Goal: Task Accomplishment & Management: Use online tool/utility

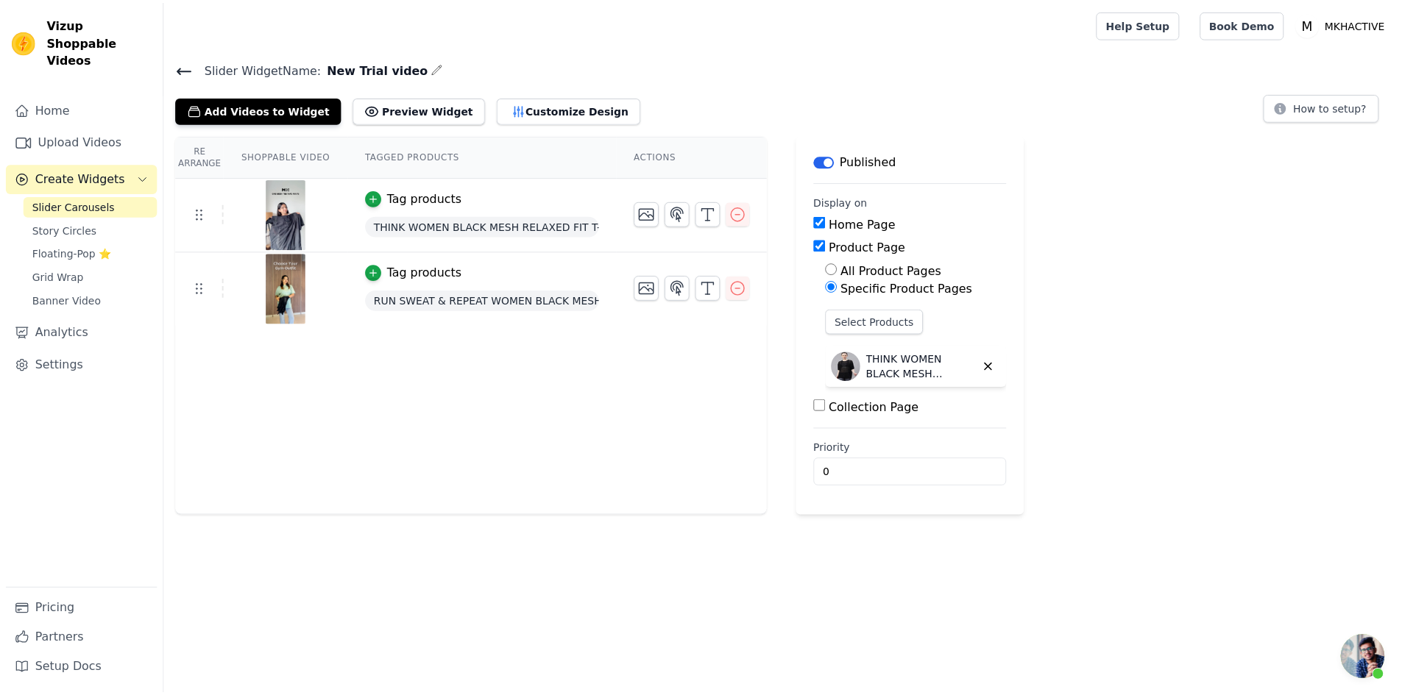
scroll to position [276, 0]
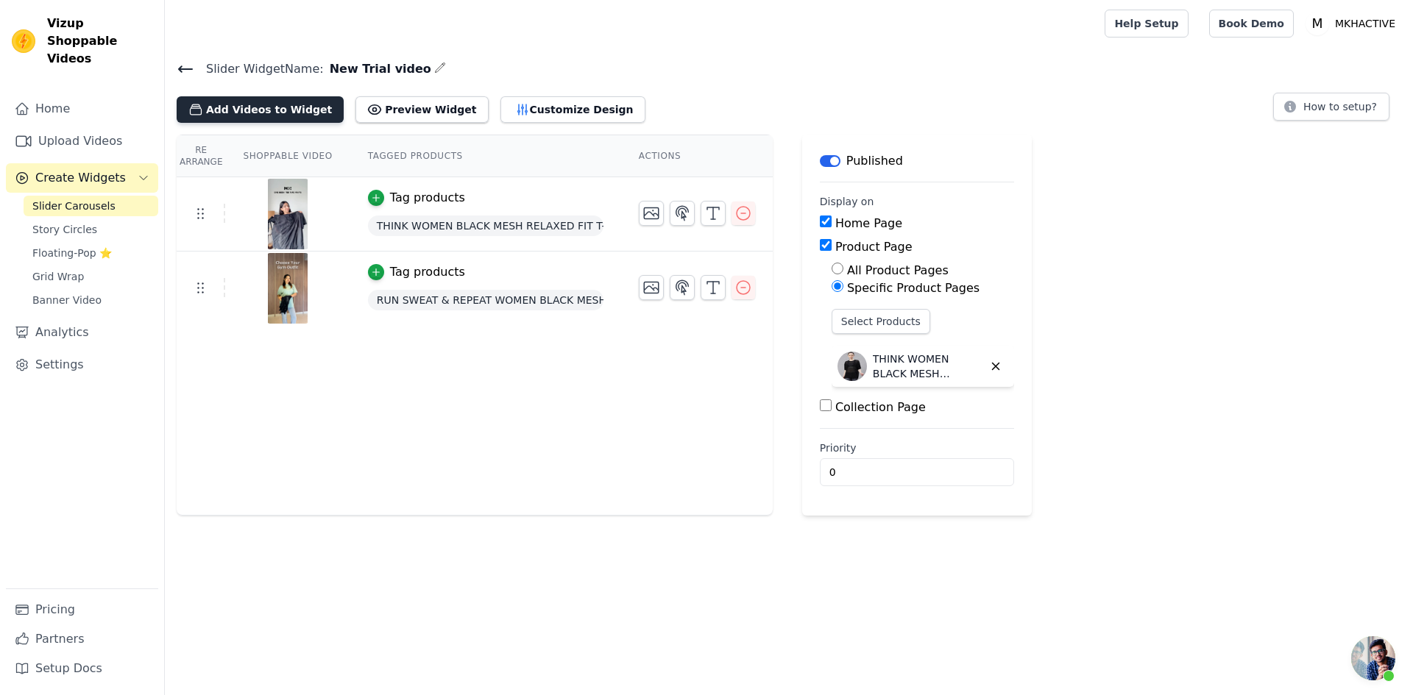
click at [240, 107] on button "Add Videos to Widget" at bounding box center [260, 109] width 167 height 26
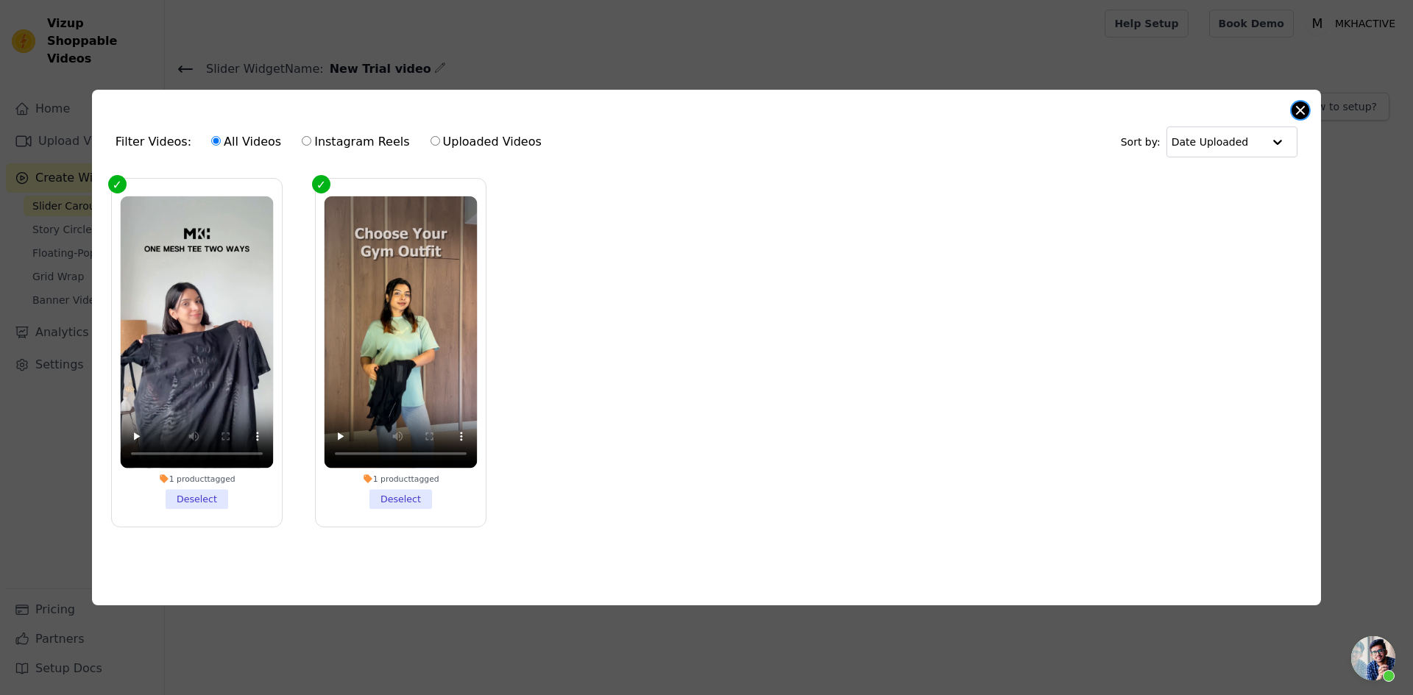
click at [1300, 110] on button "Close modal" at bounding box center [1301, 111] width 18 height 18
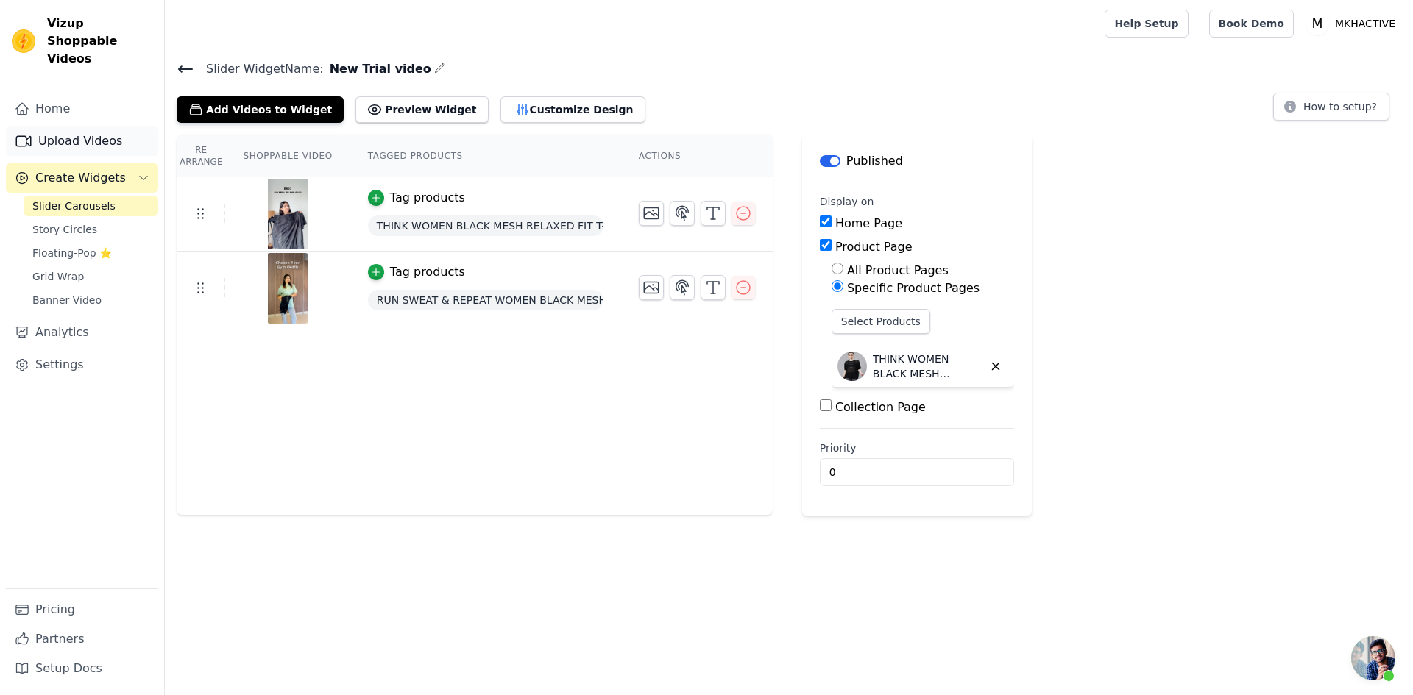
click at [67, 127] on link "Upload Videos" at bounding box center [82, 141] width 152 height 29
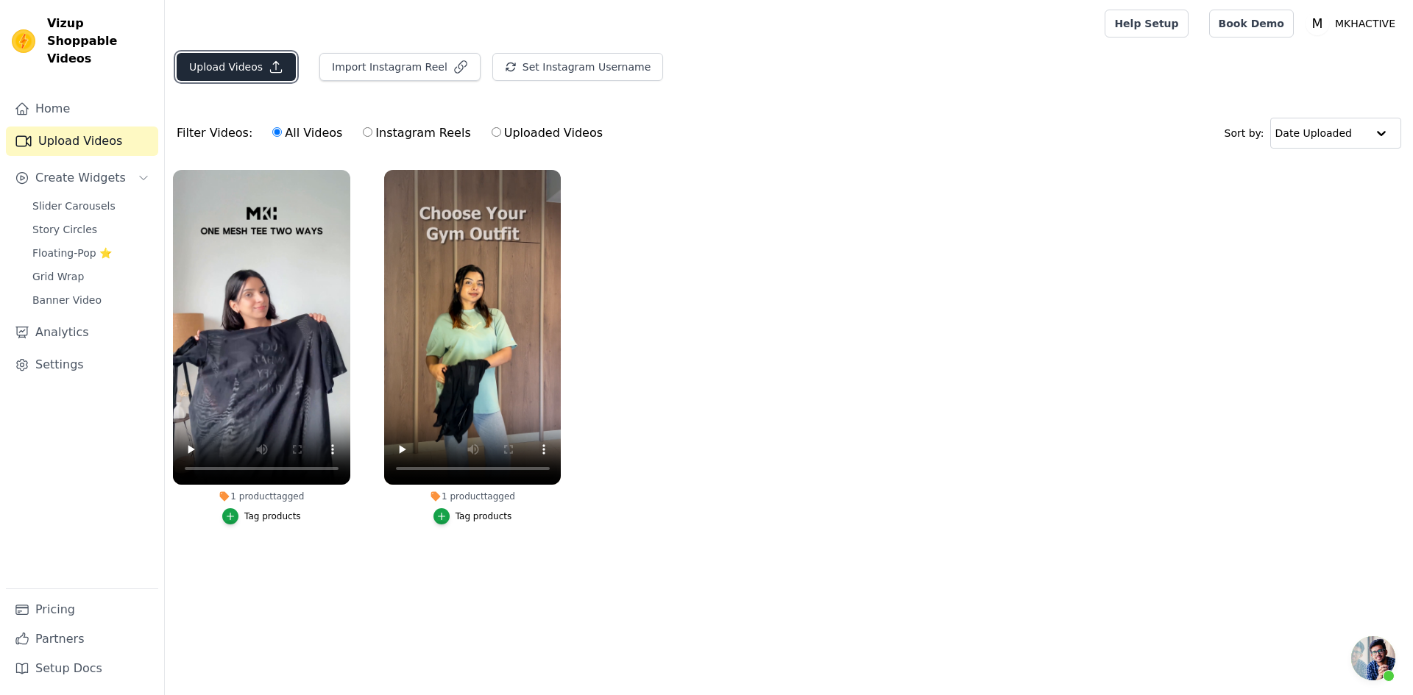
click at [242, 68] on button "Upload Videos" at bounding box center [236, 67] width 119 height 28
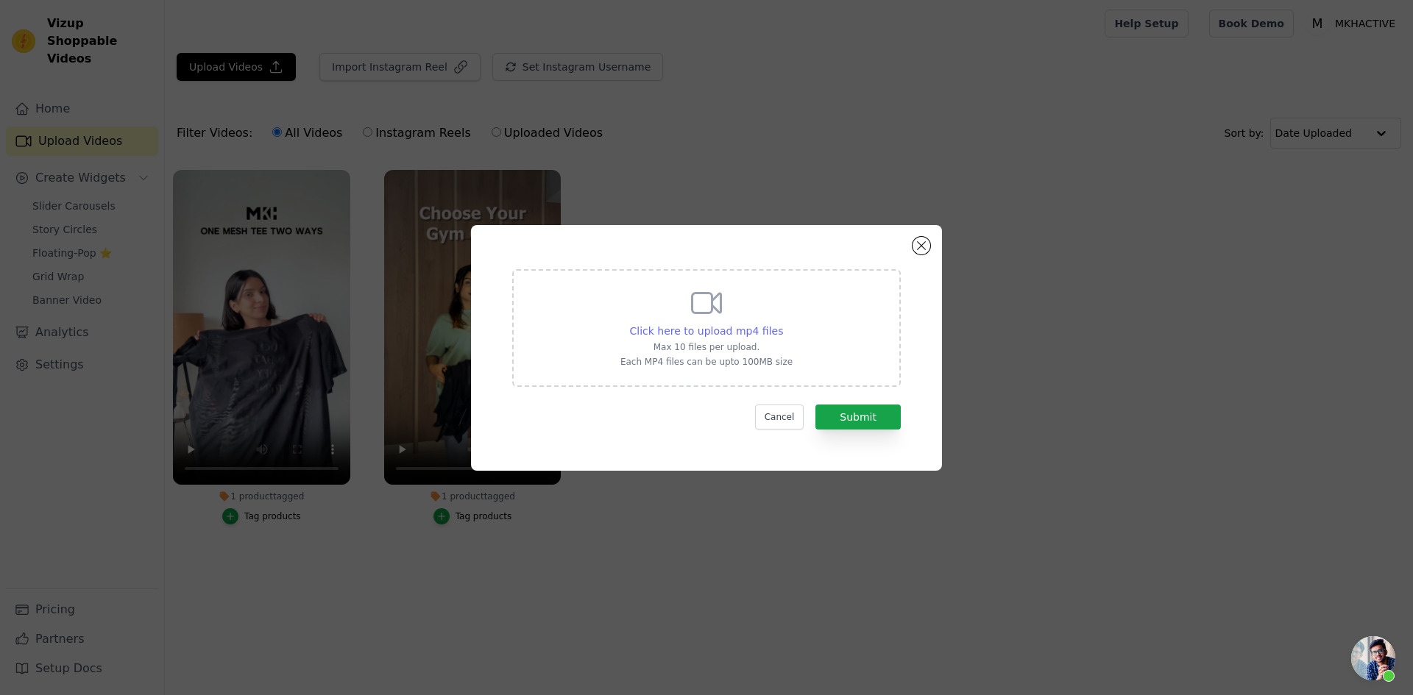
click at [708, 333] on span "Click here to upload mp4 files" at bounding box center [707, 331] width 154 height 12
click at [782, 324] on input "Click here to upload mp4 files Max 10 files per upload. Each MP4 files can be u…" at bounding box center [782, 323] width 1 height 1
type input "C:\fakepath\IMG_7158.MP4"
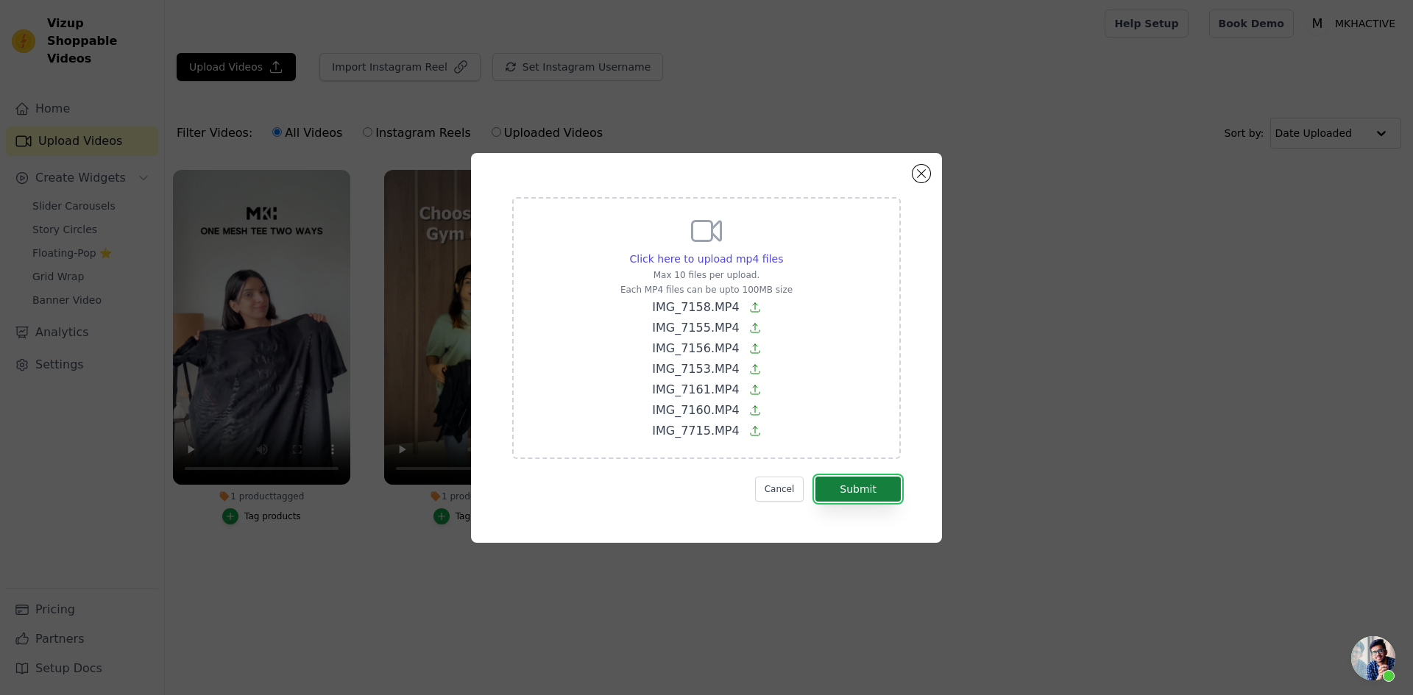
click at [866, 488] on button "Submit" at bounding box center [857, 489] width 85 height 25
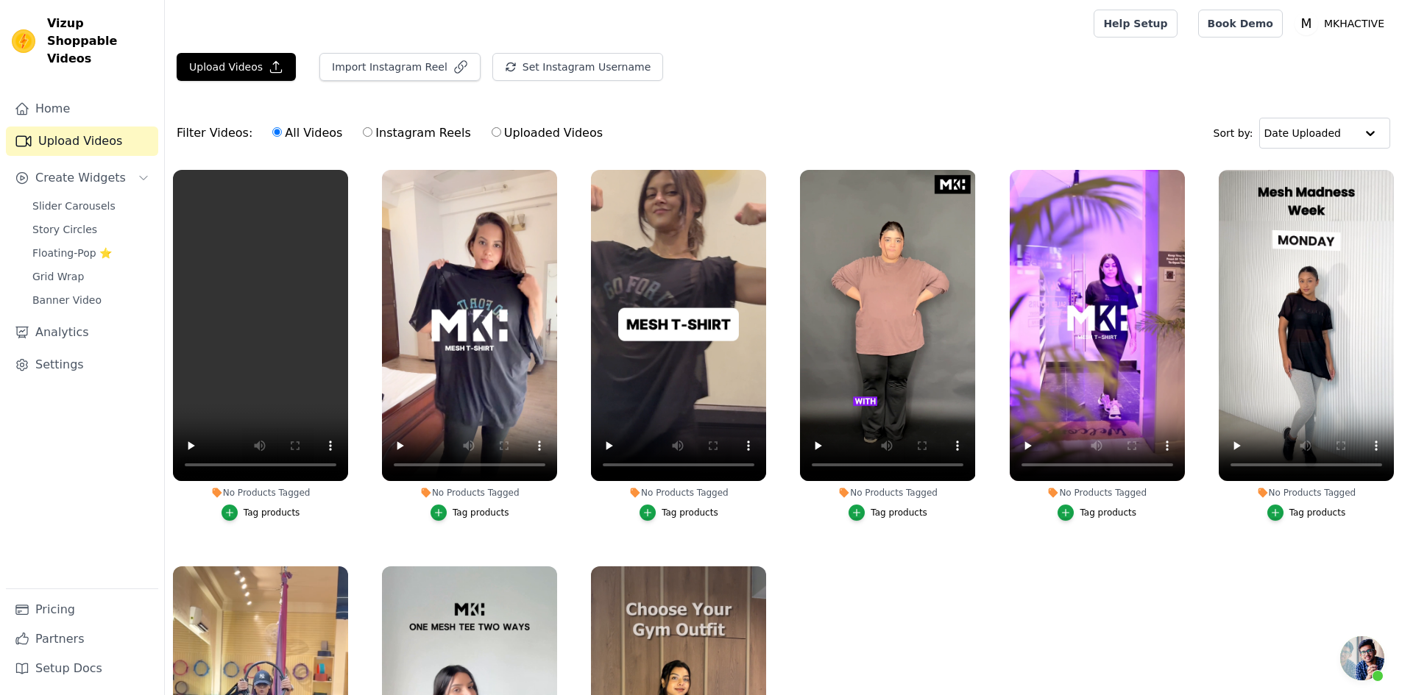
scroll to position [276, 0]
click at [659, 514] on button "Tag products" at bounding box center [679, 513] width 79 height 16
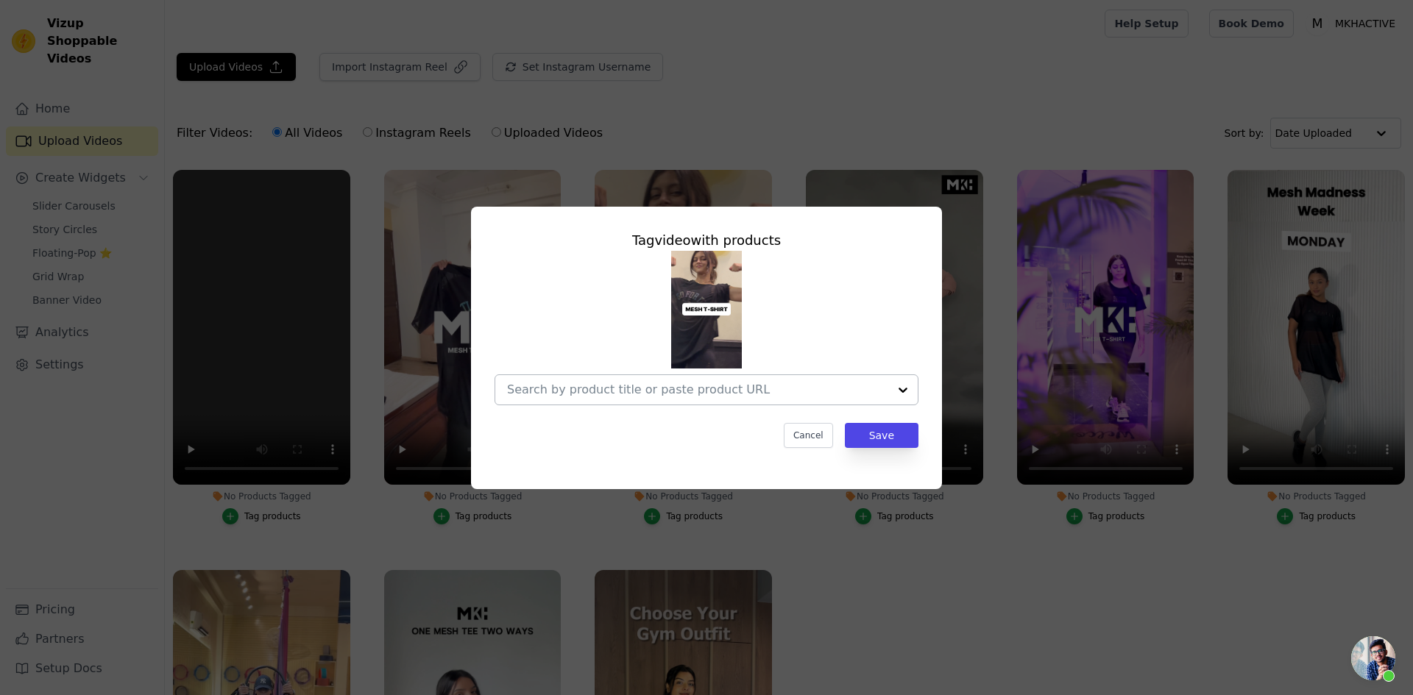
click at [704, 394] on input "No Products Tagged Tag video with products Cancel Save Tag products" at bounding box center [697, 390] width 381 height 14
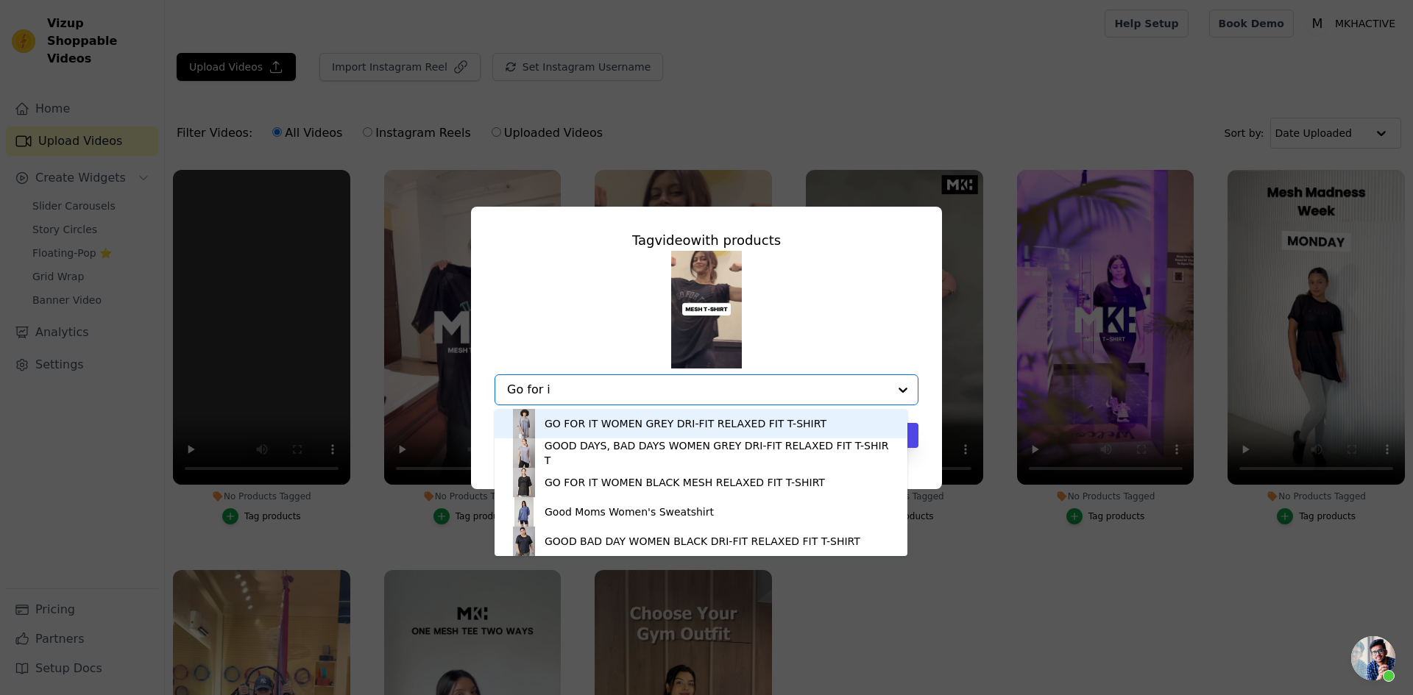
type input "Go for it"
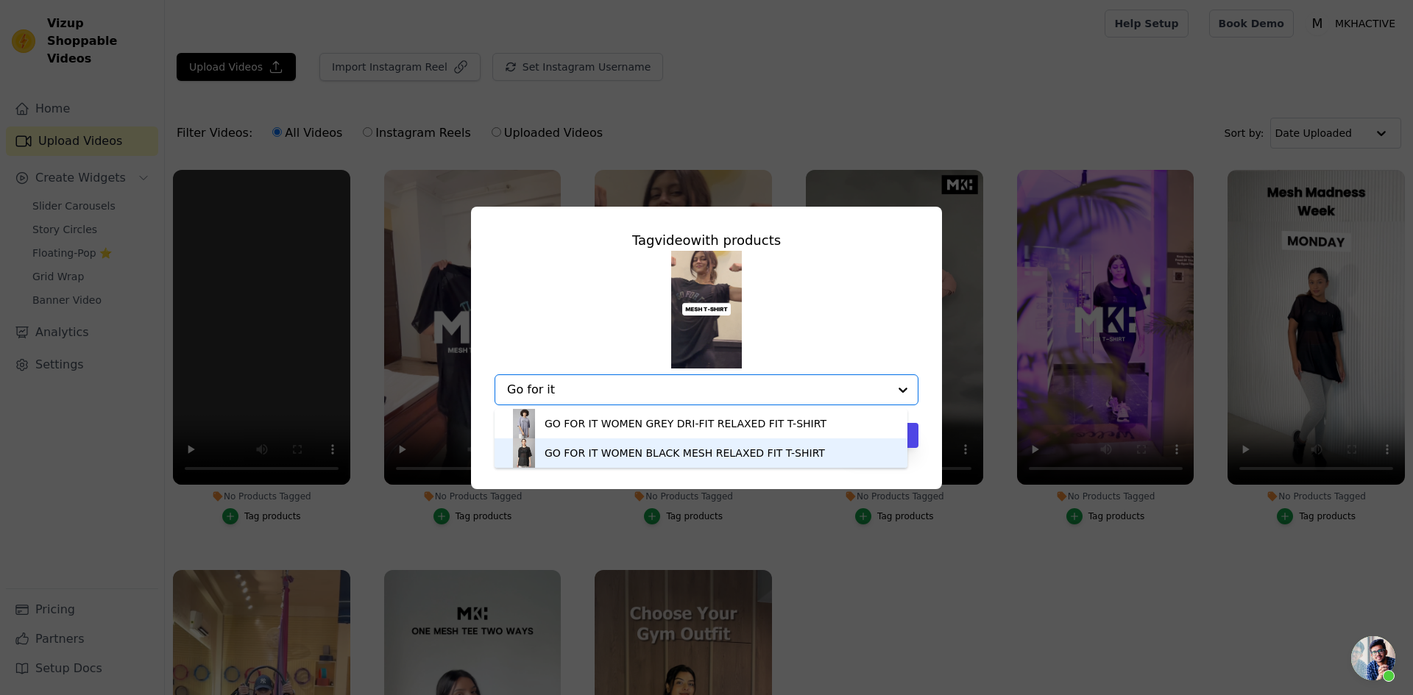
click at [626, 452] on div "GO FOR IT WOMEN BLACK MESH RELAXED FIT T-SHIRT" at bounding box center [685, 453] width 280 height 15
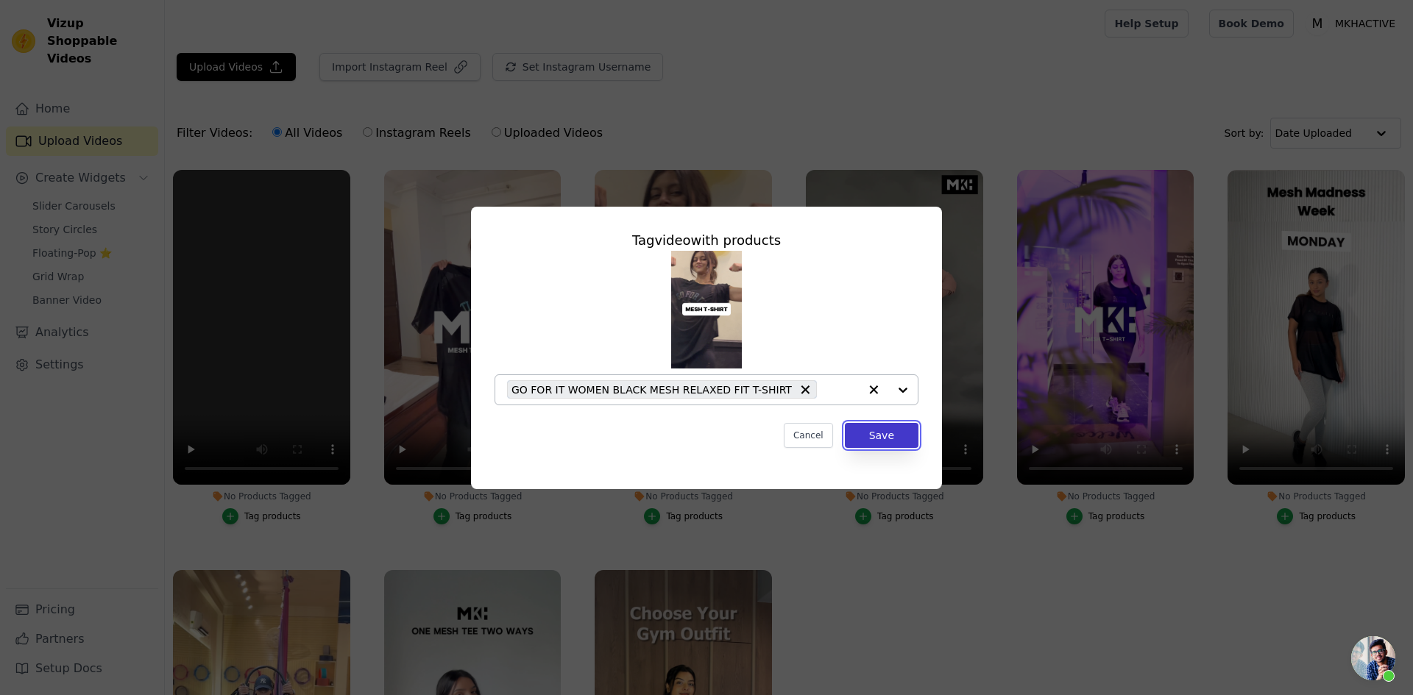
click at [881, 439] on button "Save" at bounding box center [882, 435] width 74 height 25
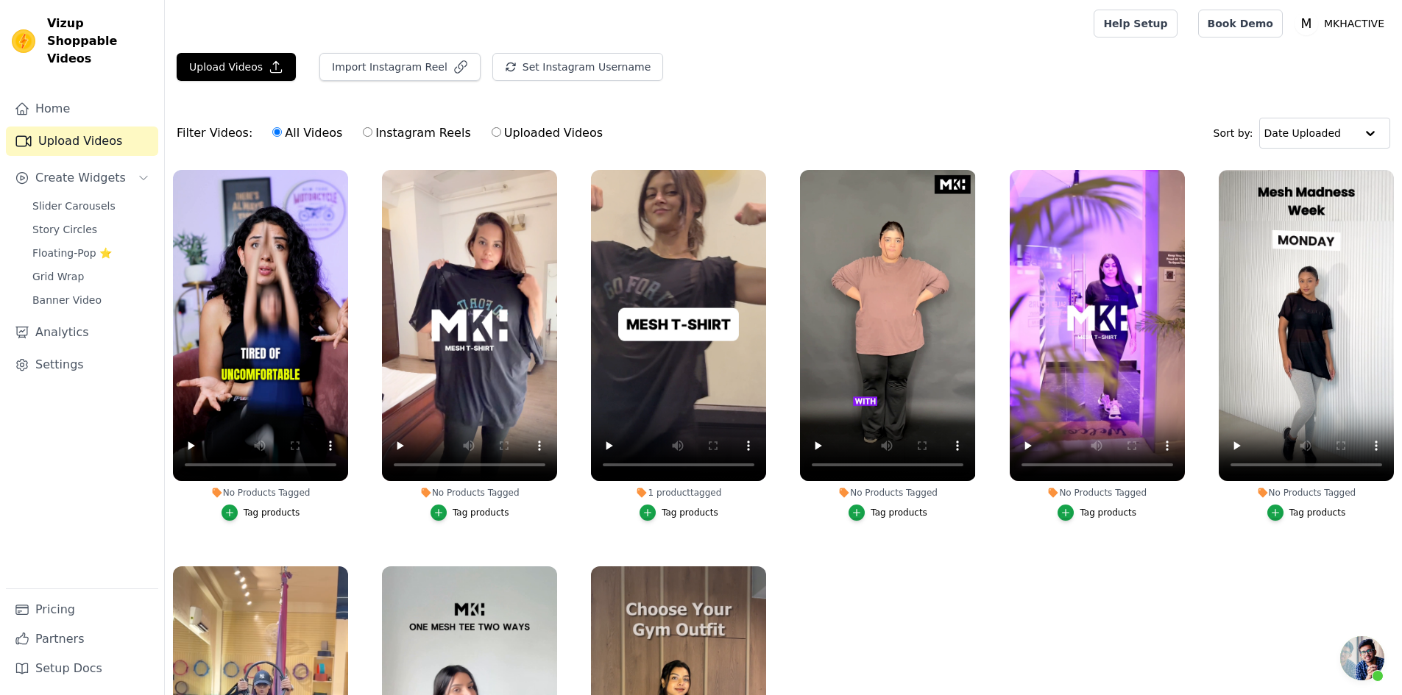
click at [873, 510] on div "Tag products" at bounding box center [899, 513] width 57 height 12
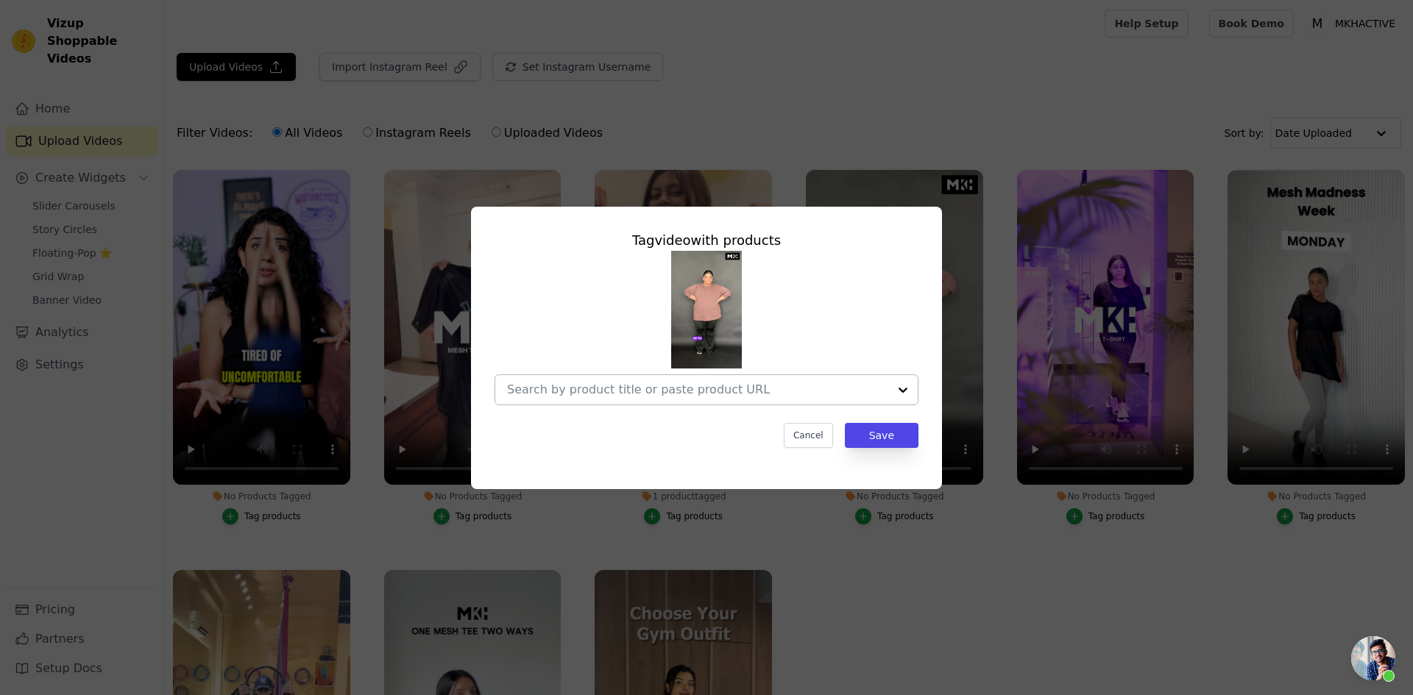
click at [562, 389] on input "No Products Tagged Tag video with products Cancel Save Tag products" at bounding box center [697, 390] width 381 height 14
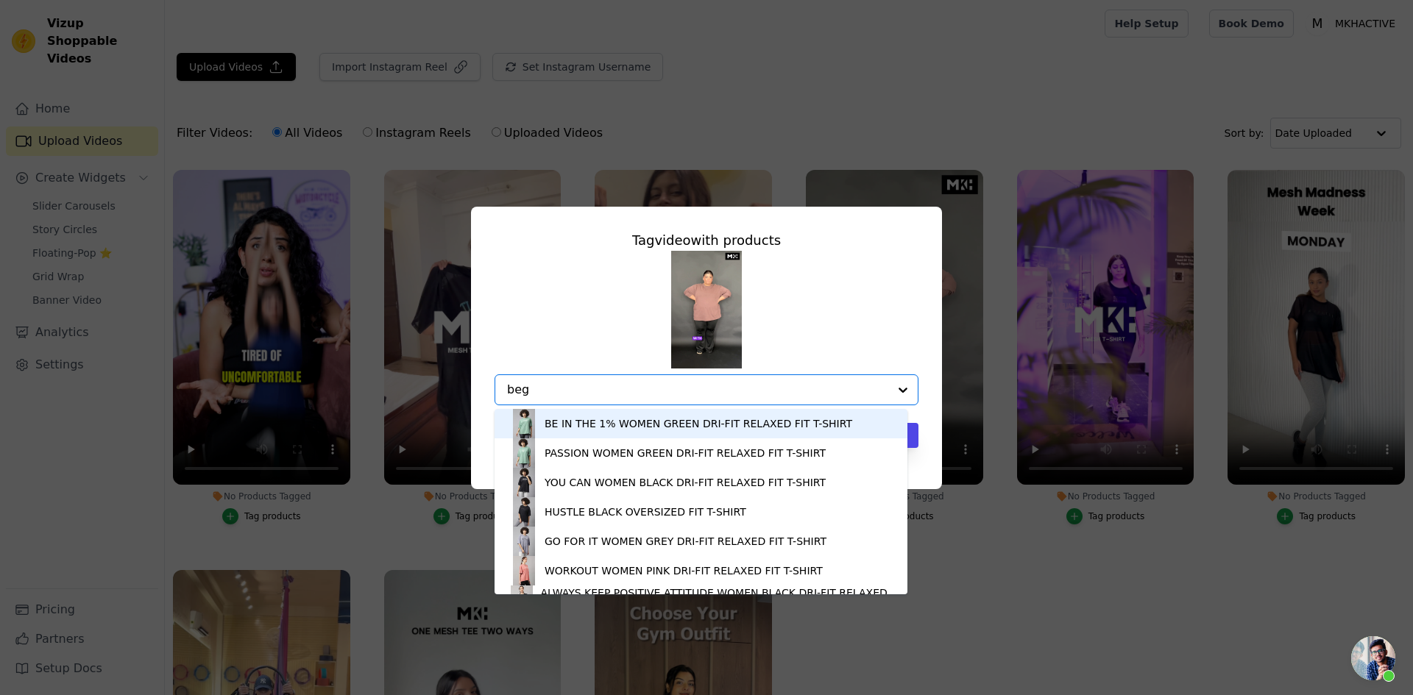
type input "begu"
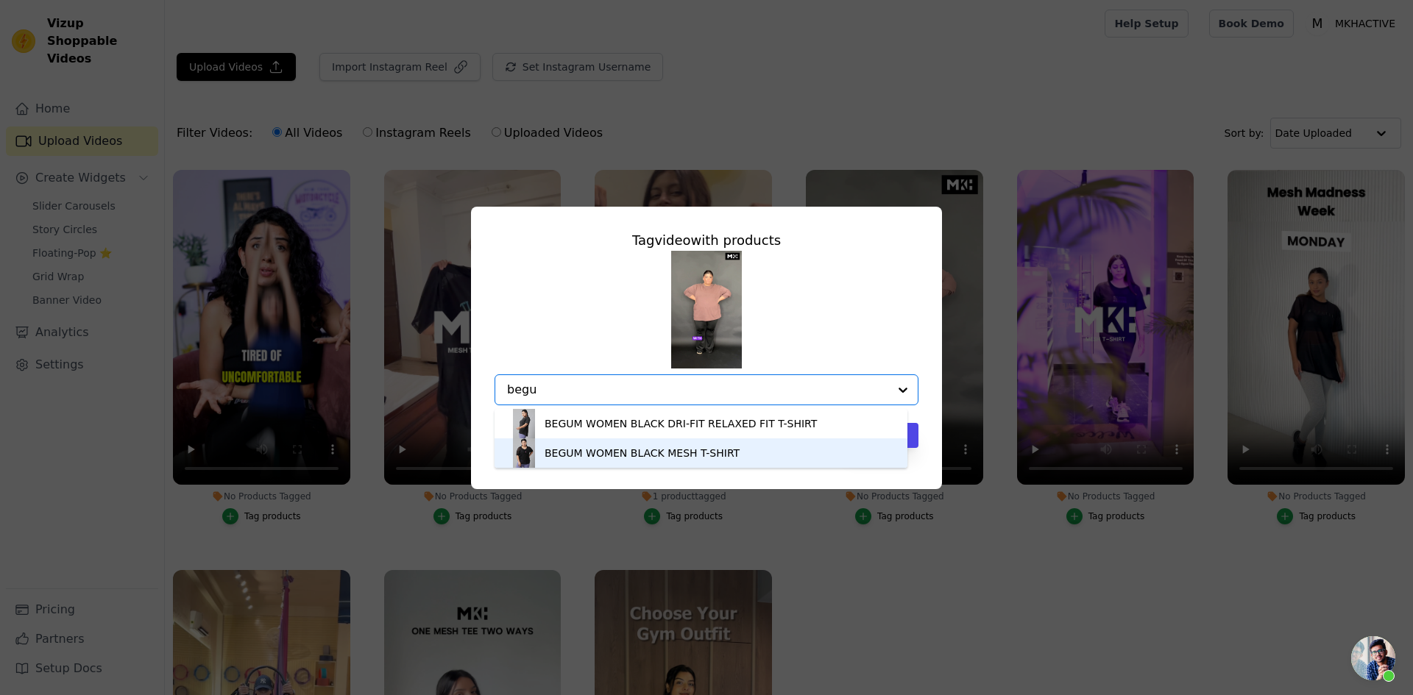
click at [584, 449] on div "BEGUM WOMEN BLACK MESH T-SHIRT" at bounding box center [642, 453] width 195 height 15
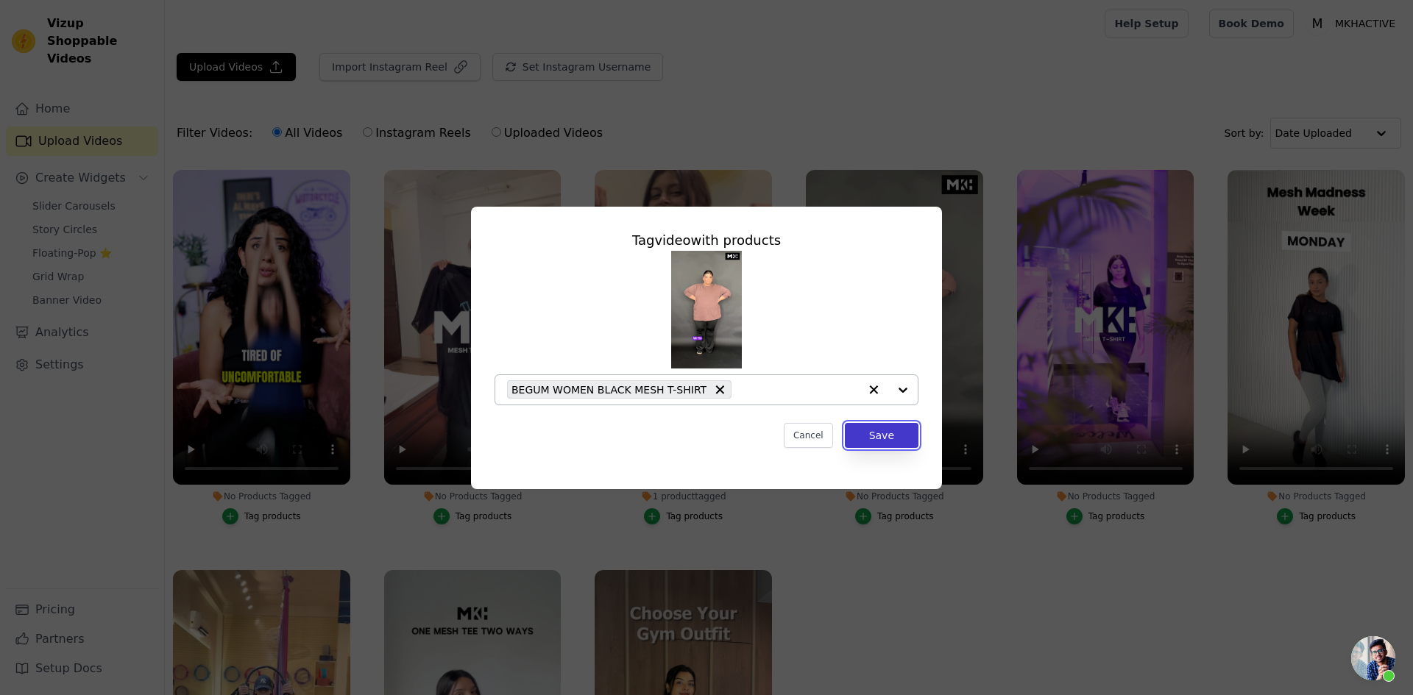
click at [882, 437] on button "Save" at bounding box center [882, 435] width 74 height 25
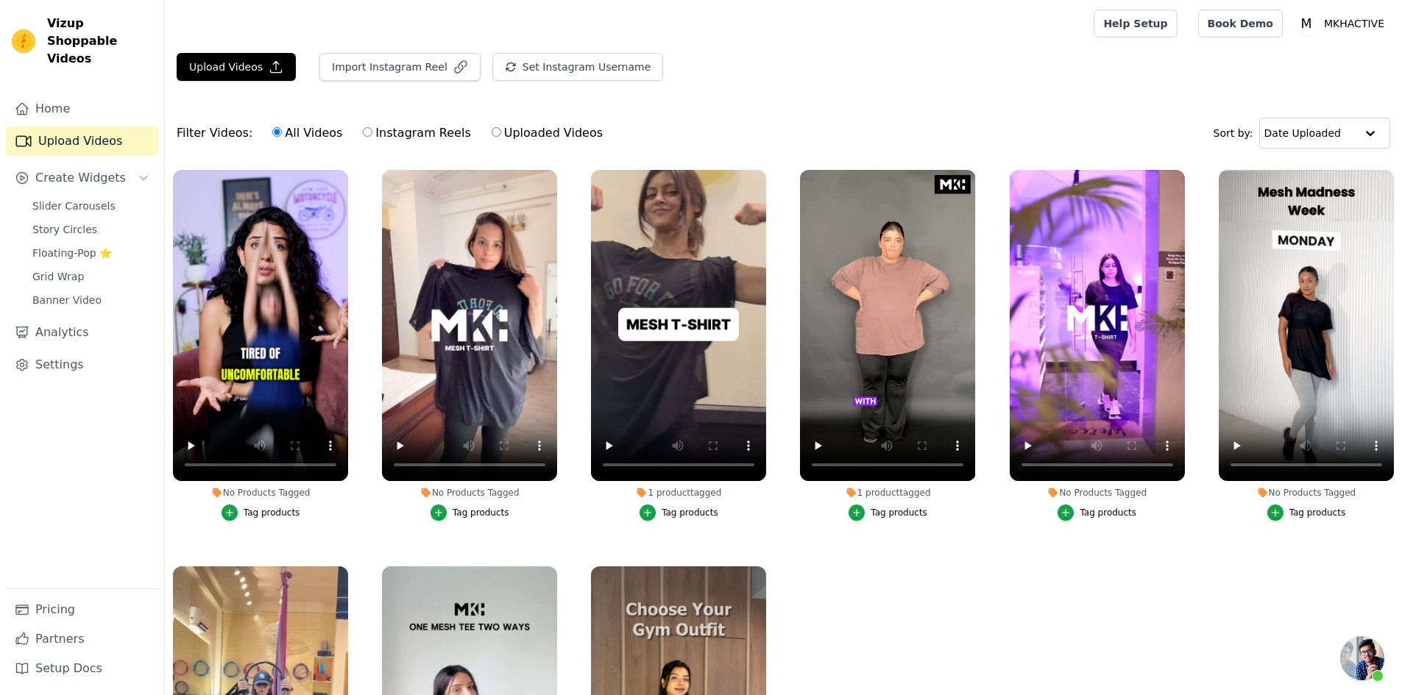
click at [1082, 514] on div "Tag products" at bounding box center [1108, 513] width 57 height 12
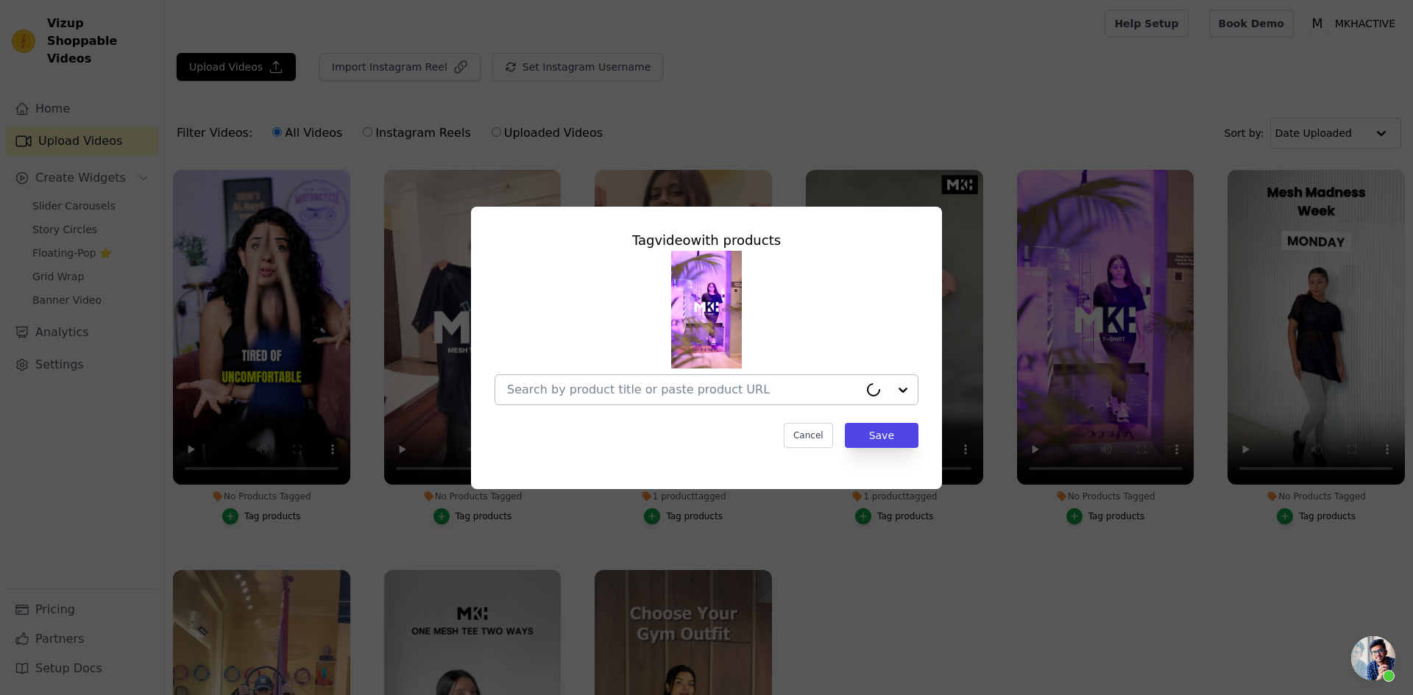
click at [561, 392] on input "No Products Tagged Tag video with products Cancel Save Tag products" at bounding box center [683, 390] width 352 height 14
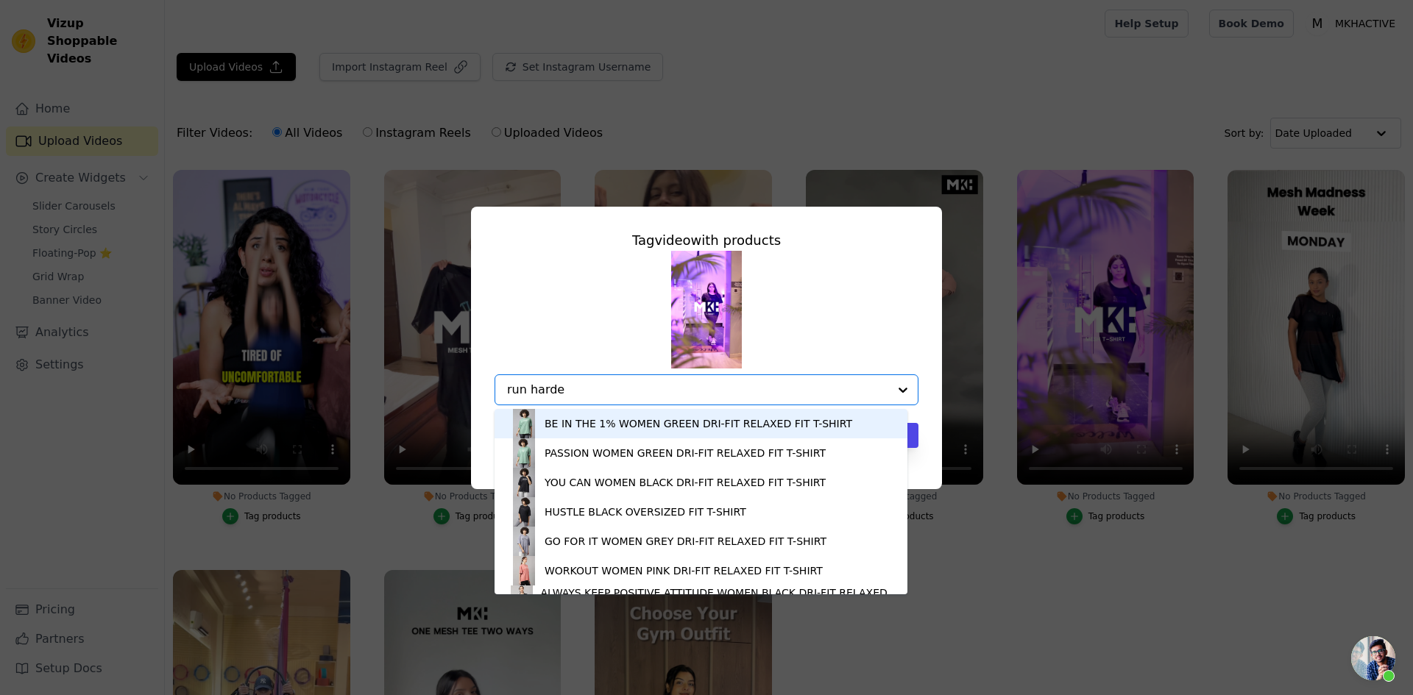
type input "run harder"
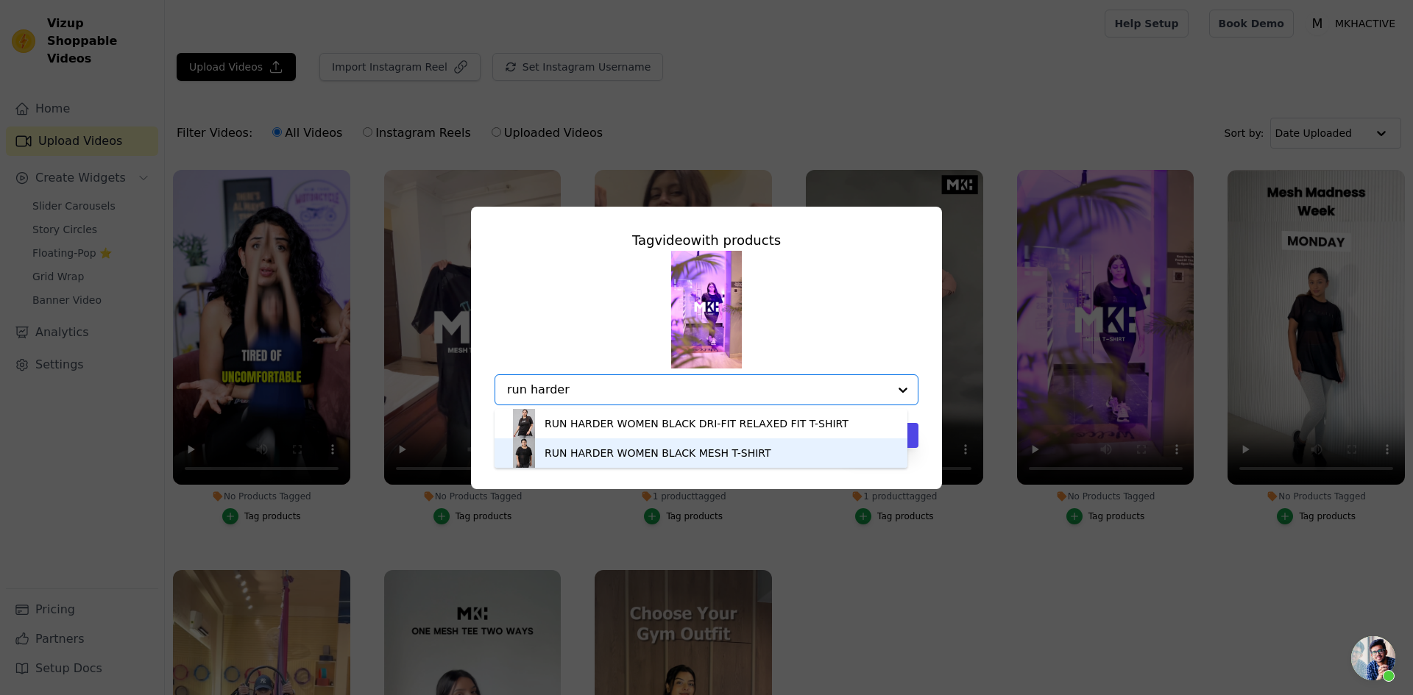
click at [587, 456] on div "RUN HARDER WOMEN BLACK MESH T-SHIRT" at bounding box center [658, 453] width 227 height 15
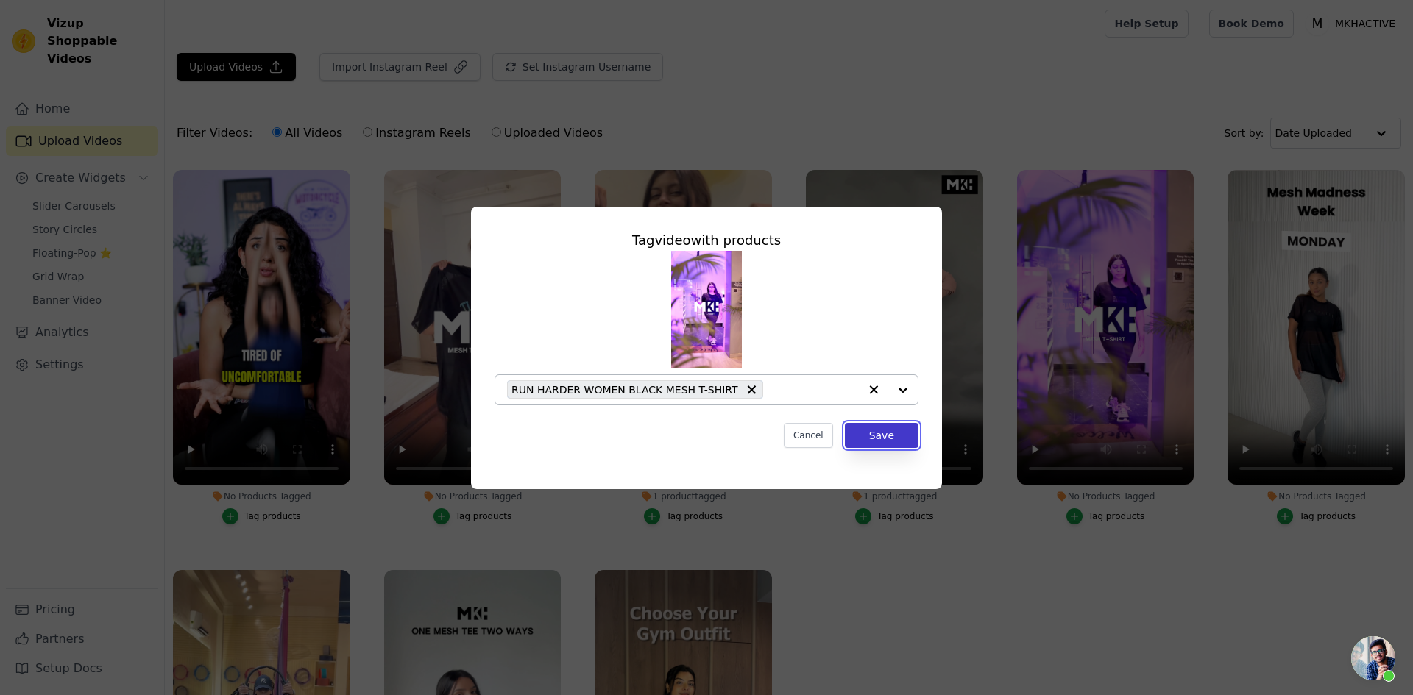
click at [891, 435] on button "Save" at bounding box center [882, 435] width 74 height 25
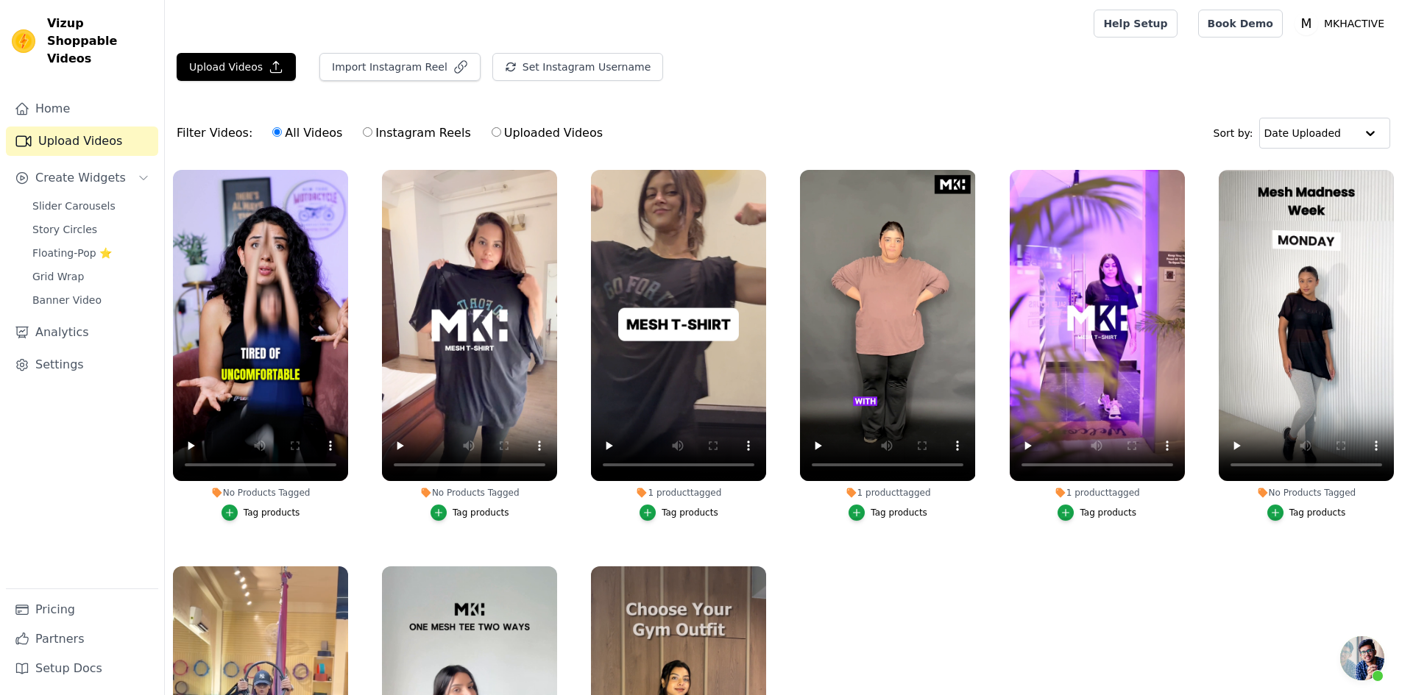
click at [1299, 512] on div "Tag products" at bounding box center [1317, 513] width 57 height 12
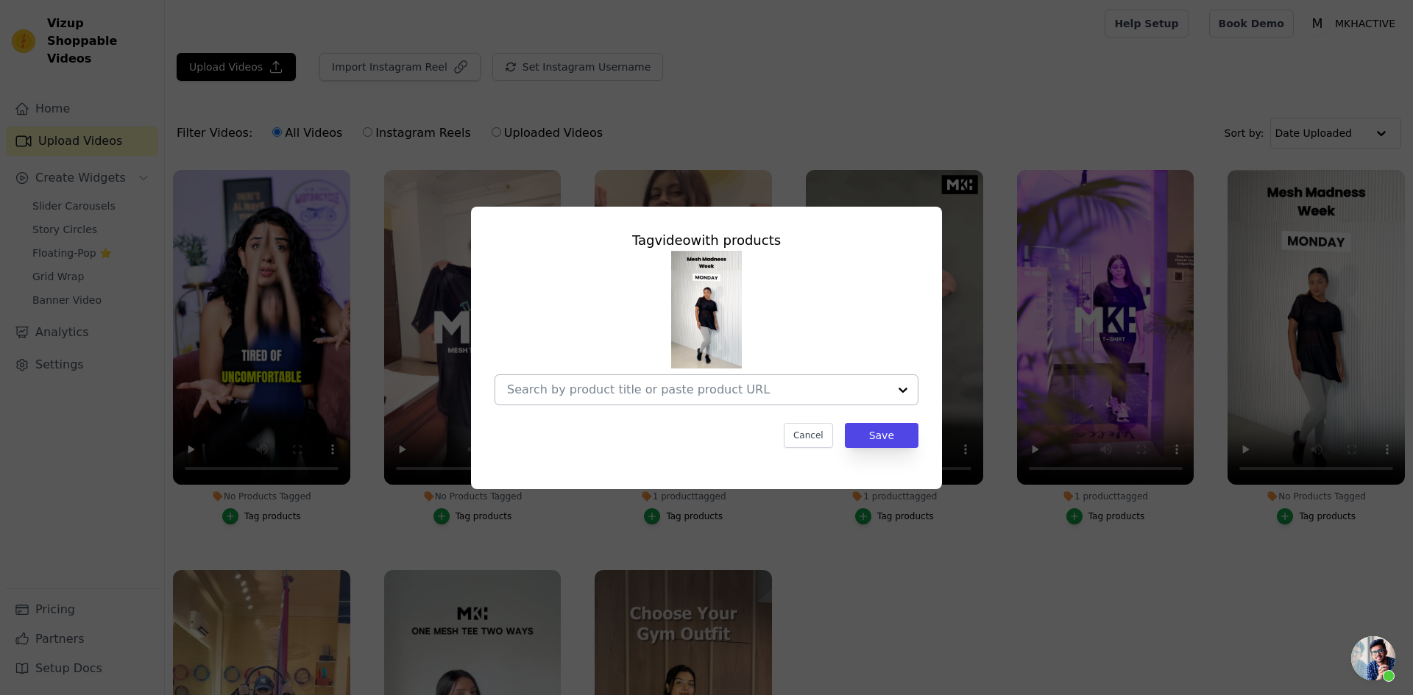
click at [888, 392] on input "No Products Tagged Tag video with products Cancel Save Tag products" at bounding box center [697, 390] width 381 height 14
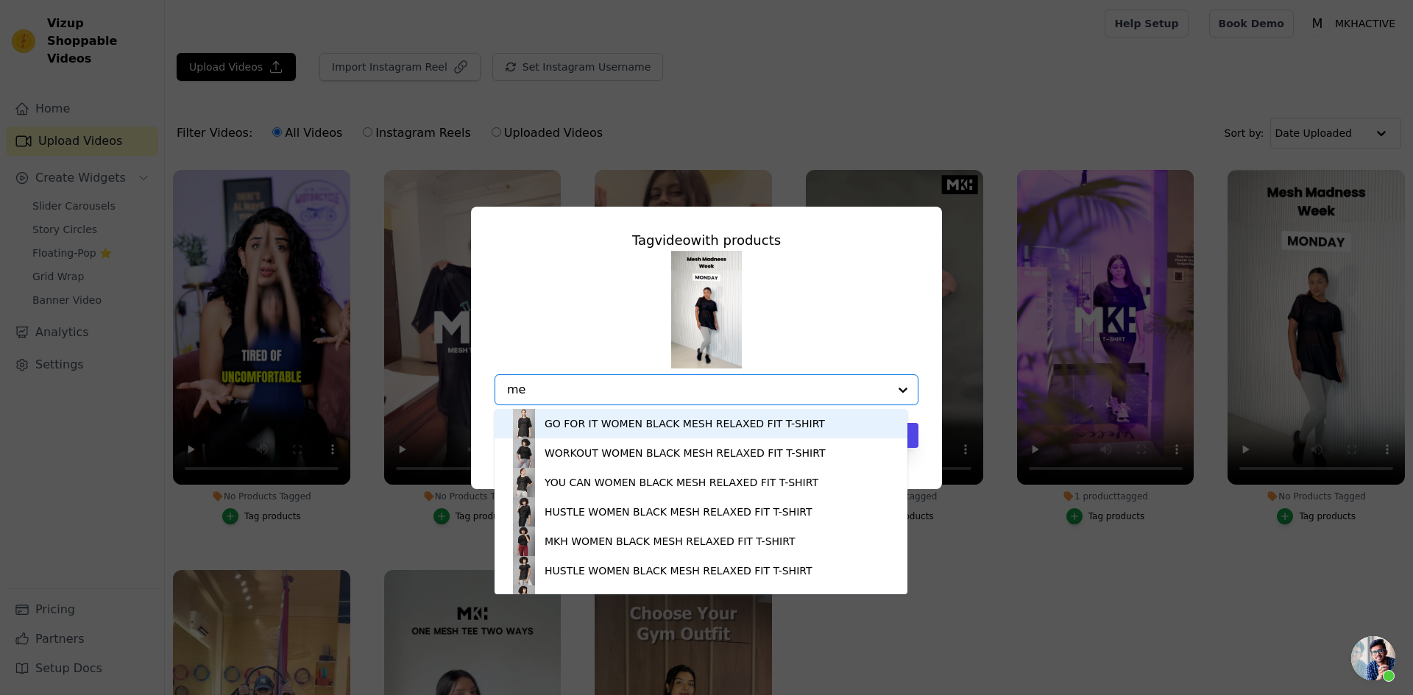
type input "m"
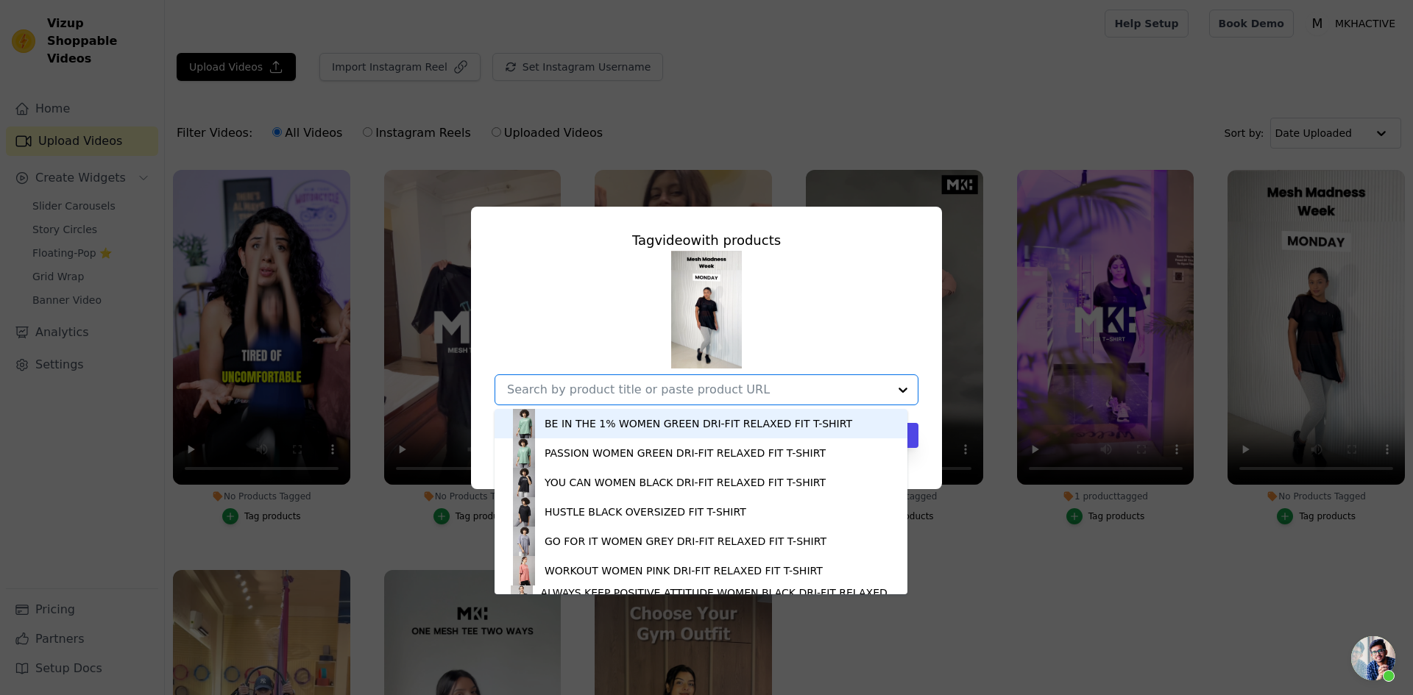
click at [1019, 656] on div "Tag video with products BE IN THE 1% WOMEN GREEN DRI-FIT RELAXED FIT T-[PERSON_…" at bounding box center [706, 347] width 1413 height 695
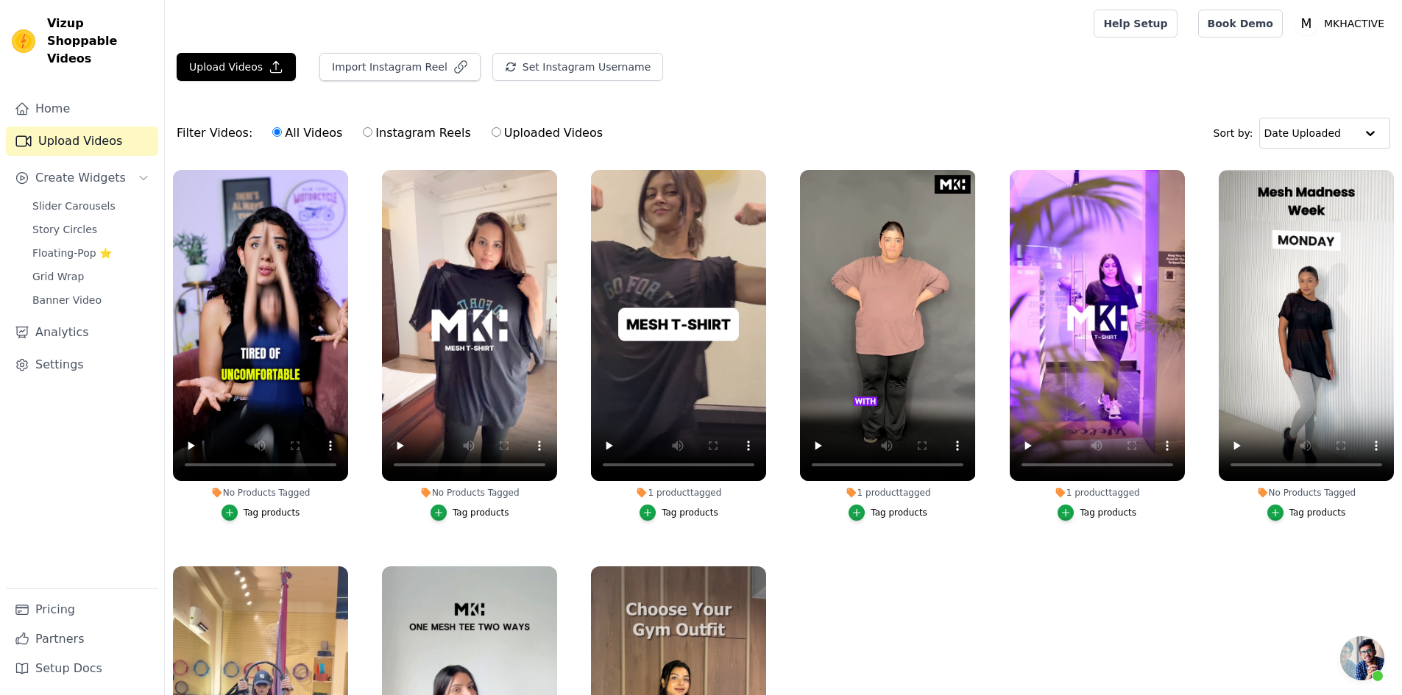
click at [1292, 513] on div "Tag products" at bounding box center [1317, 513] width 57 height 12
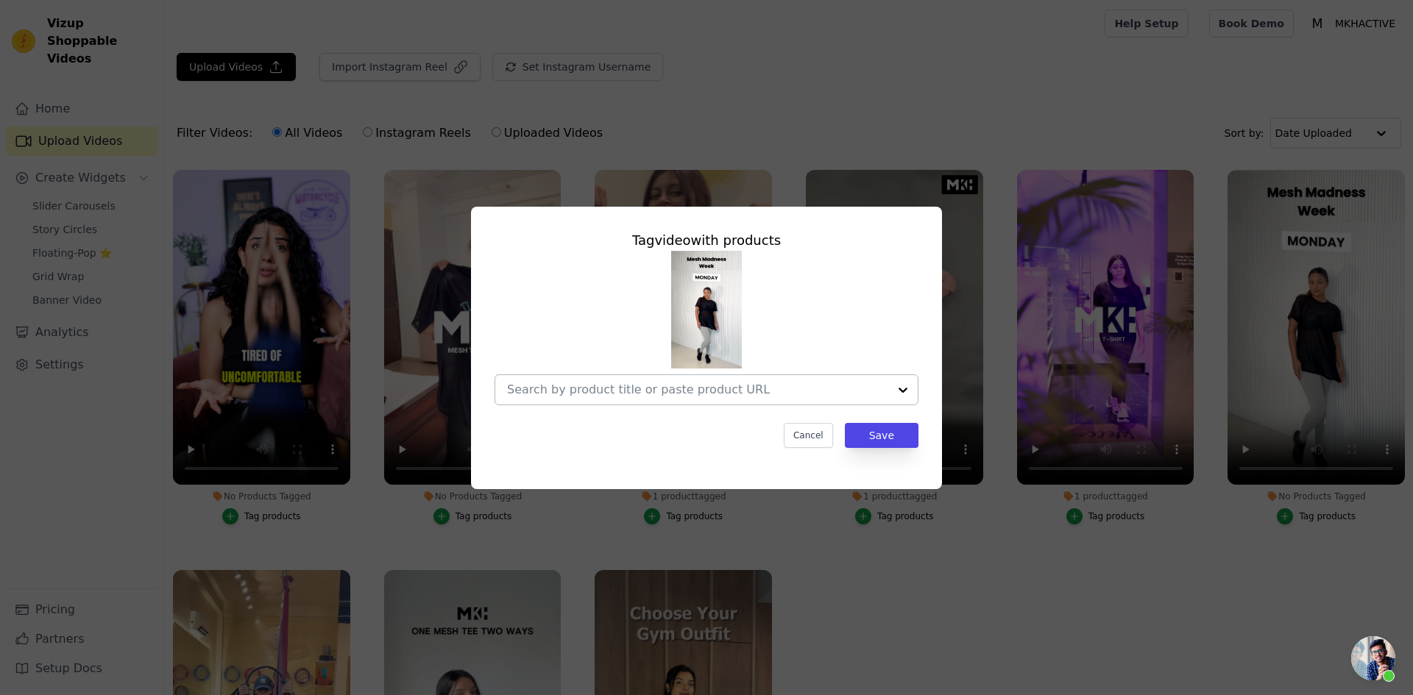
click at [611, 379] on div at bounding box center [697, 389] width 381 height 29
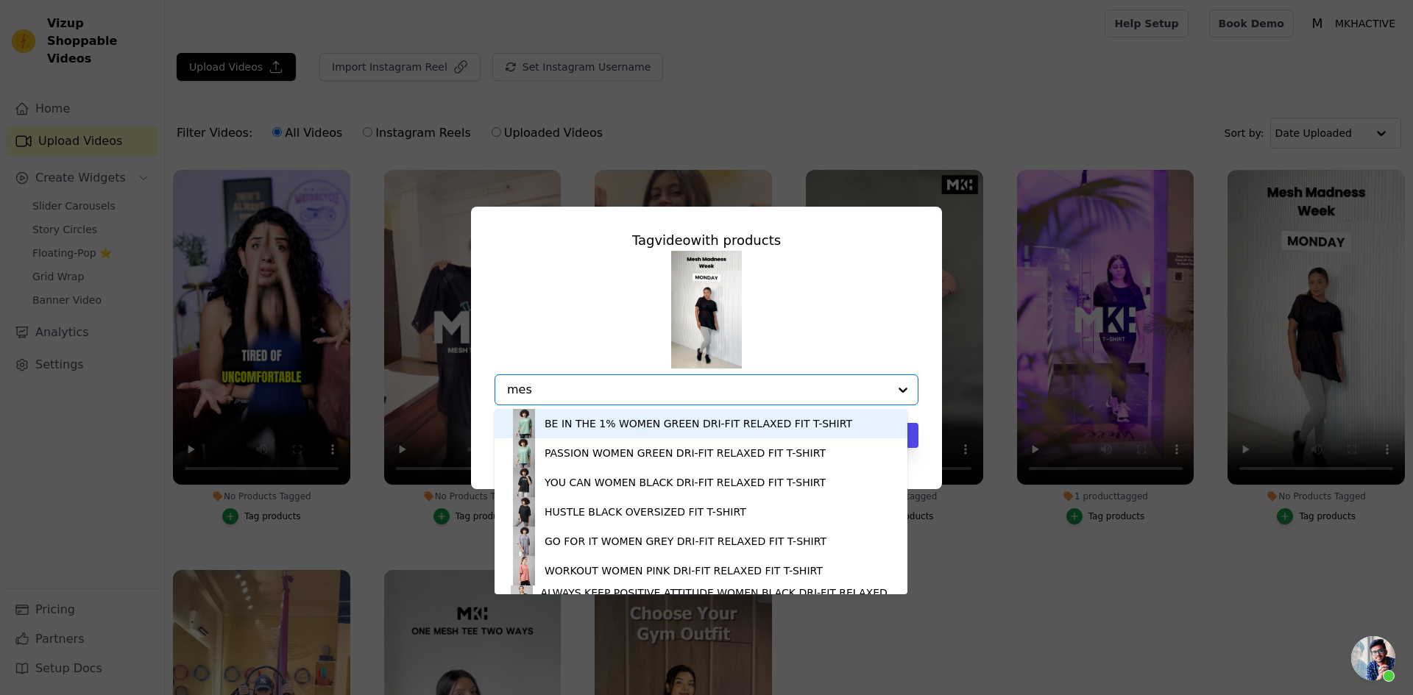
type input "mesh"
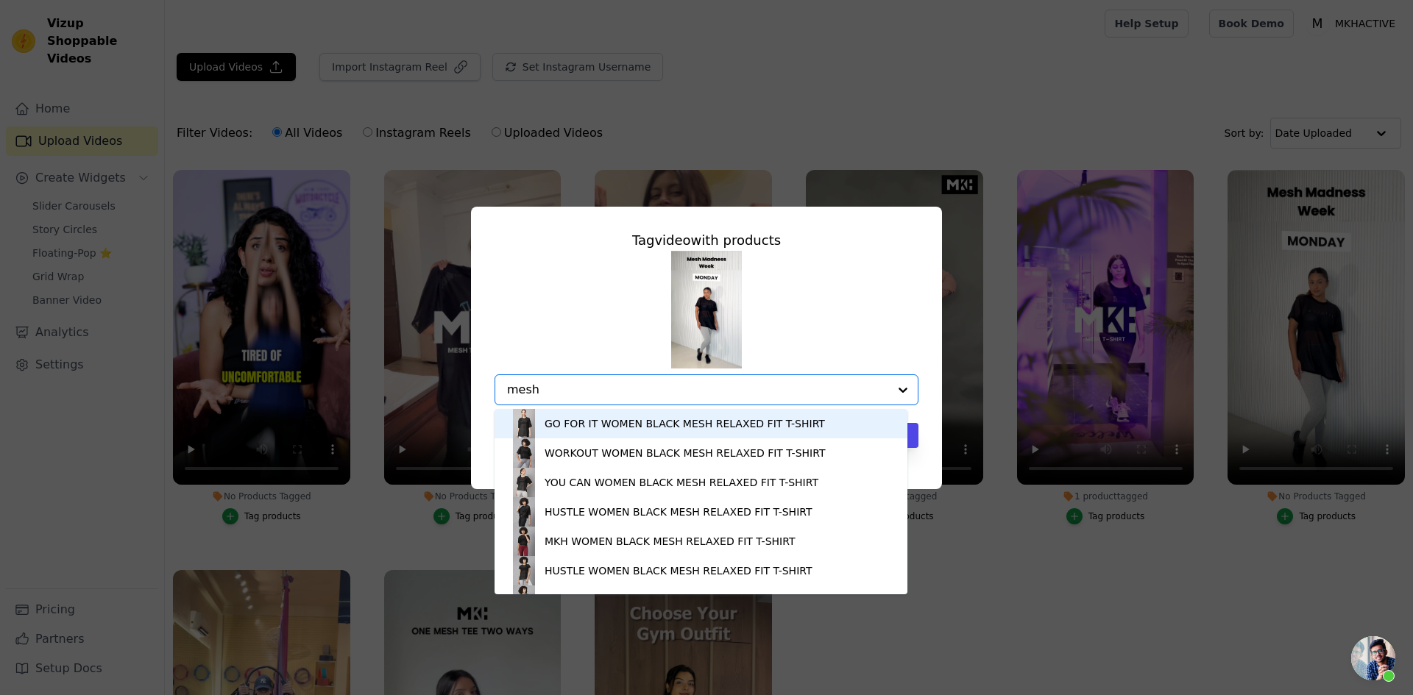
click at [603, 427] on div "GO FOR IT WOMEN BLACK MESH RELAXED FIT T-SHIRT" at bounding box center [685, 424] width 280 height 15
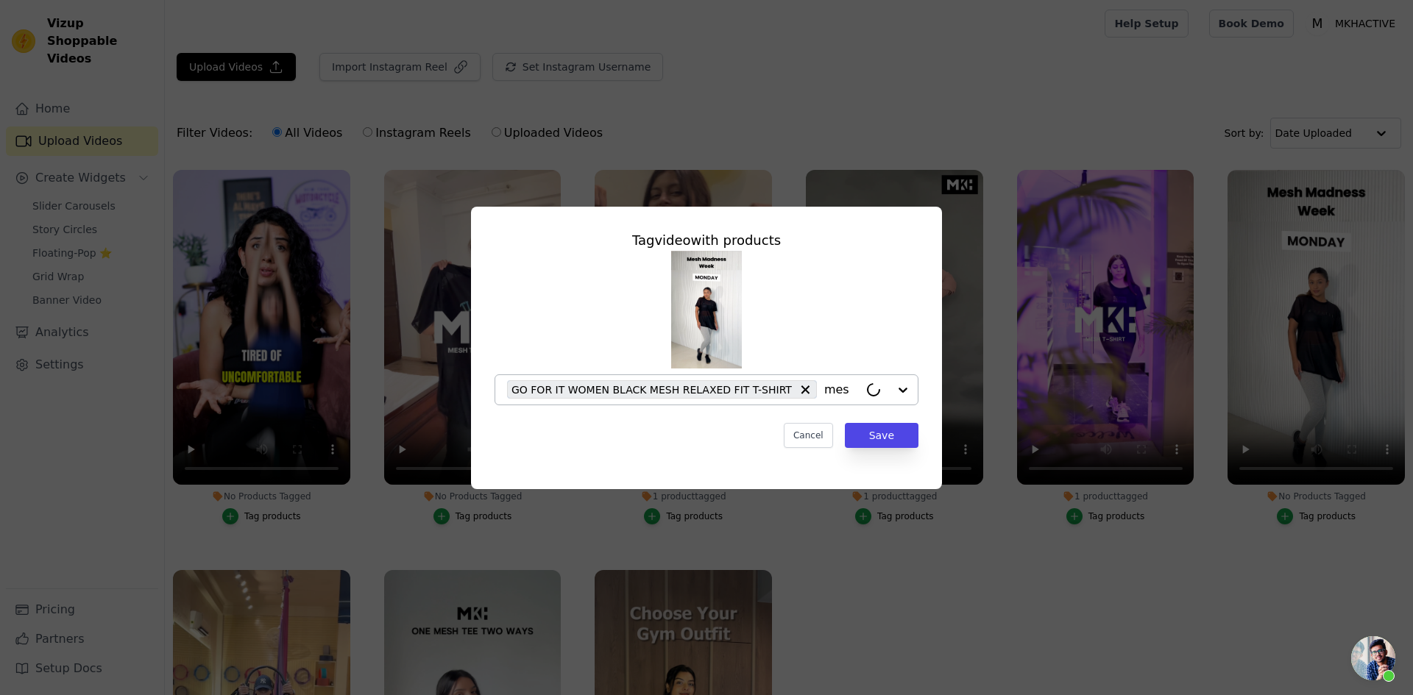
type input "mesh"
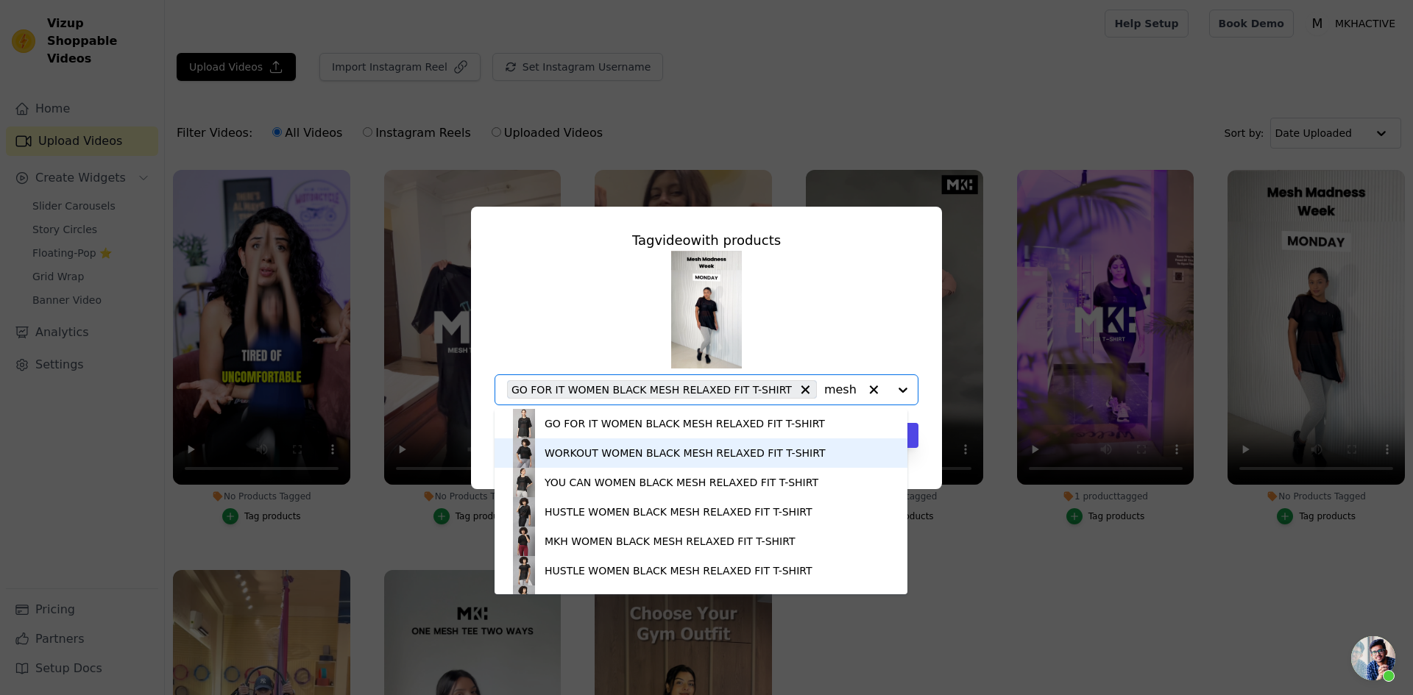
click at [549, 458] on div "WORKOUT WOMEN BLACK MESH RELAXED FIT T-SHIRT" at bounding box center [685, 453] width 280 height 15
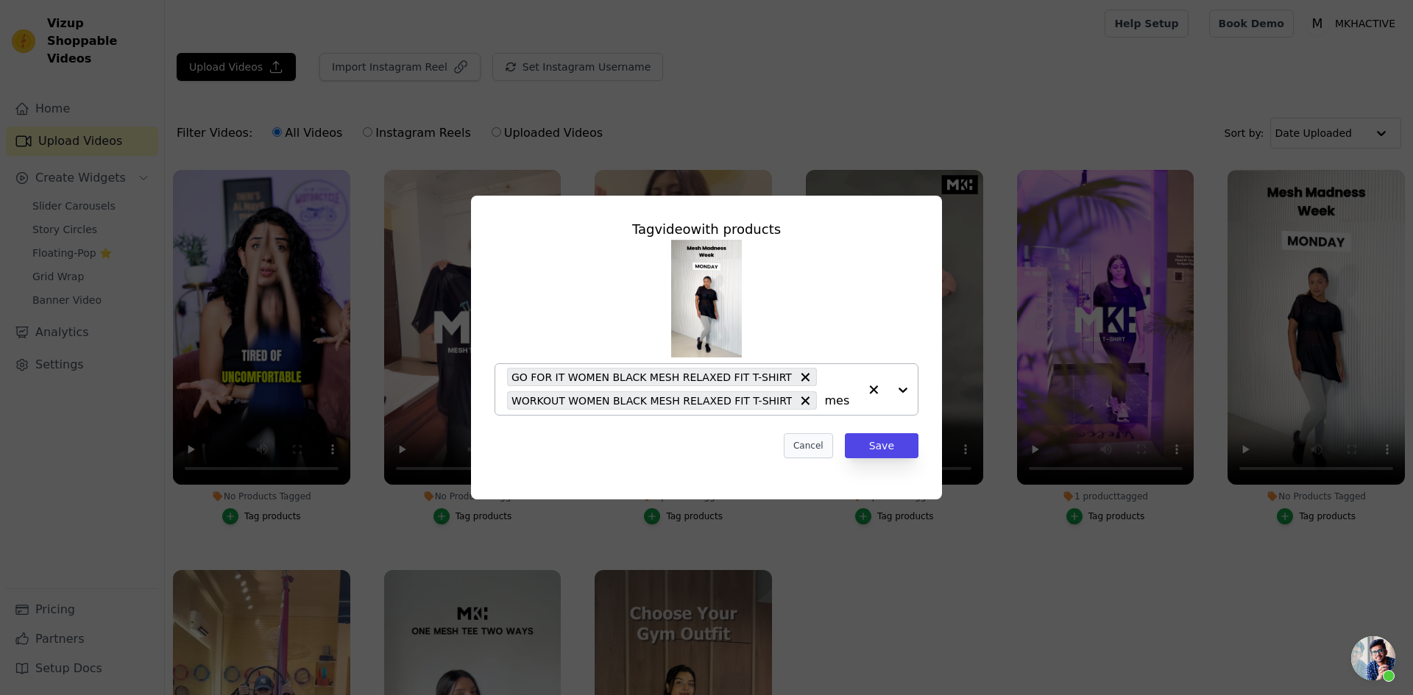
type input "mesh"
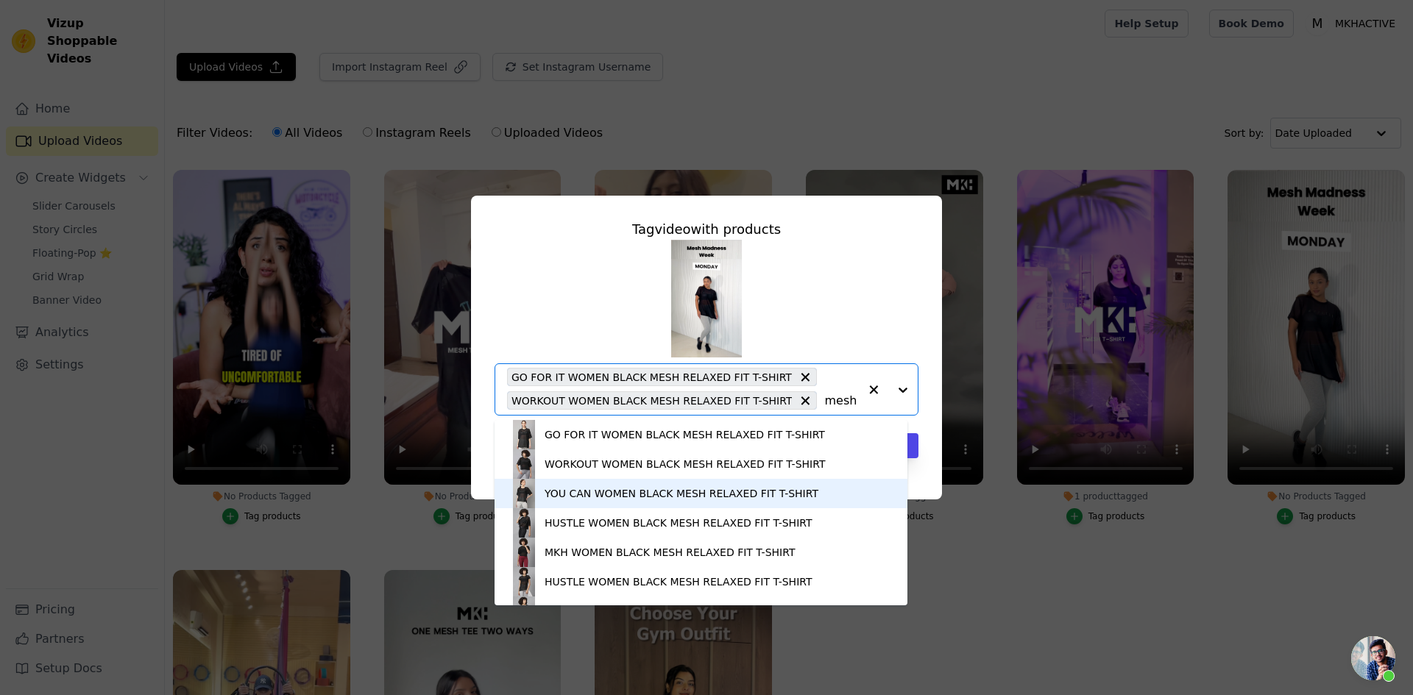
click at [550, 491] on div "YOU CAN WOMEN BLACK MESH RELAXED FIT T-SHIRT" at bounding box center [682, 493] width 274 height 15
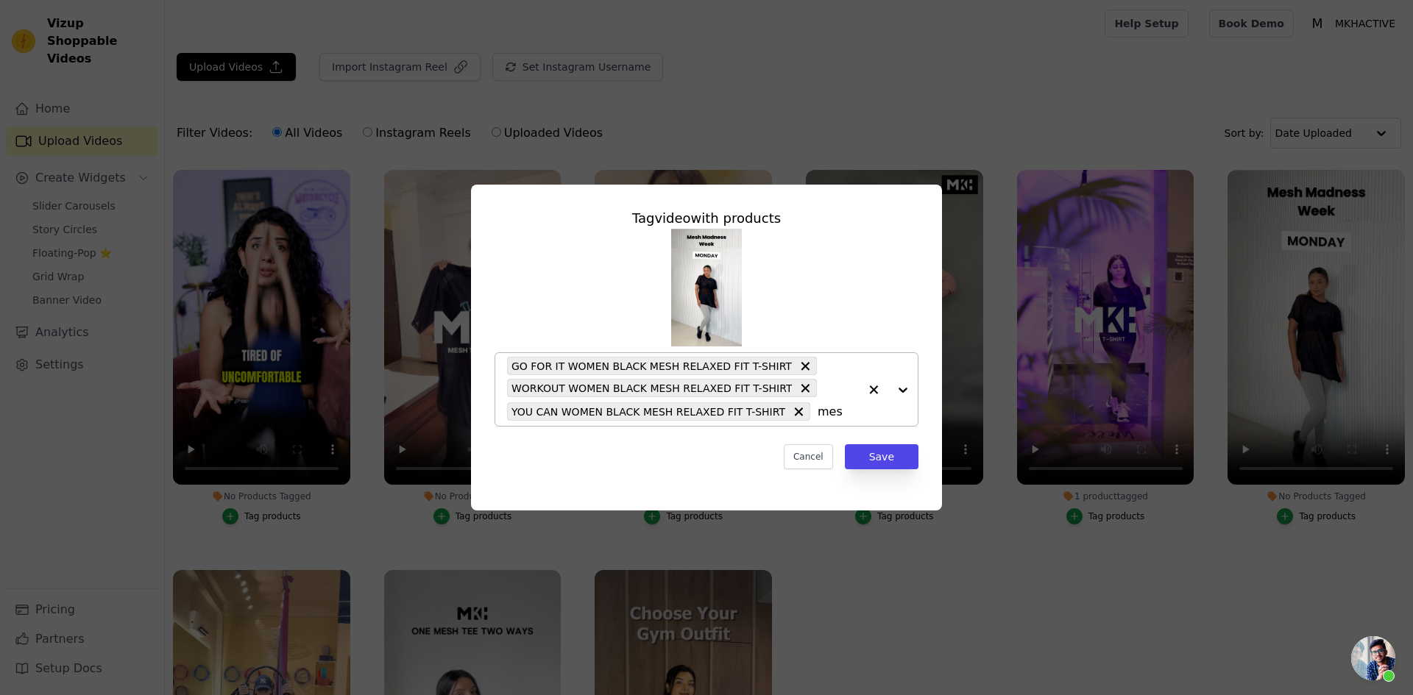
type input "mesh"
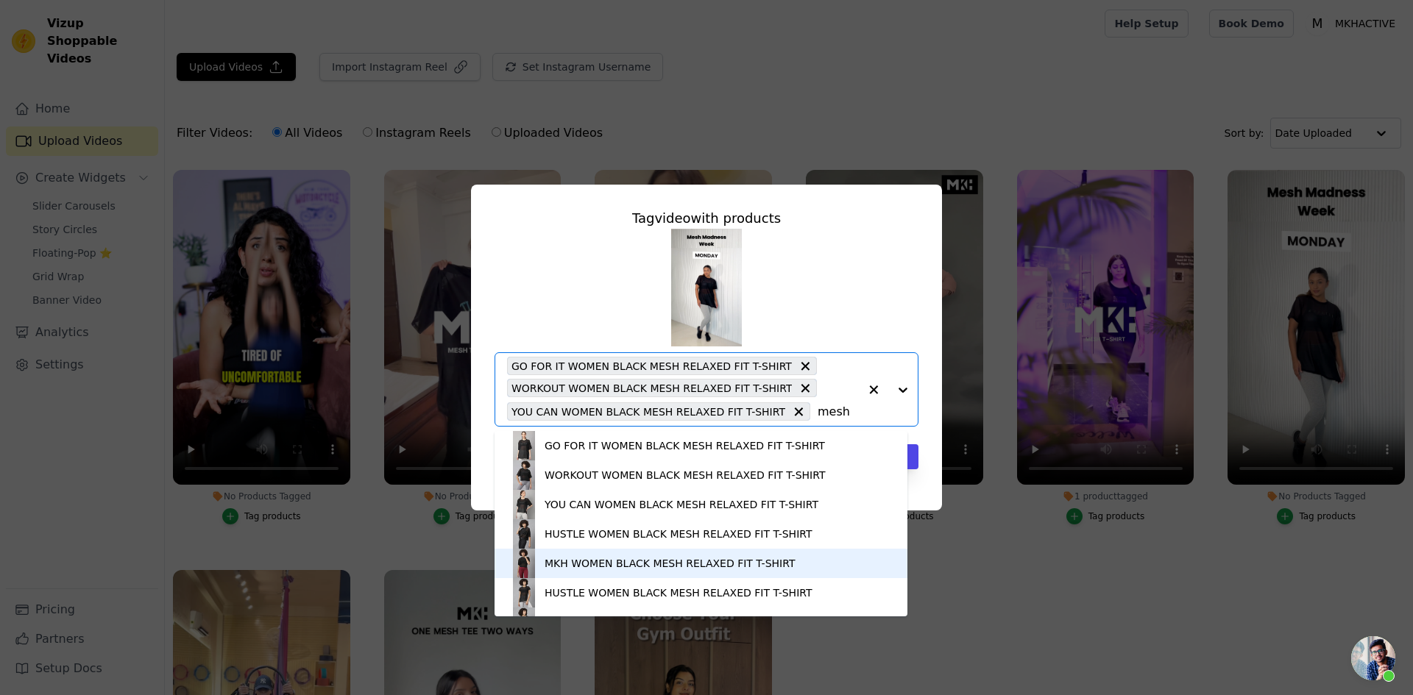
click at [564, 553] on div "MKH WOMEN BLACK MESH RELAXED FIT T-SHIRT" at bounding box center [700, 563] width 383 height 29
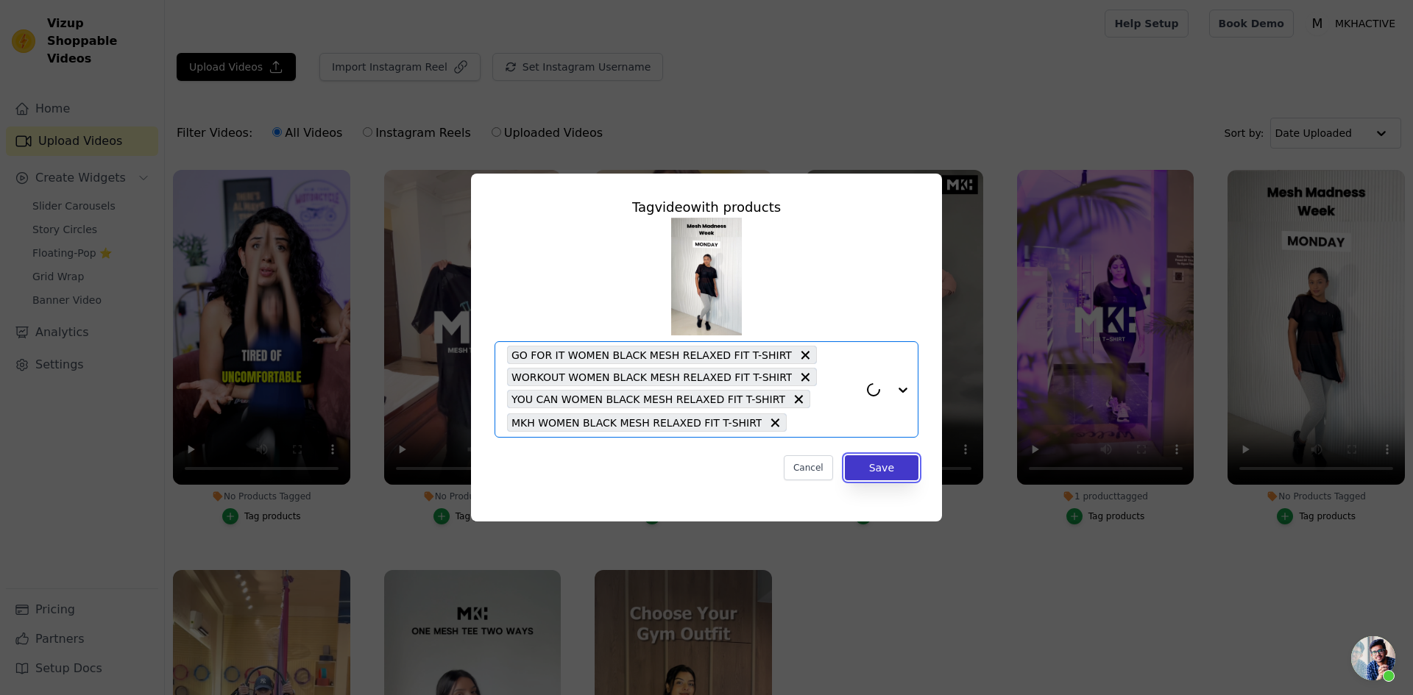
click at [887, 470] on button "Save" at bounding box center [882, 468] width 74 height 25
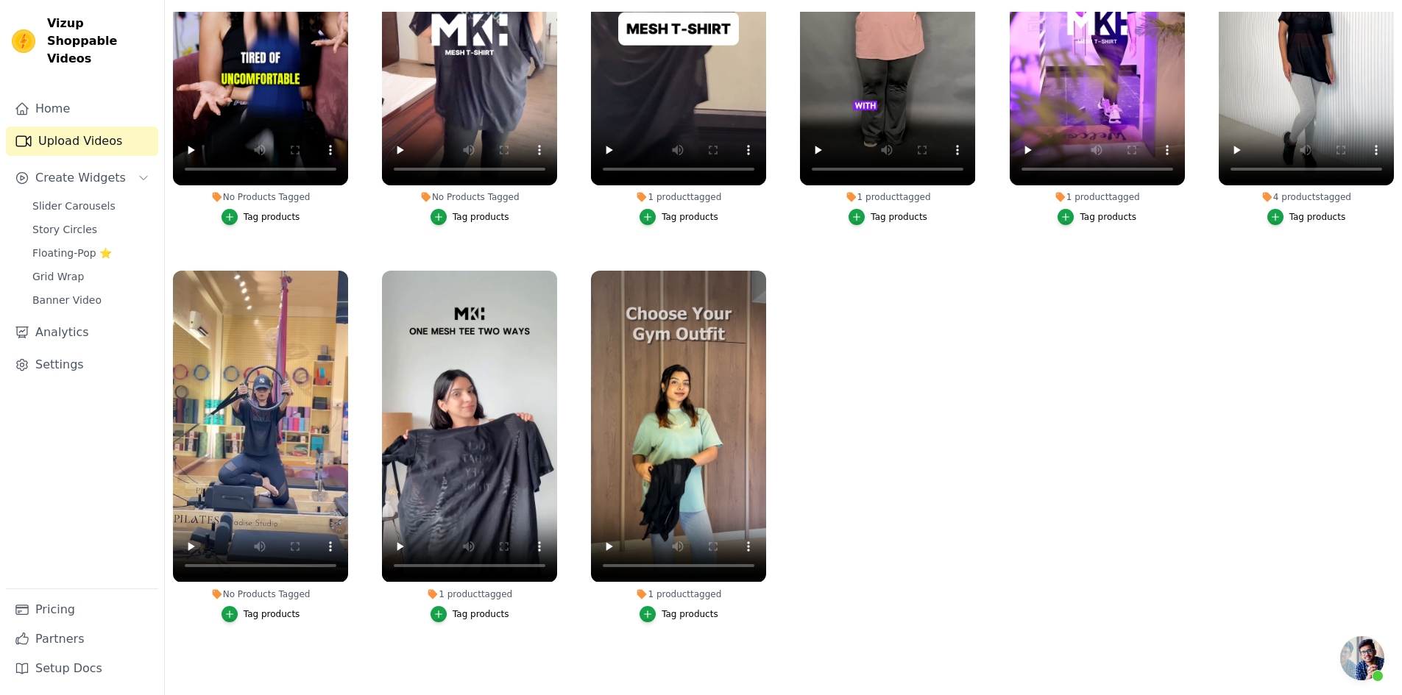
scroll to position [149, 0]
click at [274, 609] on div "Tag products" at bounding box center [272, 615] width 57 height 12
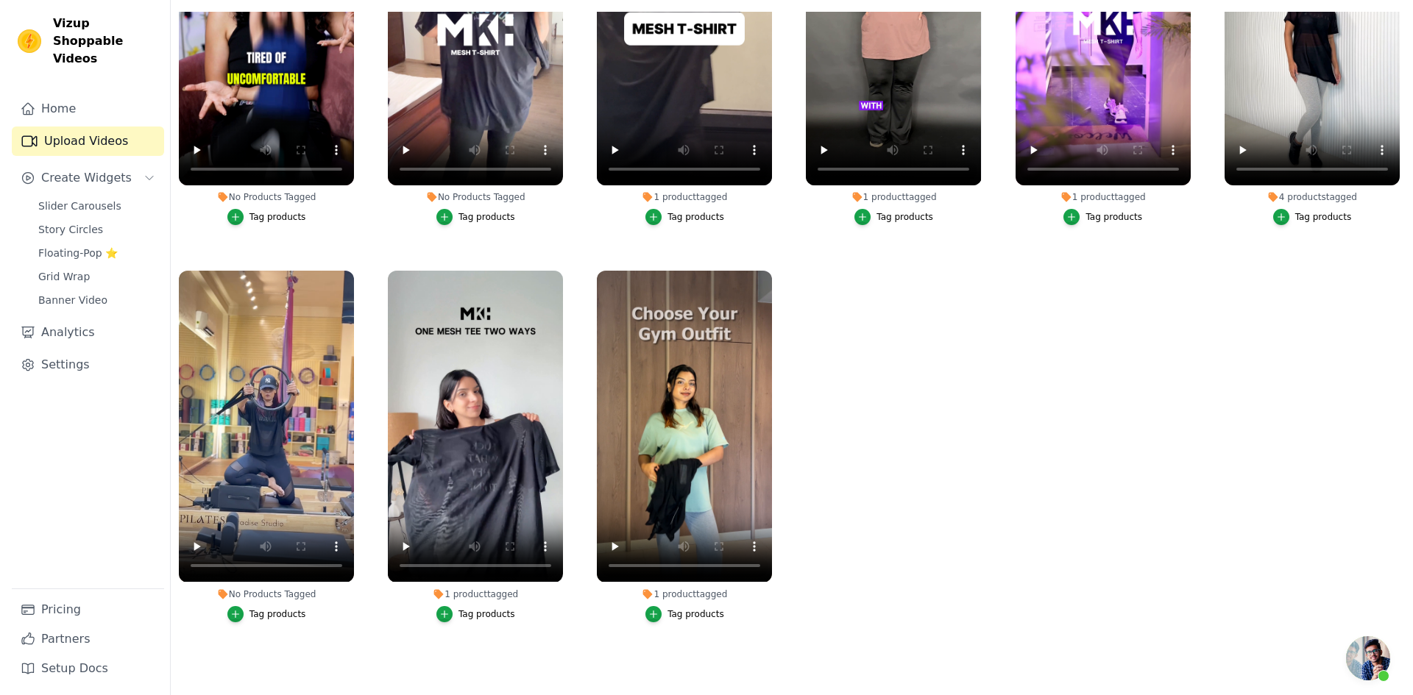
scroll to position [0, 0]
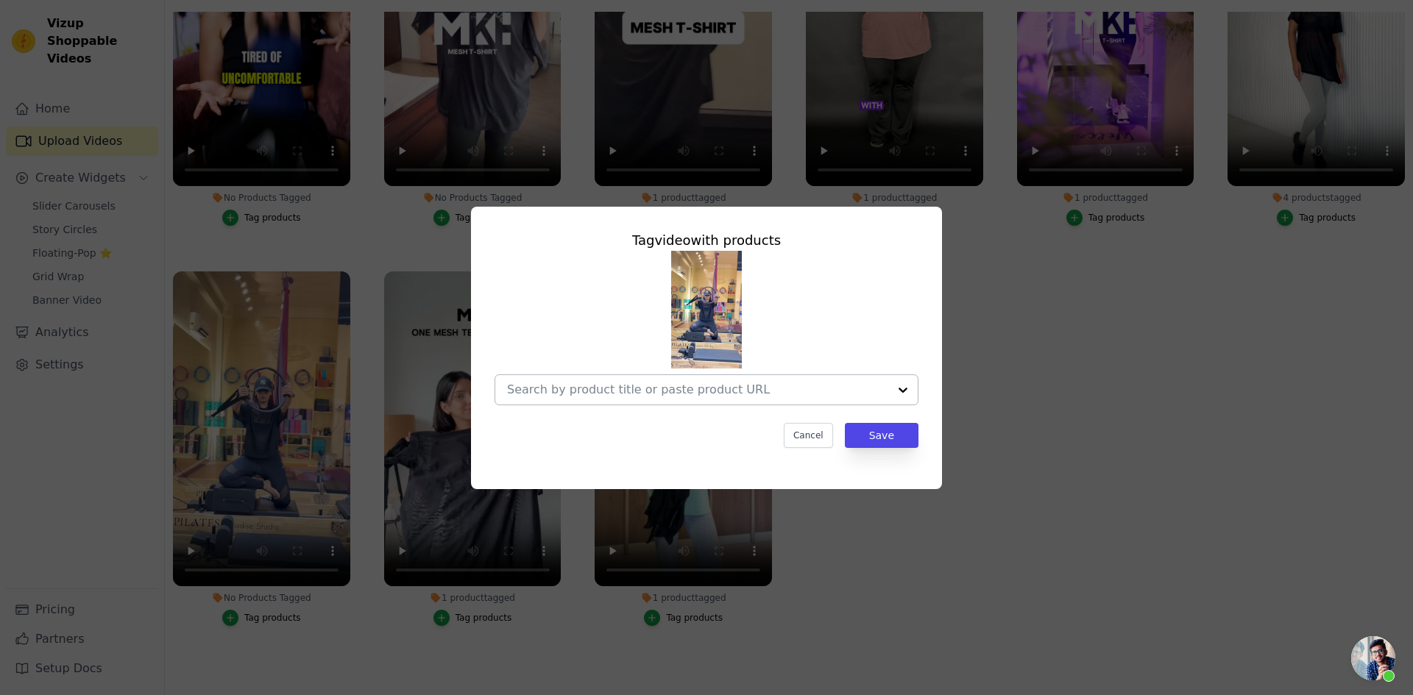
click at [569, 380] on div at bounding box center [697, 389] width 381 height 29
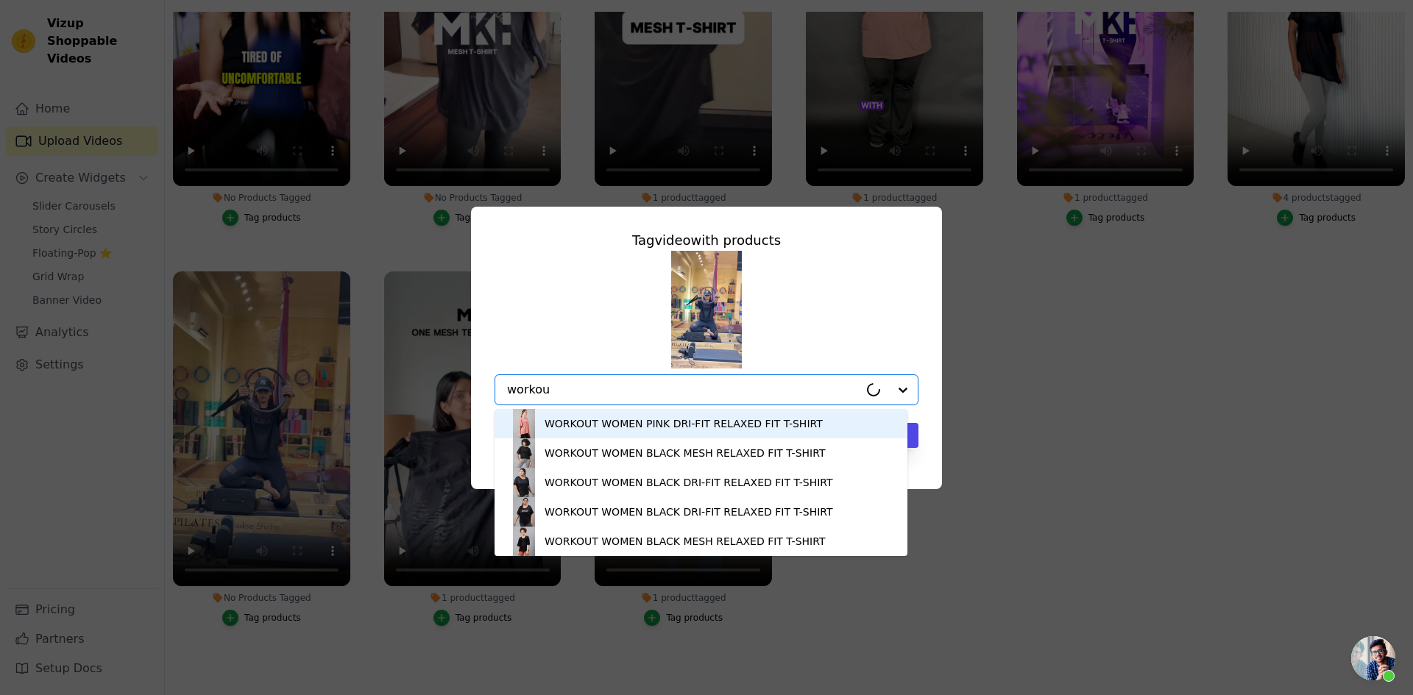
type input "workout"
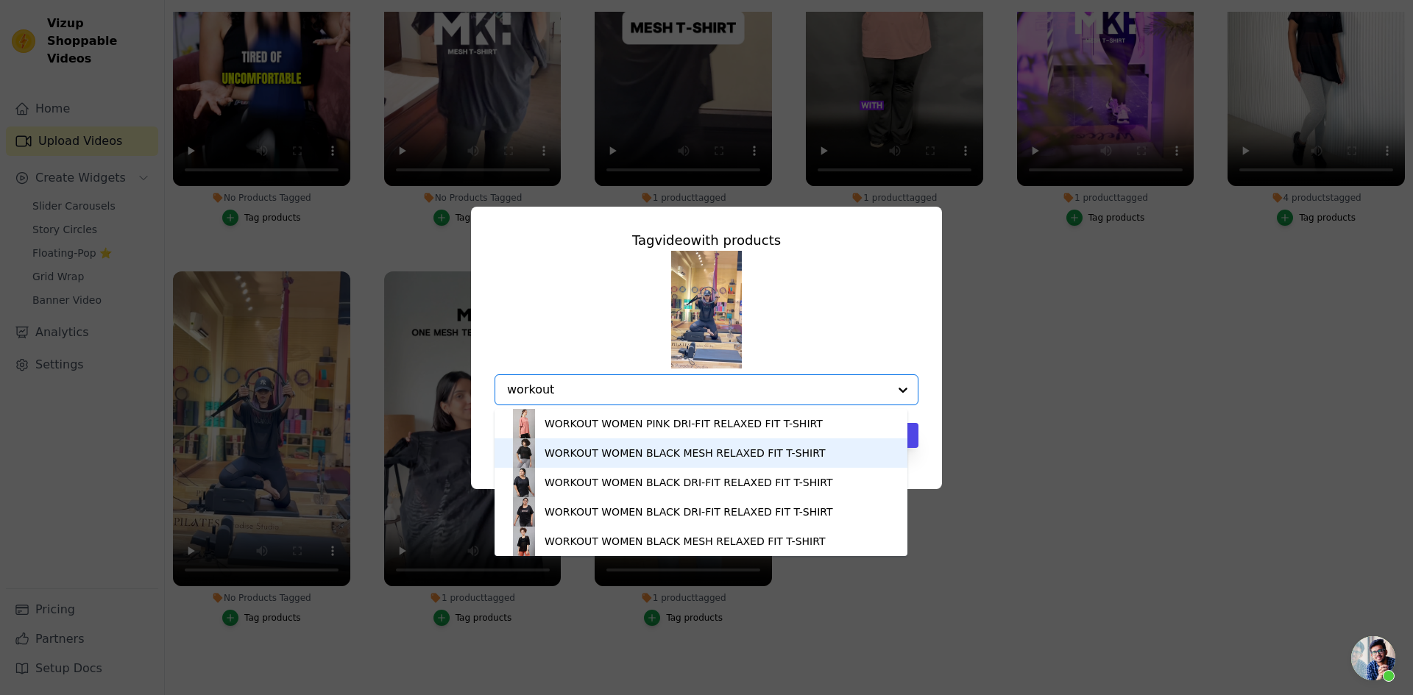
click at [584, 446] on div "WORKOUT WOMEN BLACK MESH RELAXED FIT T-SHIRT" at bounding box center [685, 453] width 280 height 15
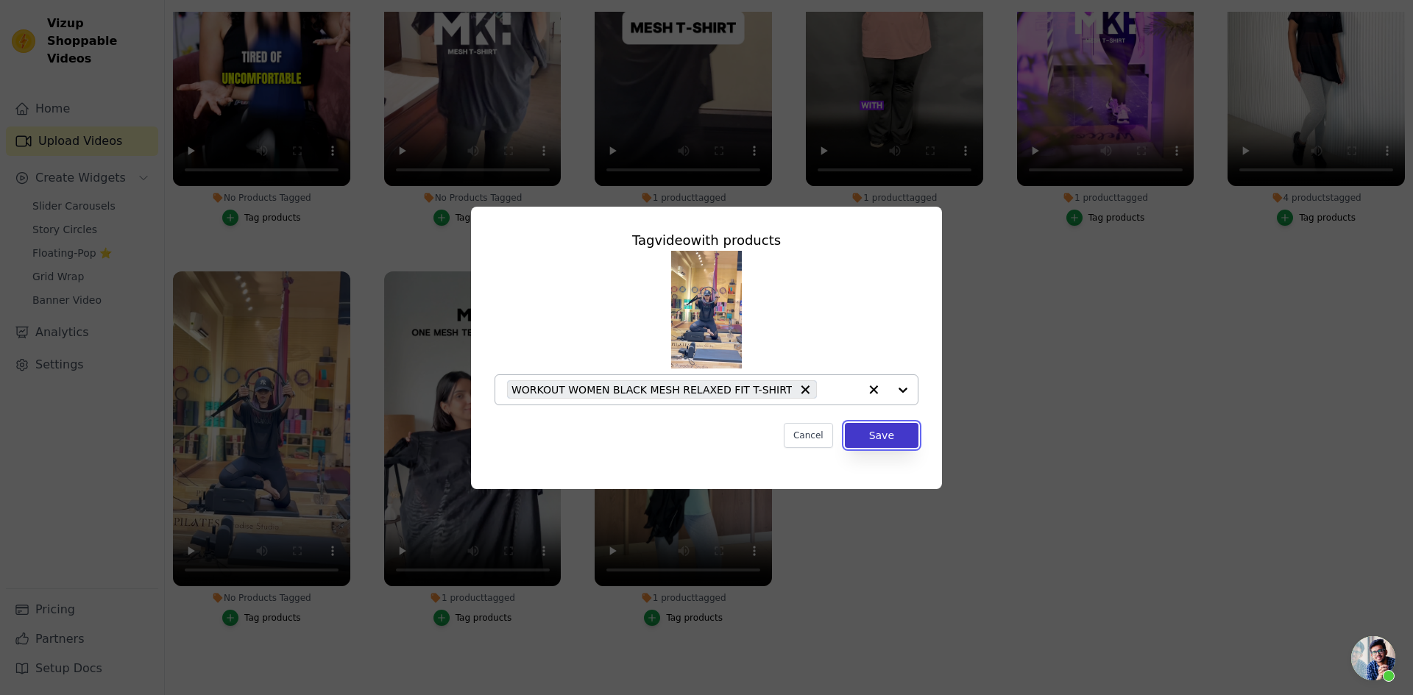
click at [884, 437] on button "Save" at bounding box center [882, 435] width 74 height 25
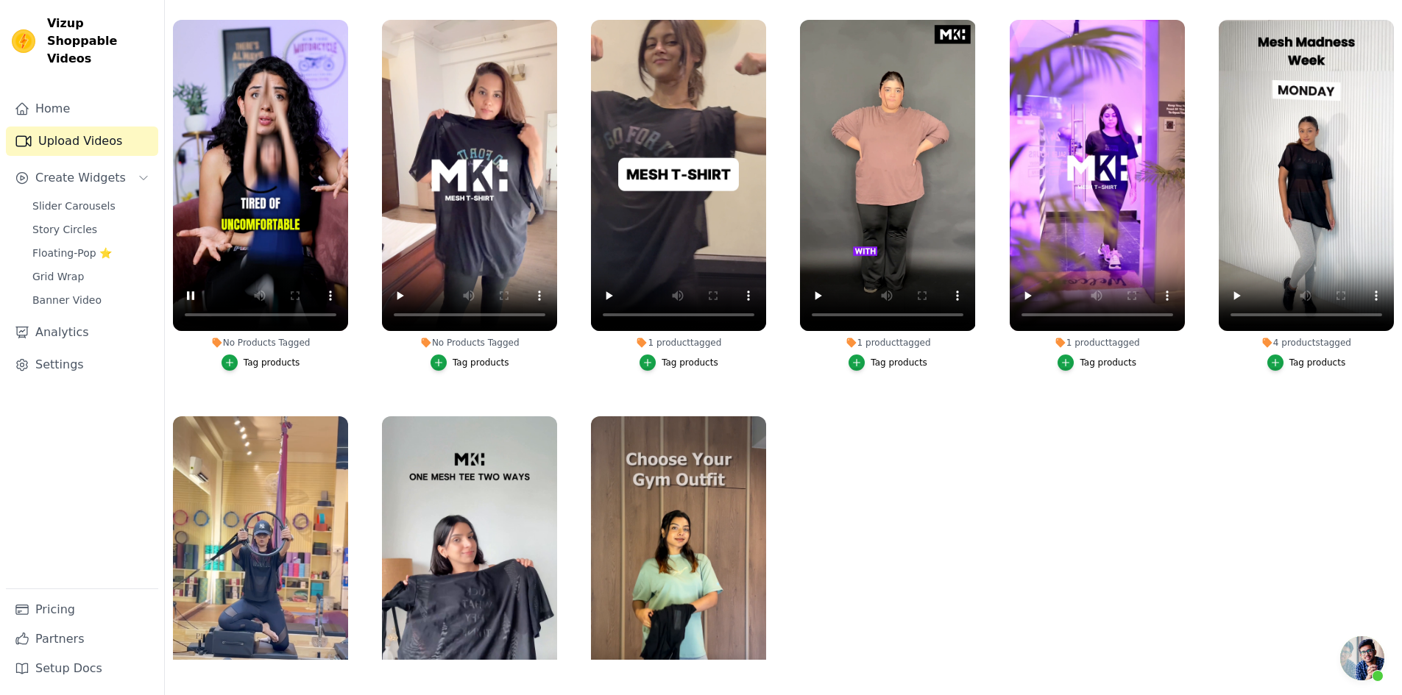
click at [355, 385] on ul "No Products Tagged Tag products No Products Tagged Tag products 1 product tagge…" at bounding box center [783, 336] width 1237 height 648
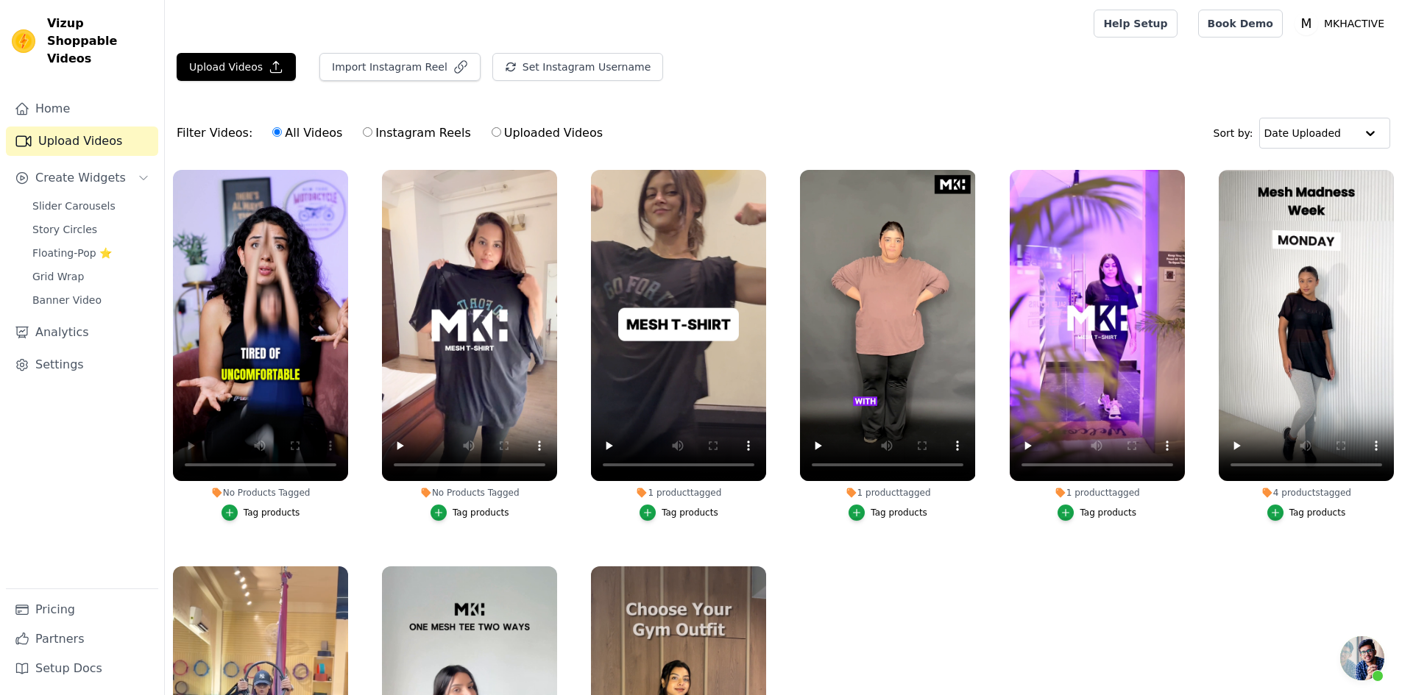
click at [460, 508] on div "Tag products" at bounding box center [481, 513] width 57 height 12
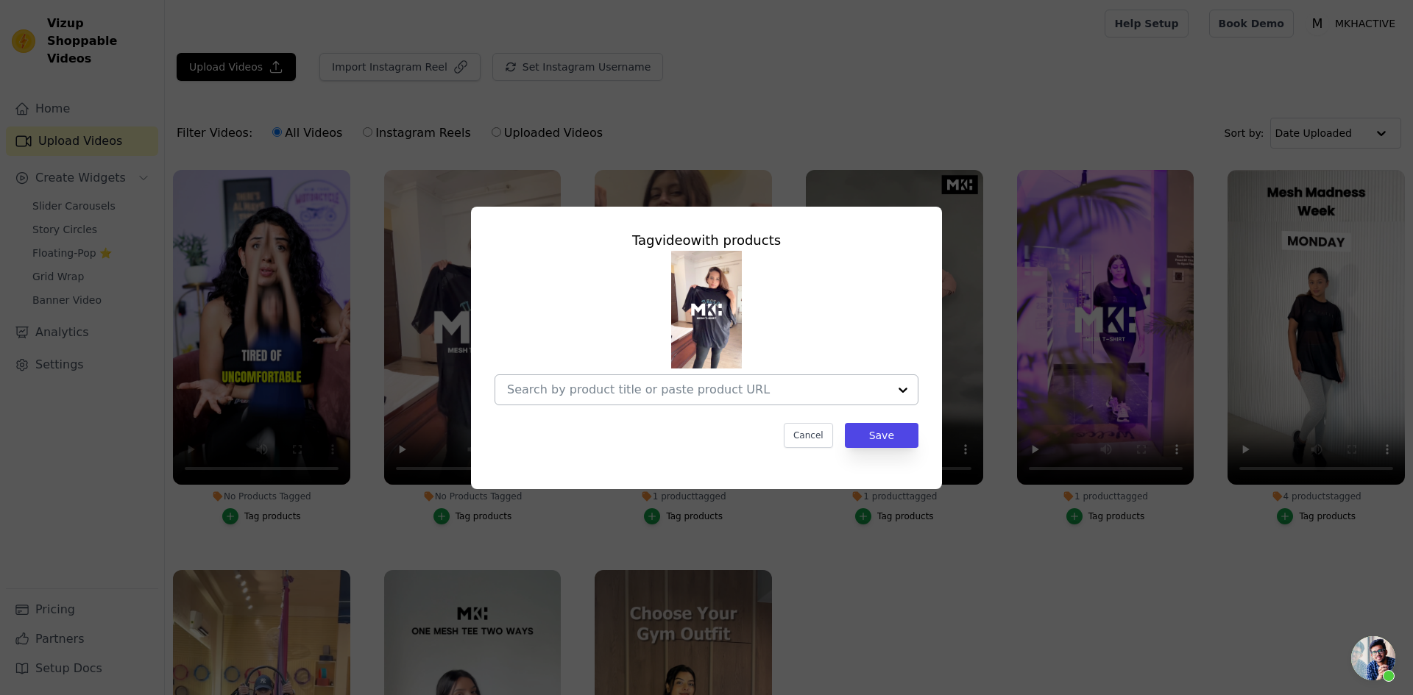
click at [641, 383] on input "No Products Tagged Tag video with products Cancel Save Tag products" at bounding box center [697, 390] width 381 height 14
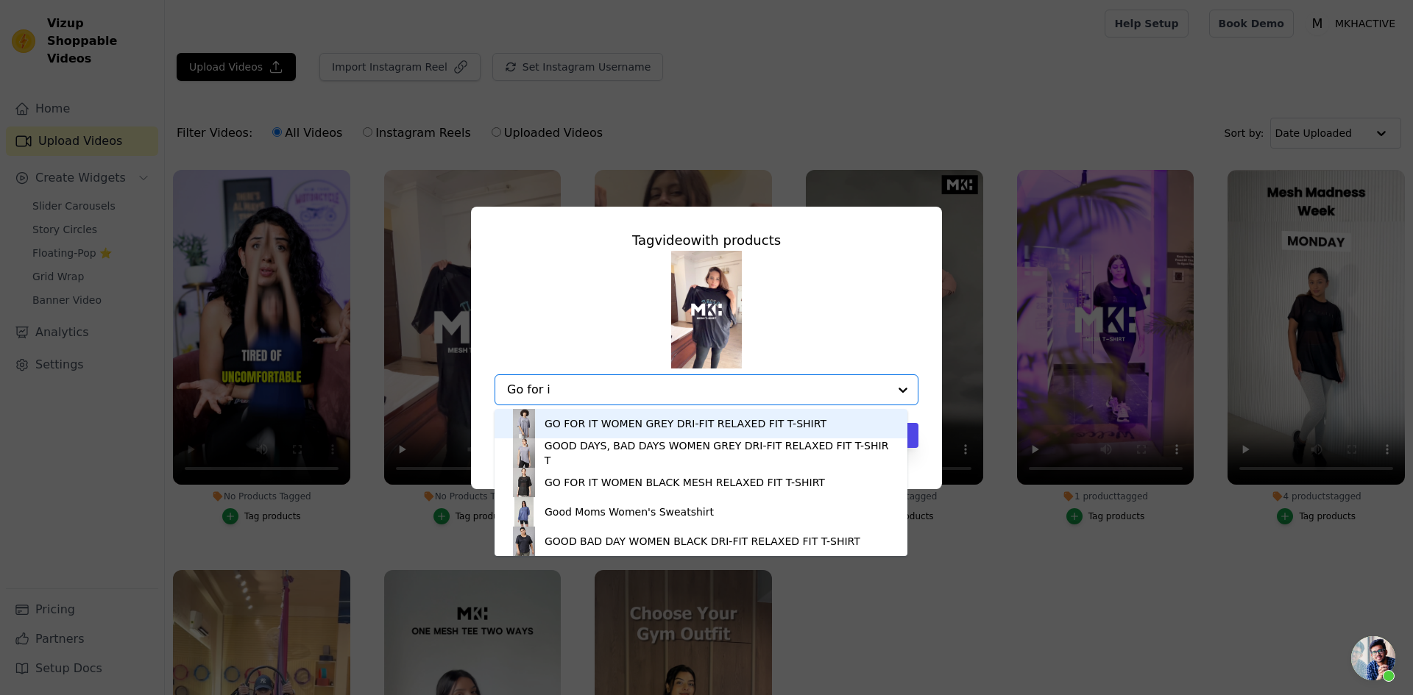
type input "Go for it"
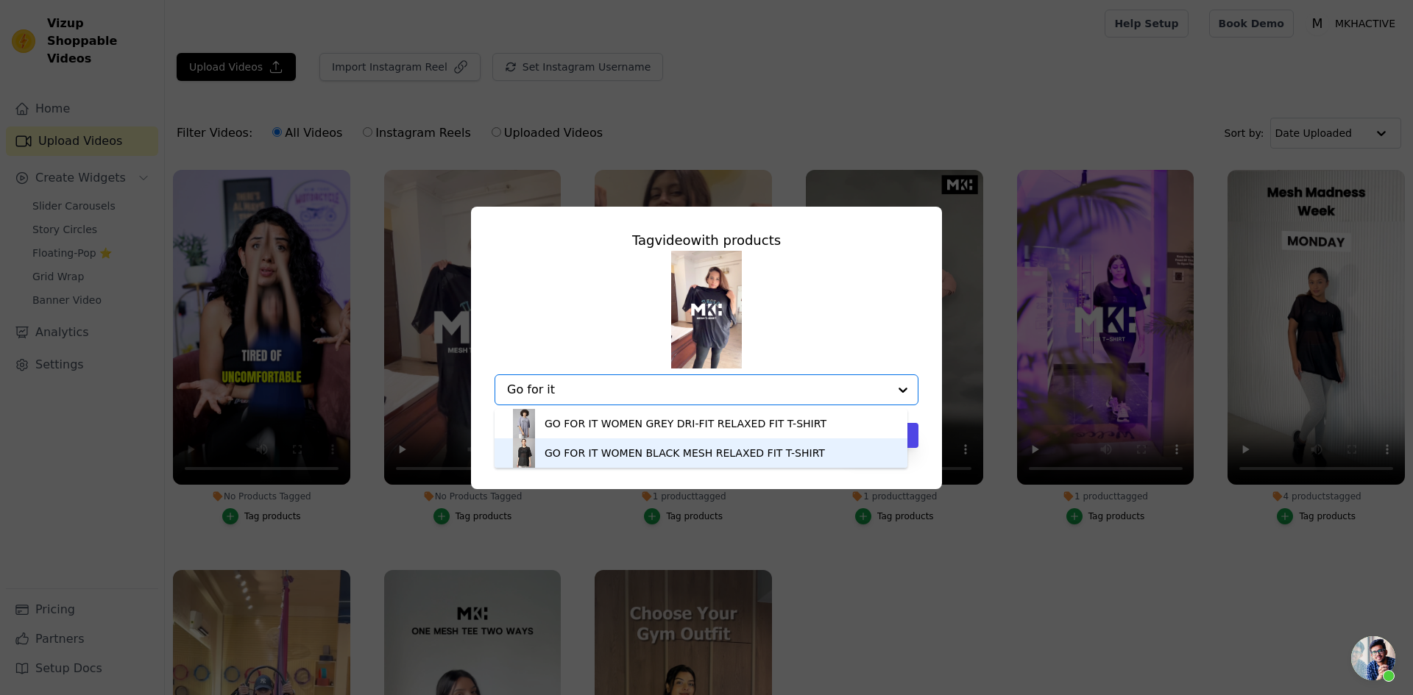
click at [595, 462] on div "GO FOR IT WOMEN BLACK MESH RELAXED FIT T-SHIRT" at bounding box center [700, 453] width 383 height 29
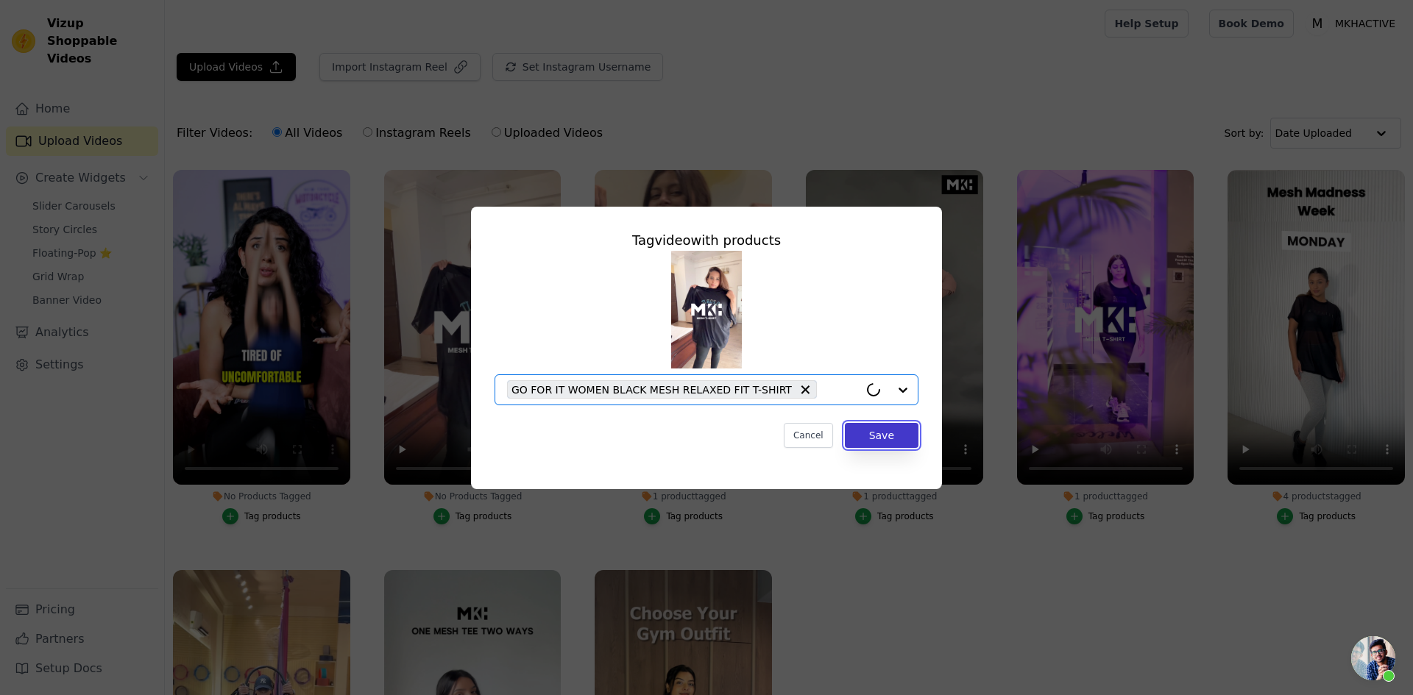
click at [876, 439] on button "Save" at bounding box center [882, 435] width 74 height 25
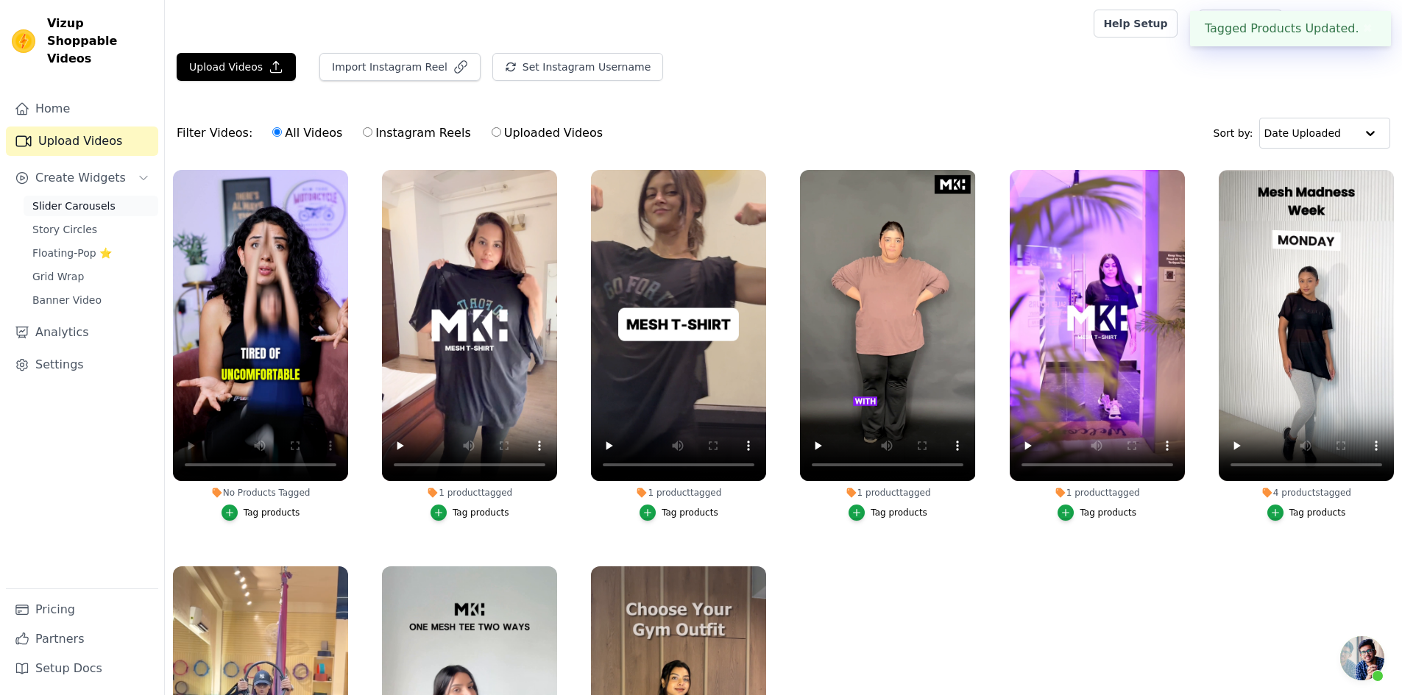
click at [72, 199] on span "Slider Carousels" at bounding box center [73, 206] width 83 height 15
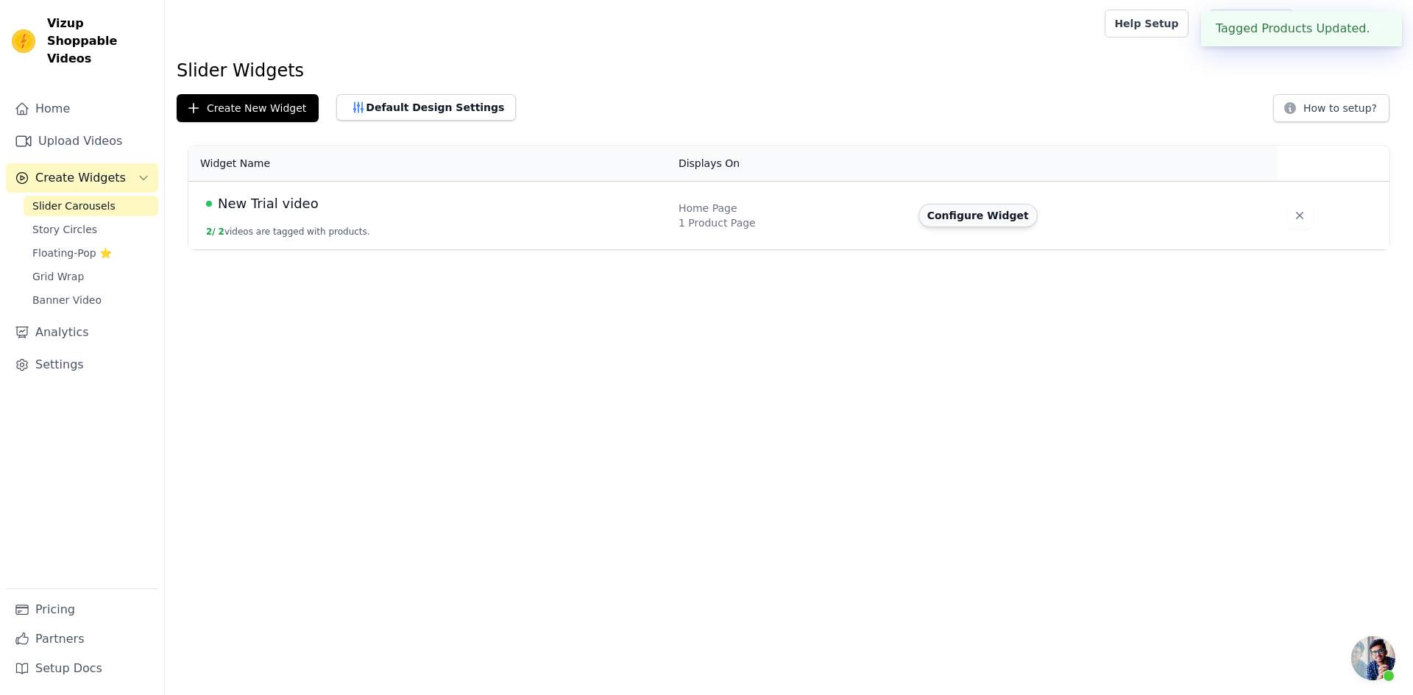
click at [987, 223] on button "Configure Widget" at bounding box center [977, 216] width 119 height 24
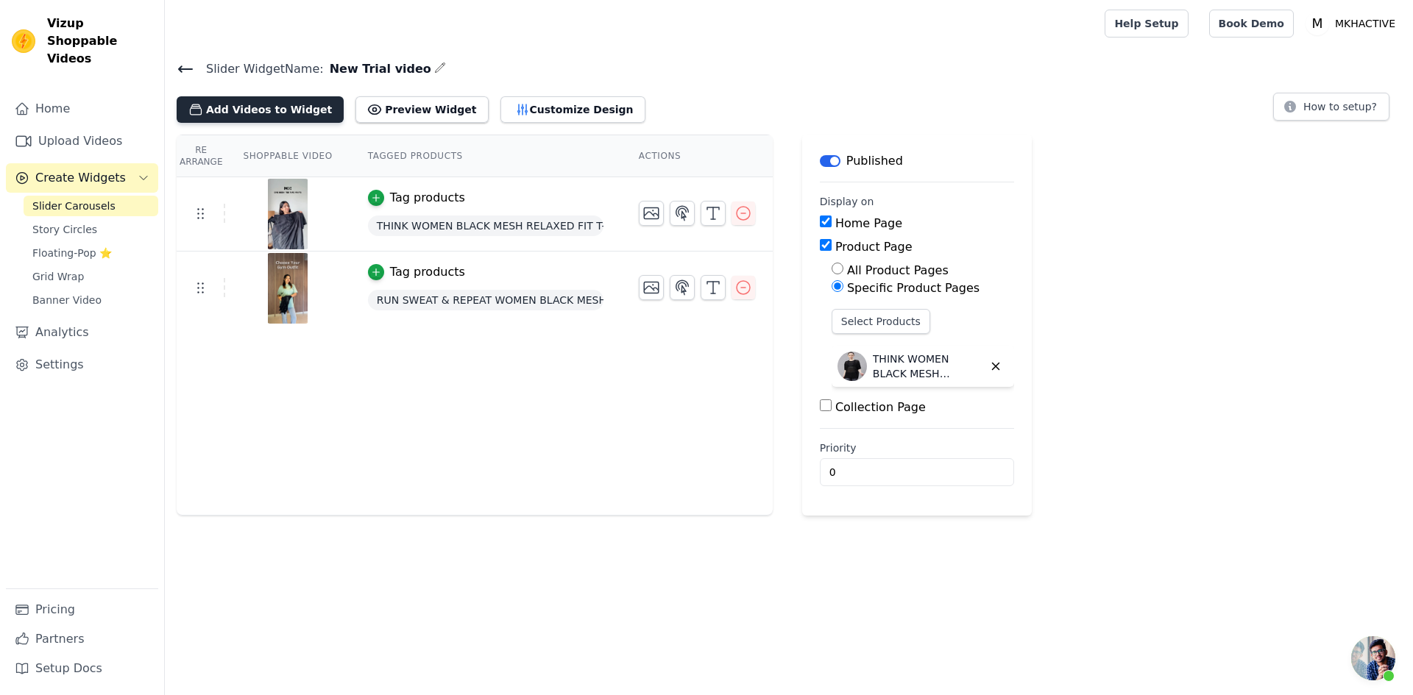
click at [257, 110] on button "Add Videos to Widget" at bounding box center [260, 109] width 167 height 26
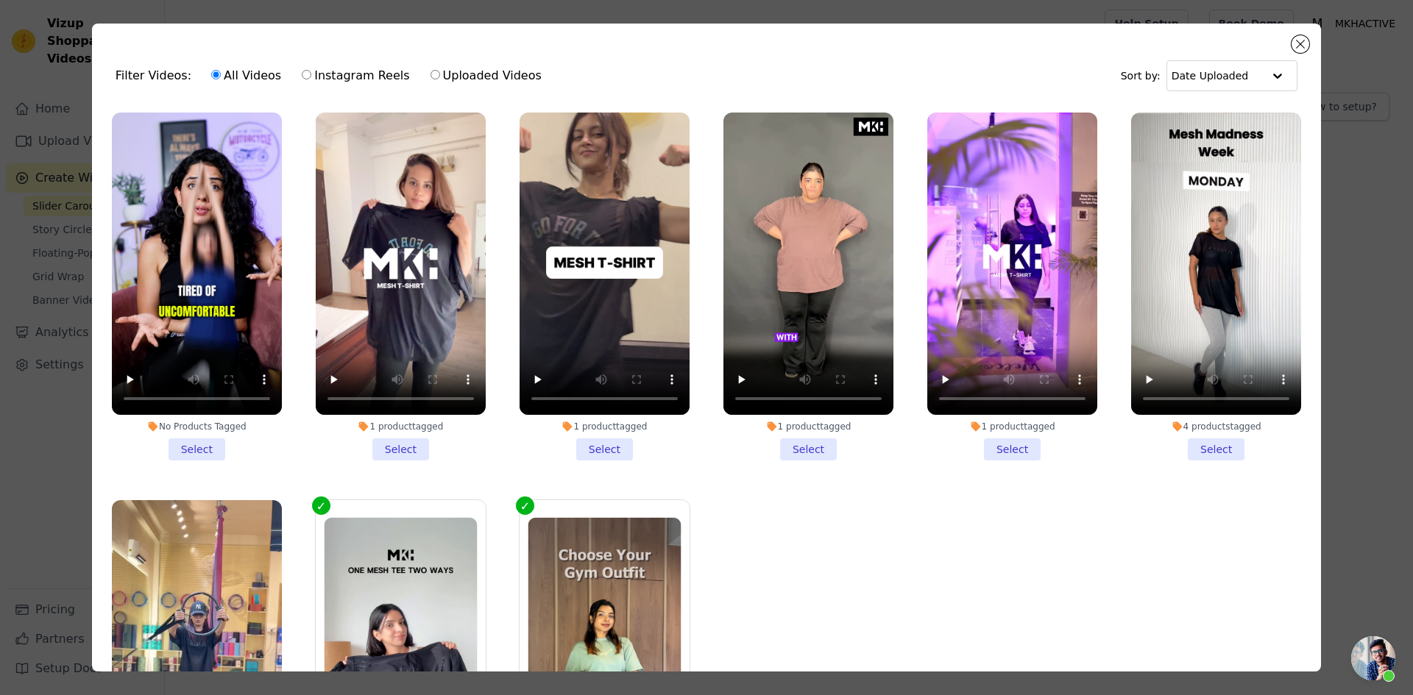
click at [411, 444] on li "1 product tagged Select" at bounding box center [401, 287] width 170 height 348
click at [0, 0] on input "1 product tagged Select" at bounding box center [0, 0] width 0 height 0
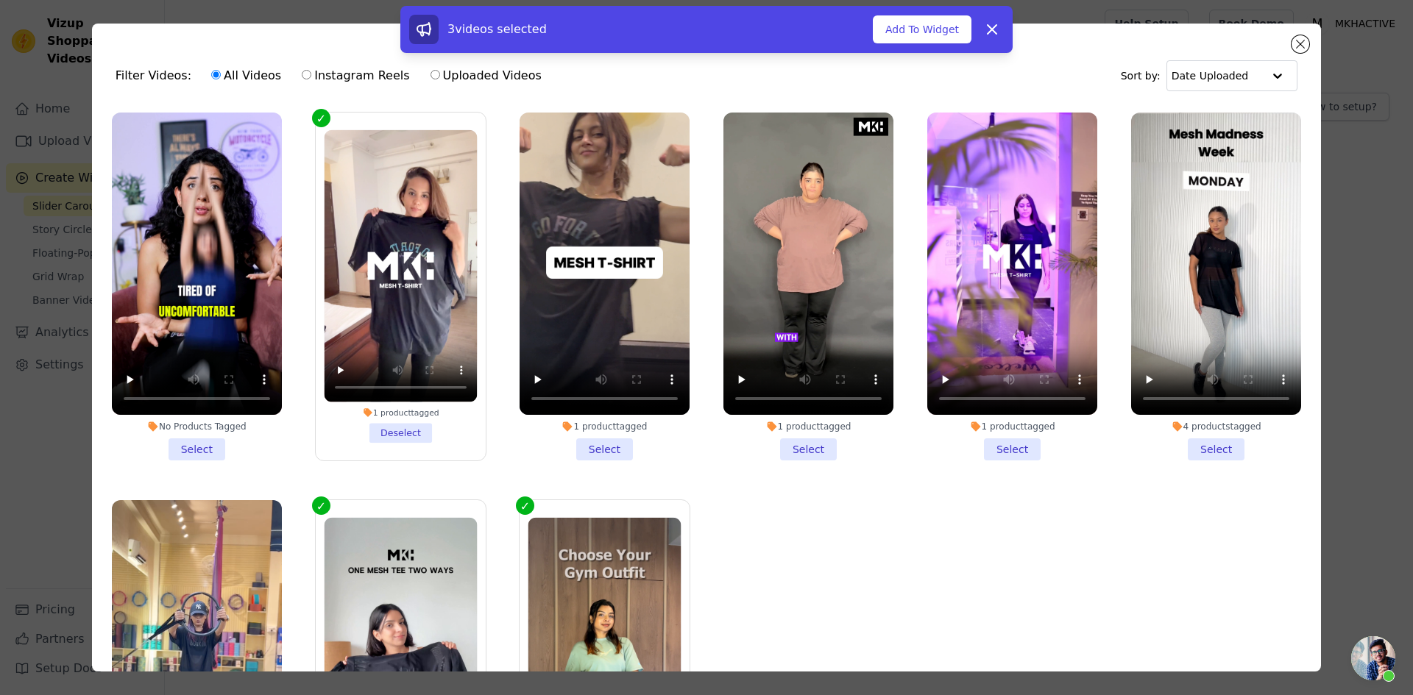
click at [590, 451] on li "1 product tagged Select" at bounding box center [605, 287] width 170 height 348
click at [0, 0] on input "1 product tagged Select" at bounding box center [0, 0] width 0 height 0
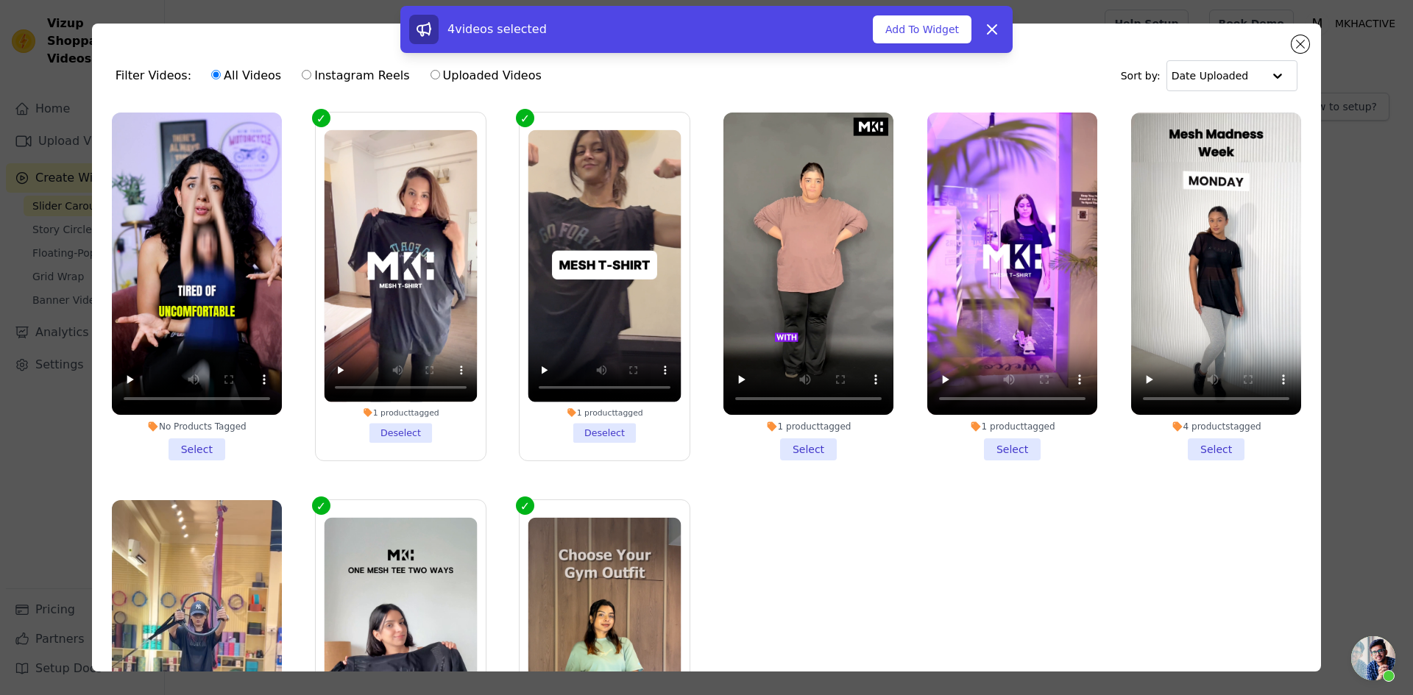
click at [793, 449] on li "1 product tagged Select" at bounding box center [808, 287] width 170 height 348
click at [0, 0] on input "1 product tagged Select" at bounding box center [0, 0] width 0 height 0
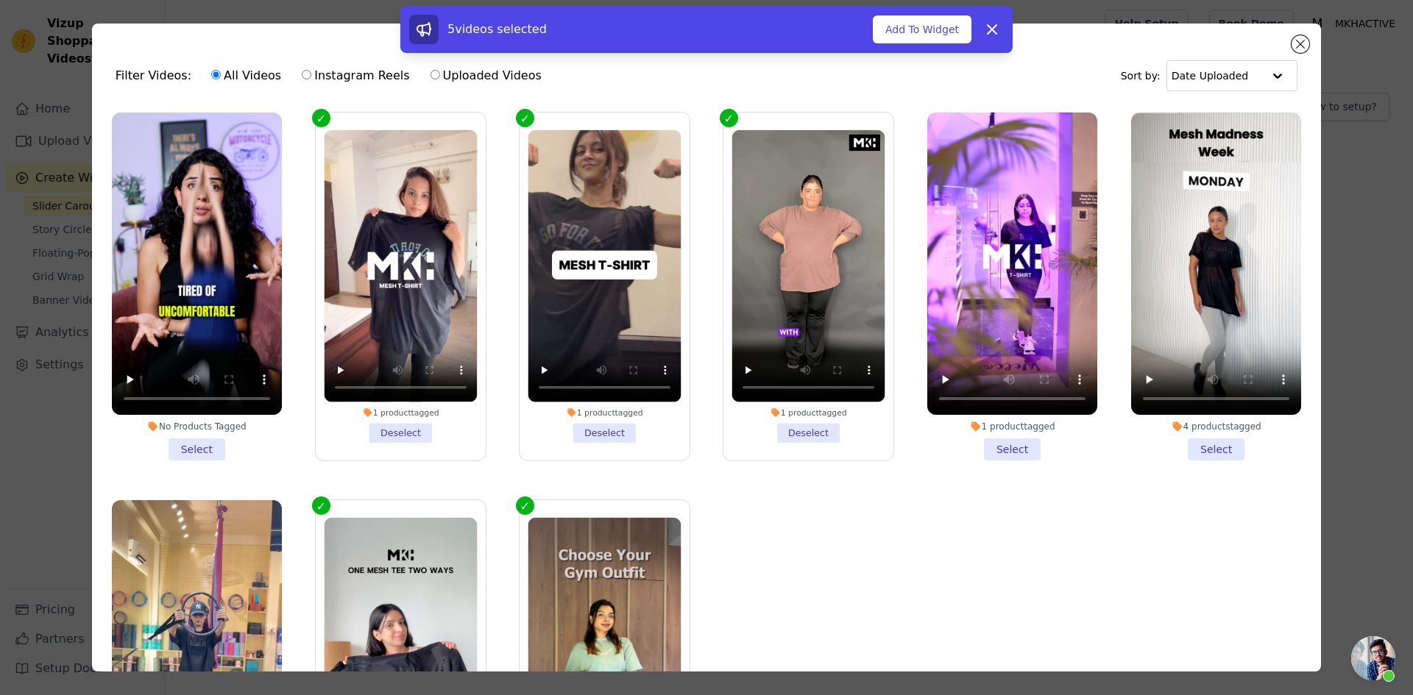
click at [1012, 443] on li "1 product tagged Select" at bounding box center [1012, 287] width 170 height 348
click at [0, 0] on input "1 product tagged Select" at bounding box center [0, 0] width 0 height 0
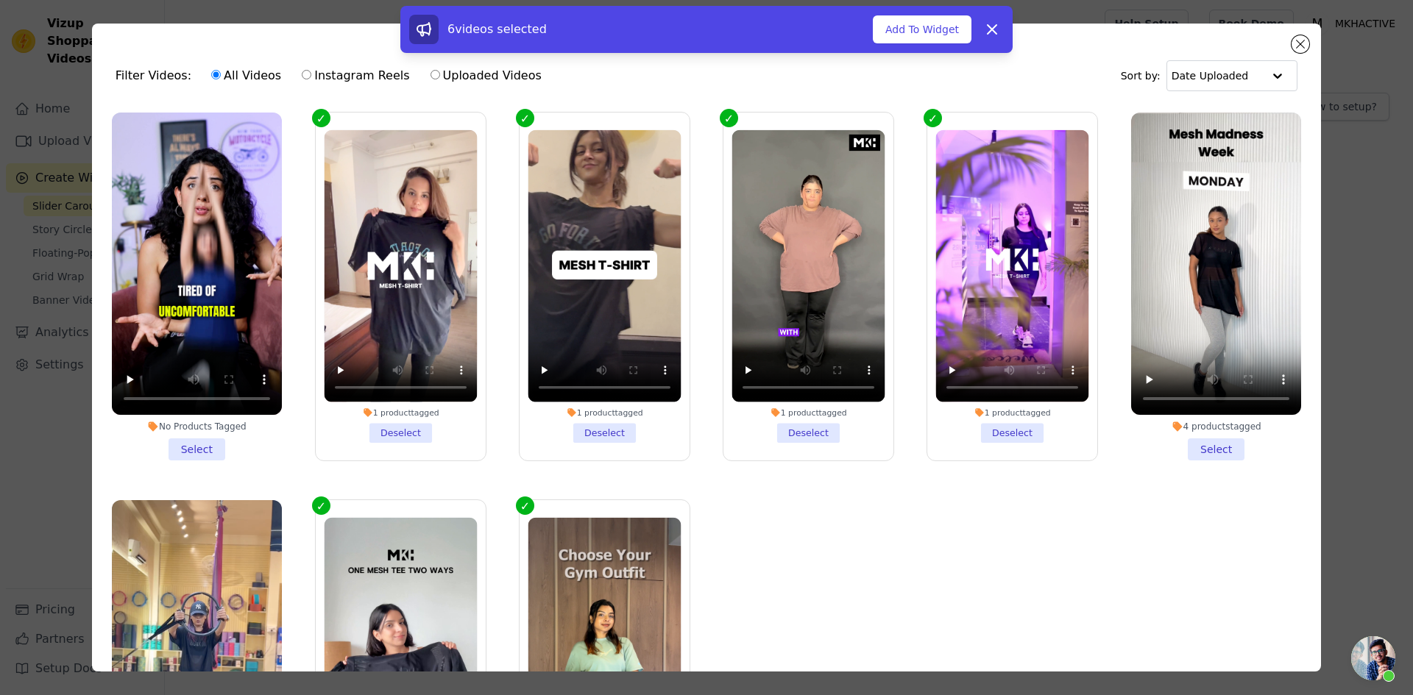
click at [1202, 442] on li "4 products tagged Select" at bounding box center [1216, 287] width 170 height 348
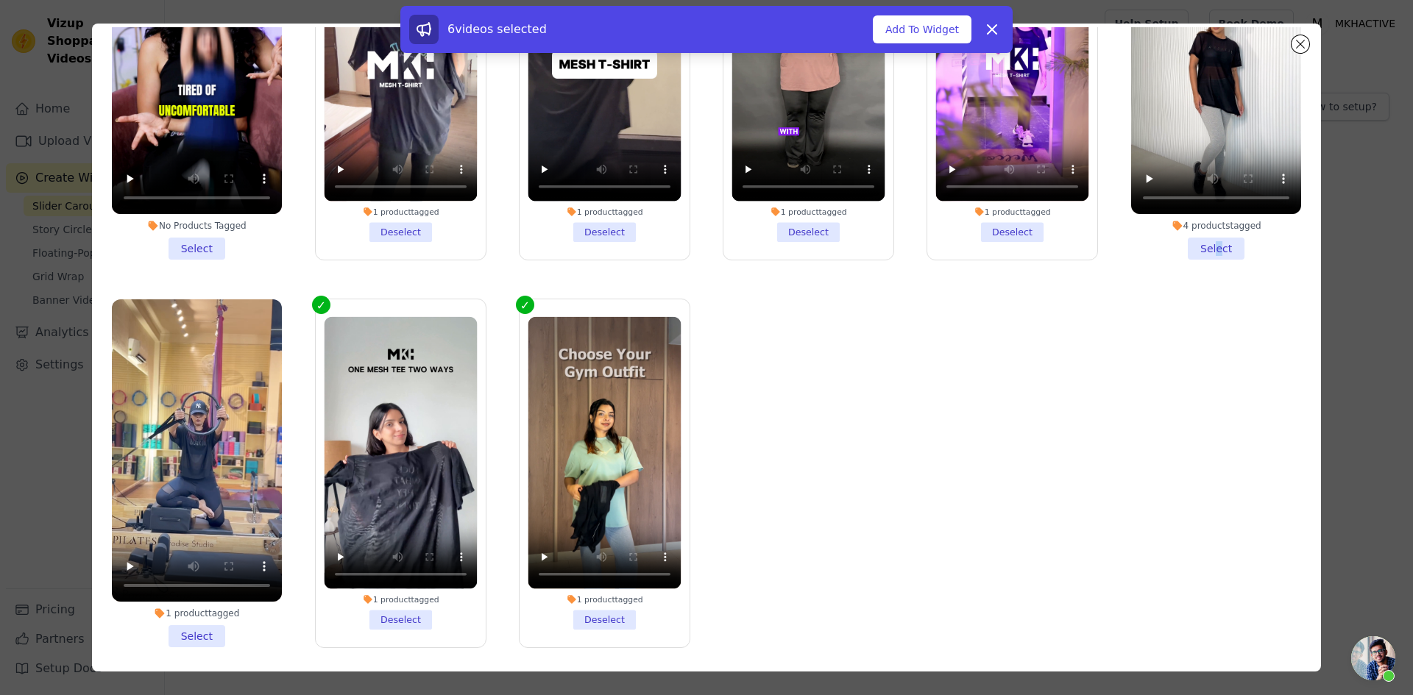
scroll to position [128, 0]
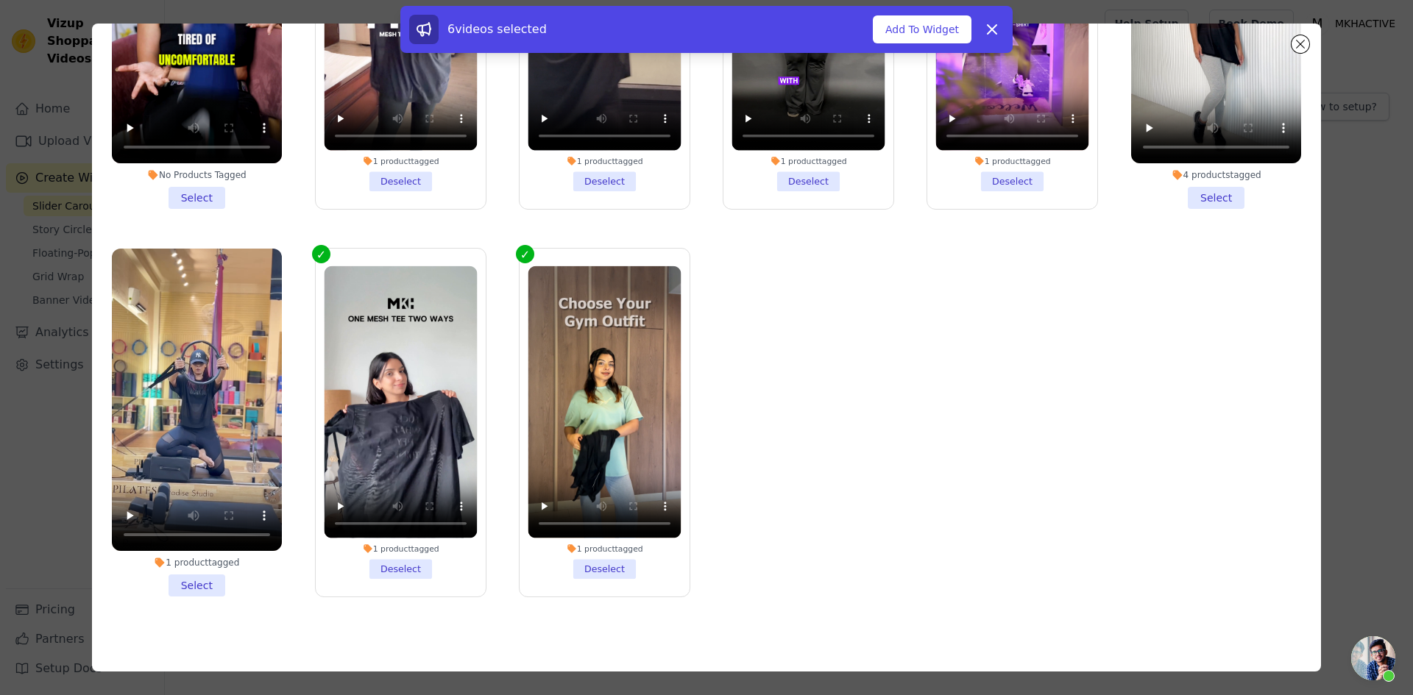
click at [199, 573] on li "1 product tagged Select" at bounding box center [197, 423] width 170 height 348
click at [0, 0] on input "1 product tagged Select" at bounding box center [0, 0] width 0 height 0
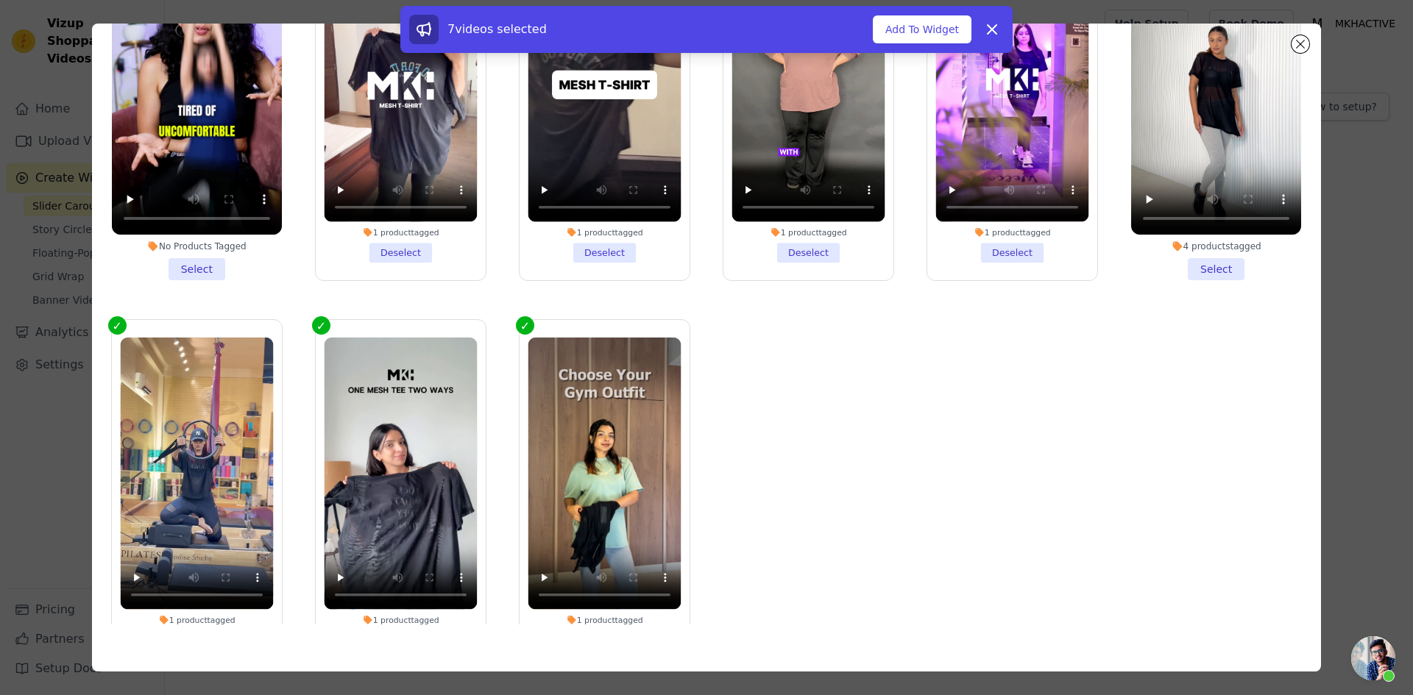
scroll to position [0, 0]
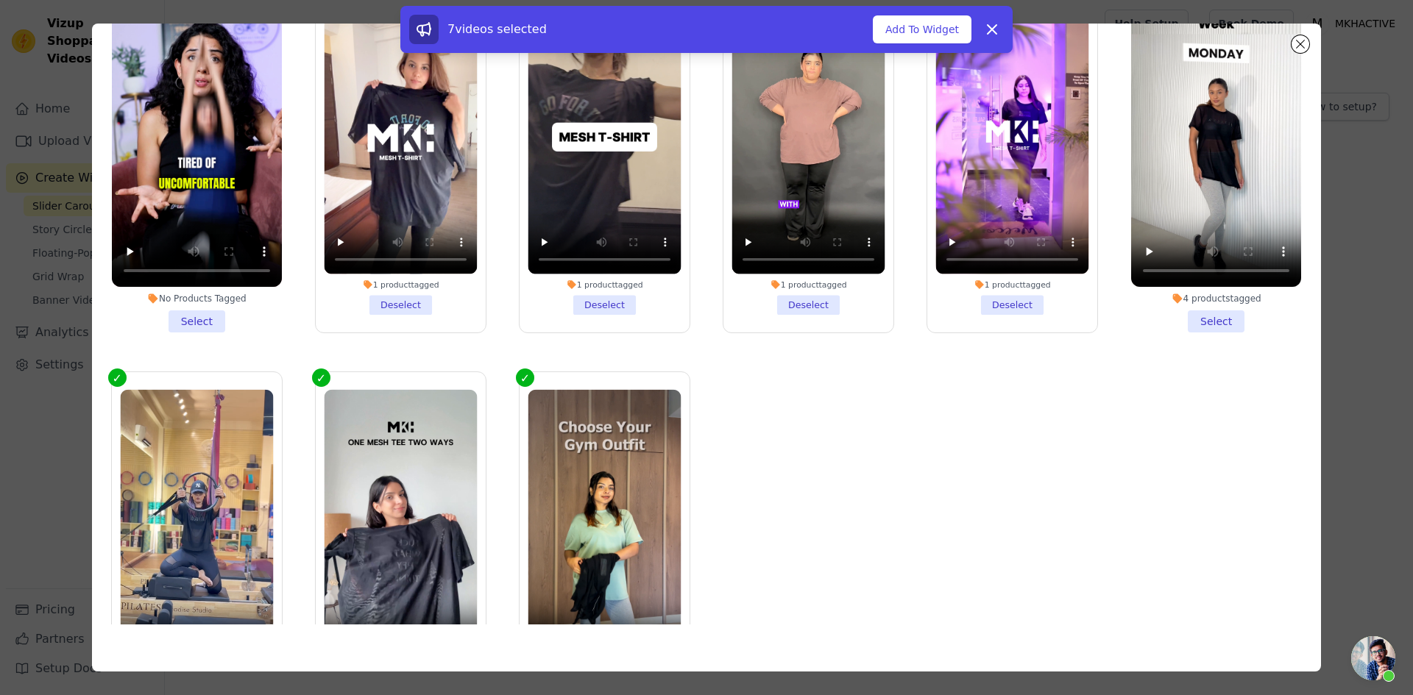
click at [202, 314] on li "No Products Tagged Select" at bounding box center [197, 159] width 170 height 348
click at [0, 0] on input "No Products Tagged Select" at bounding box center [0, 0] width 0 height 0
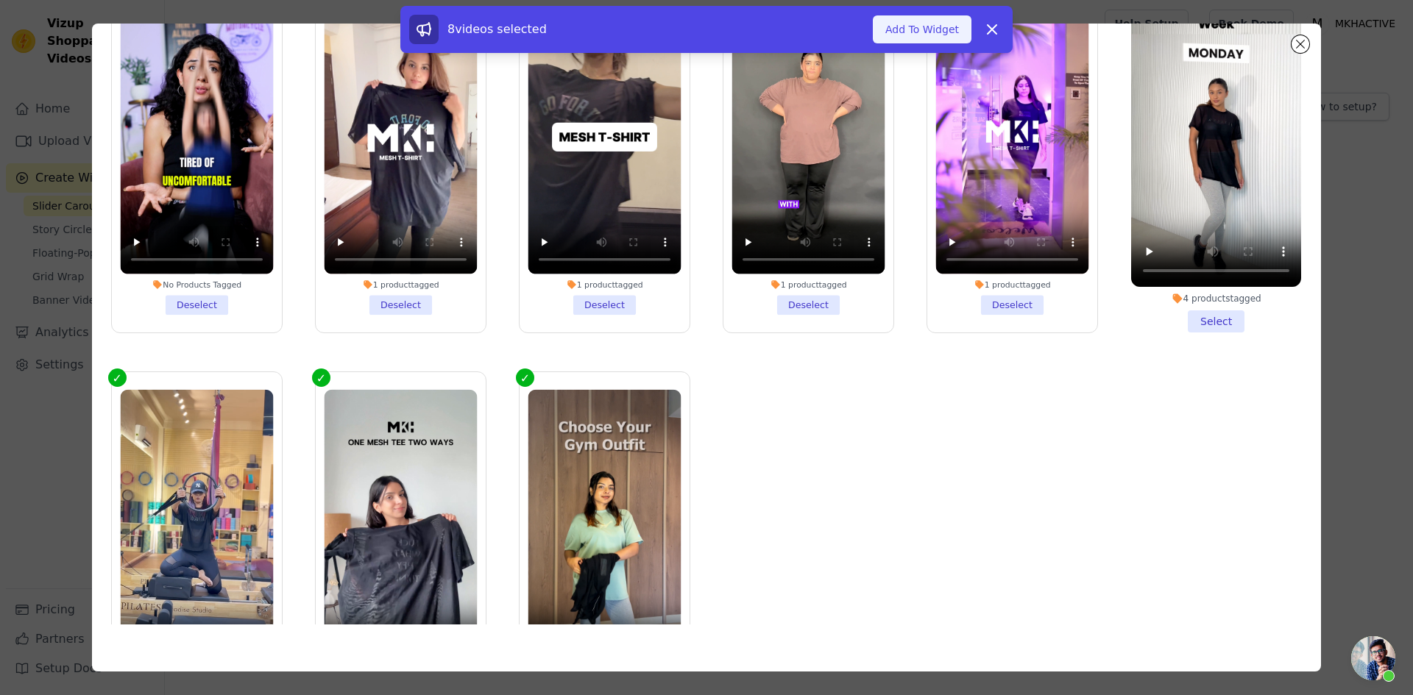
click at [921, 26] on button "Add To Widget" at bounding box center [922, 29] width 99 height 28
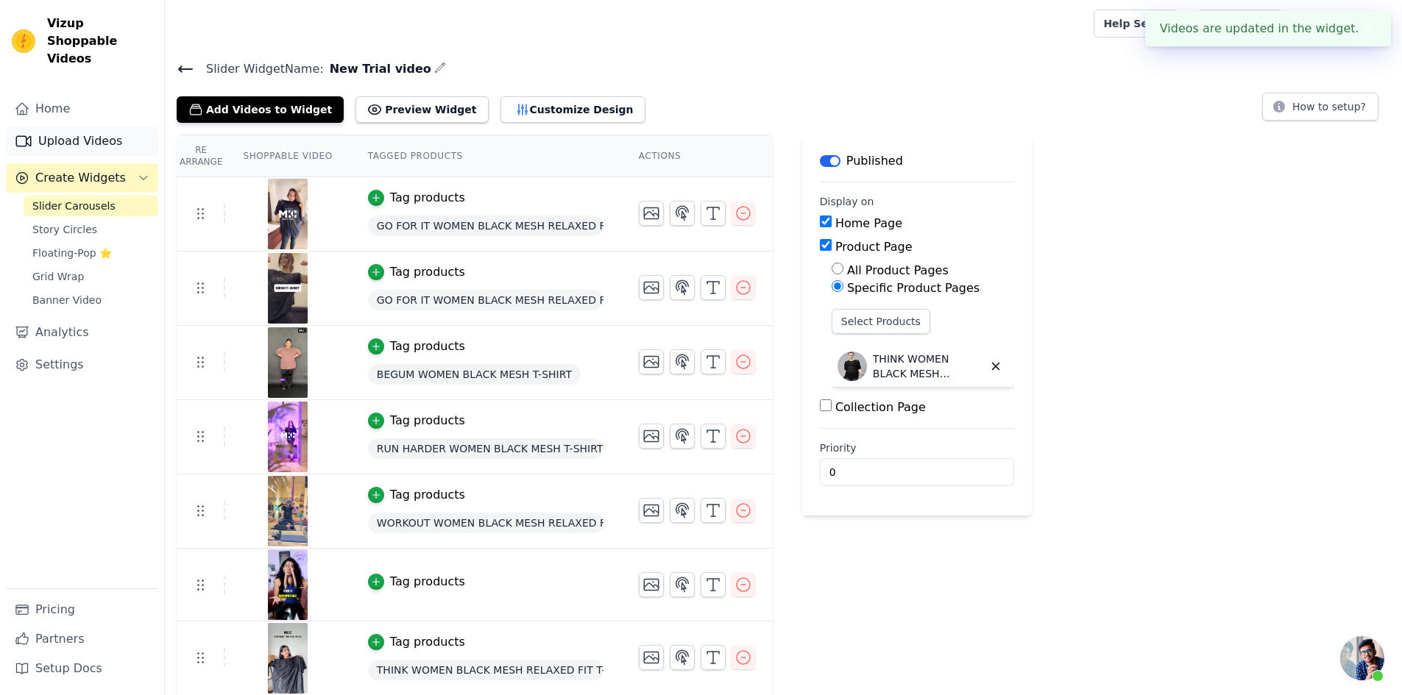
click at [68, 127] on link "Upload Videos" at bounding box center [82, 141] width 152 height 29
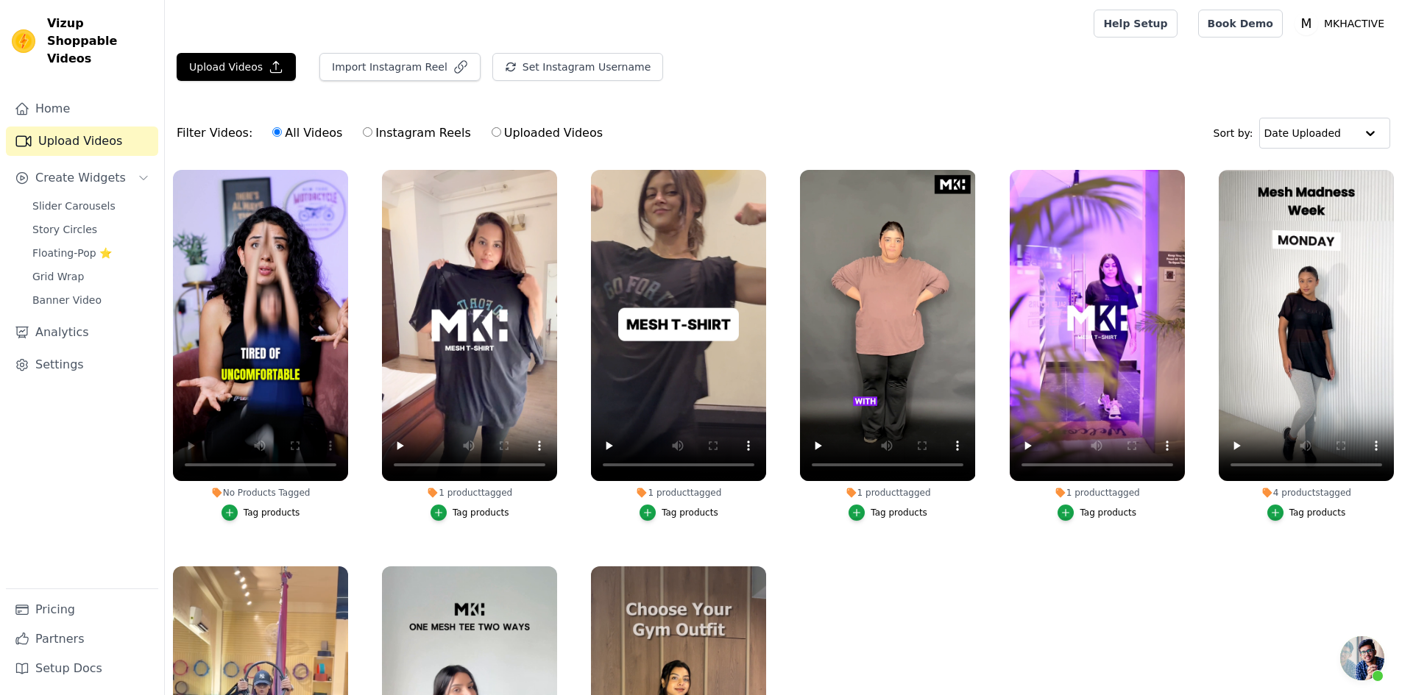
click at [246, 512] on div "Tag products" at bounding box center [272, 513] width 57 height 12
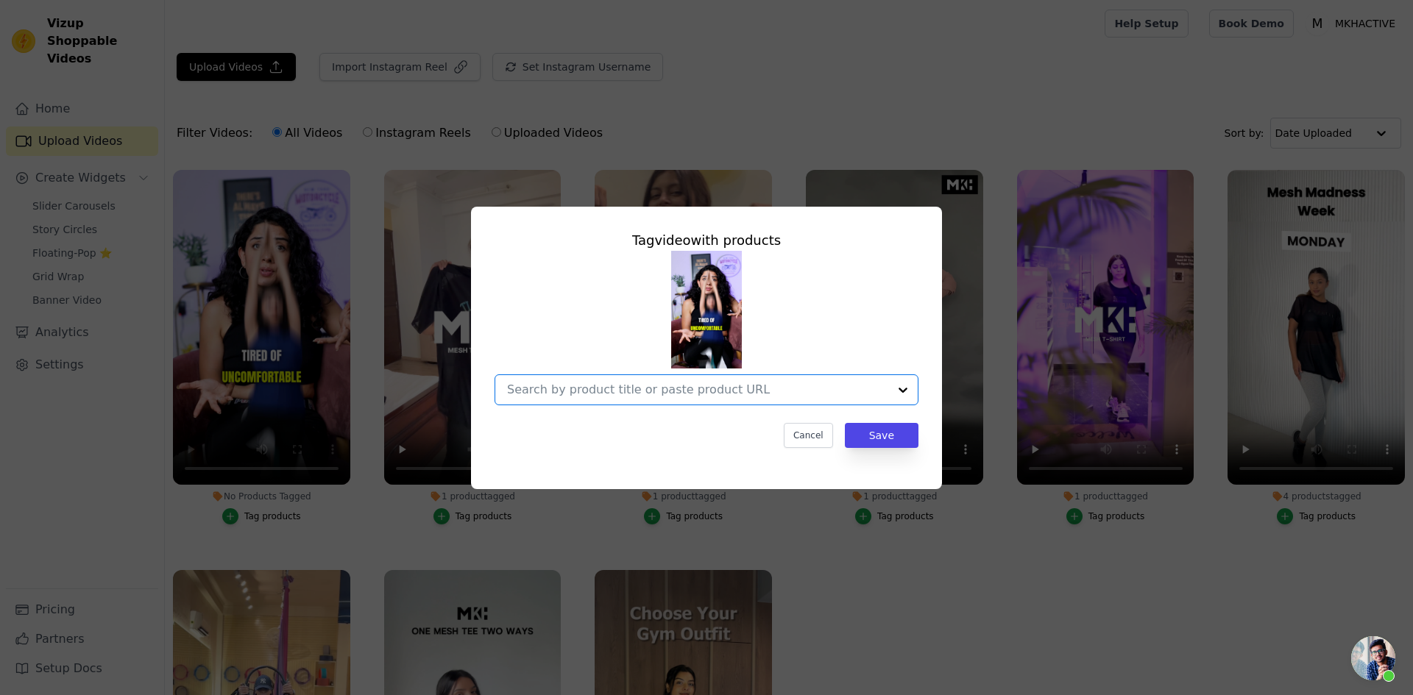
click at [597, 387] on input "No Products Tagged Tag video with products Option undefined, selected. Select i…" at bounding box center [697, 390] width 381 height 14
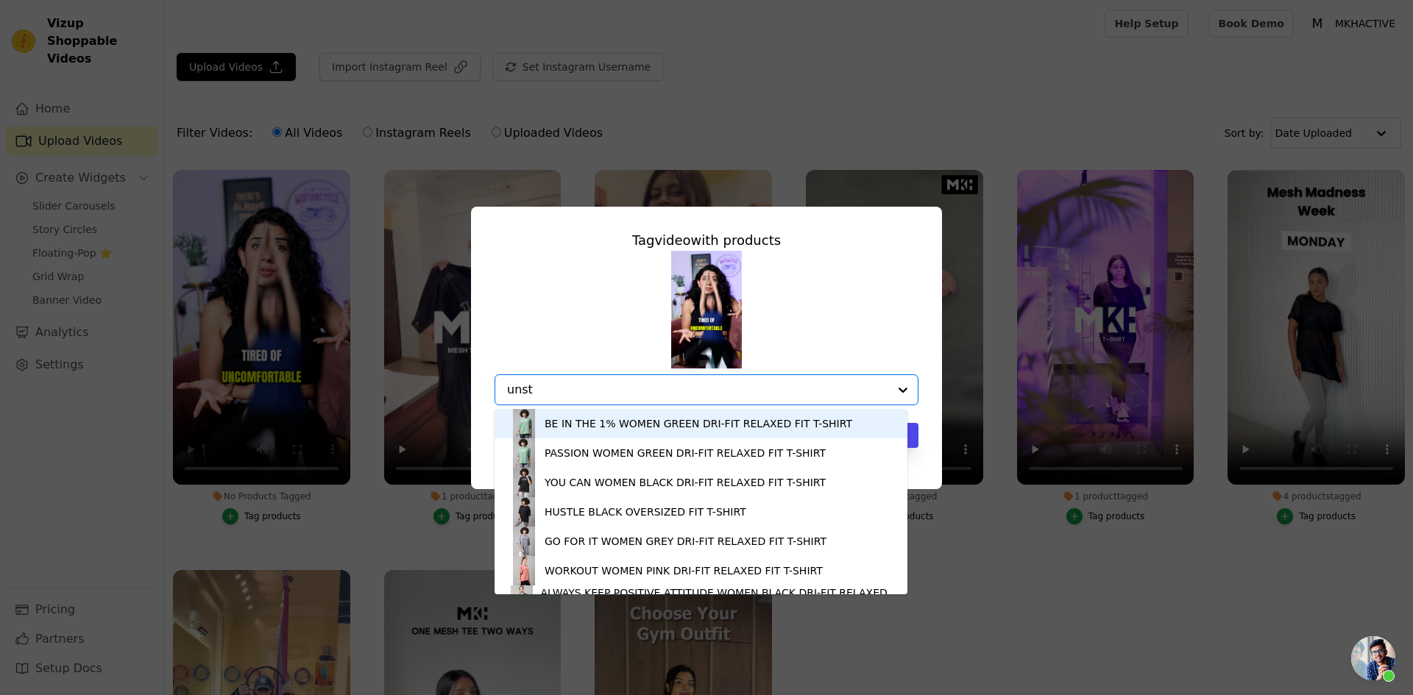
type input "unsto"
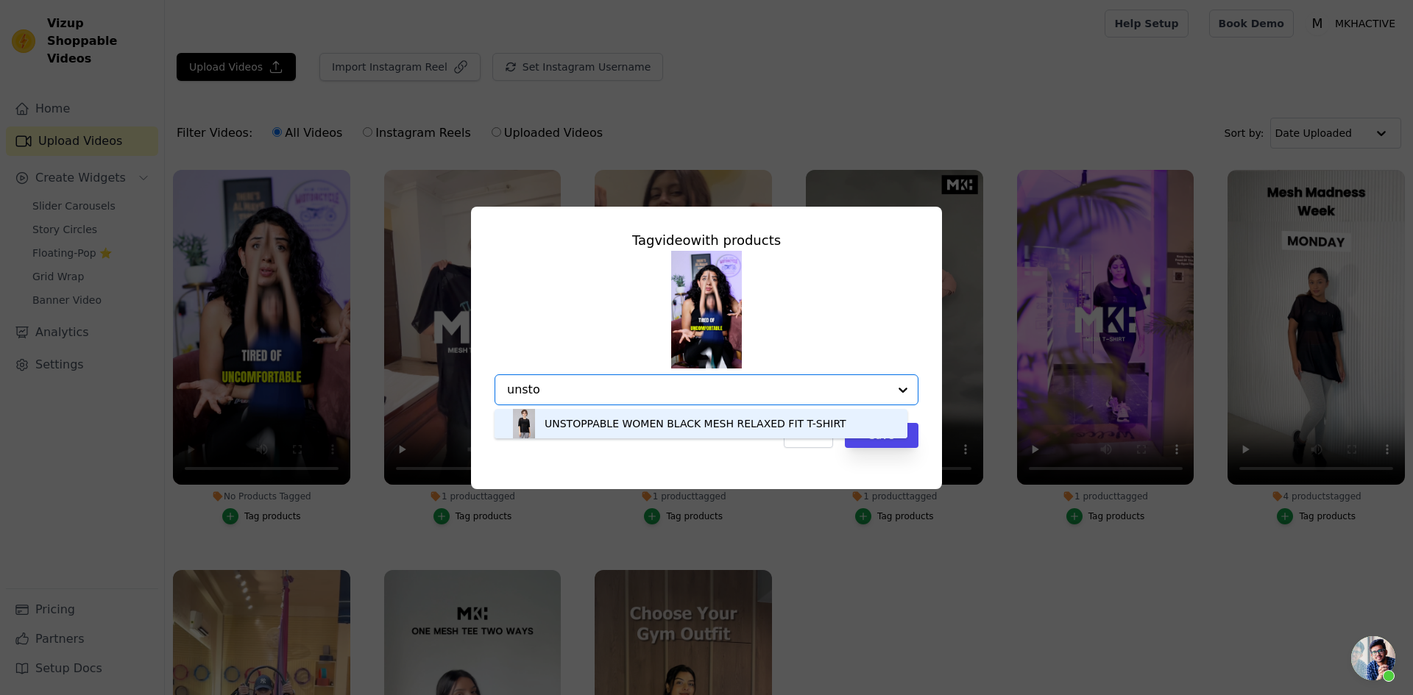
click at [584, 423] on div "UNSTOPPABLE WOMEN BLACK MESH RELAXED FIT T-SHIRT" at bounding box center [696, 424] width 302 height 15
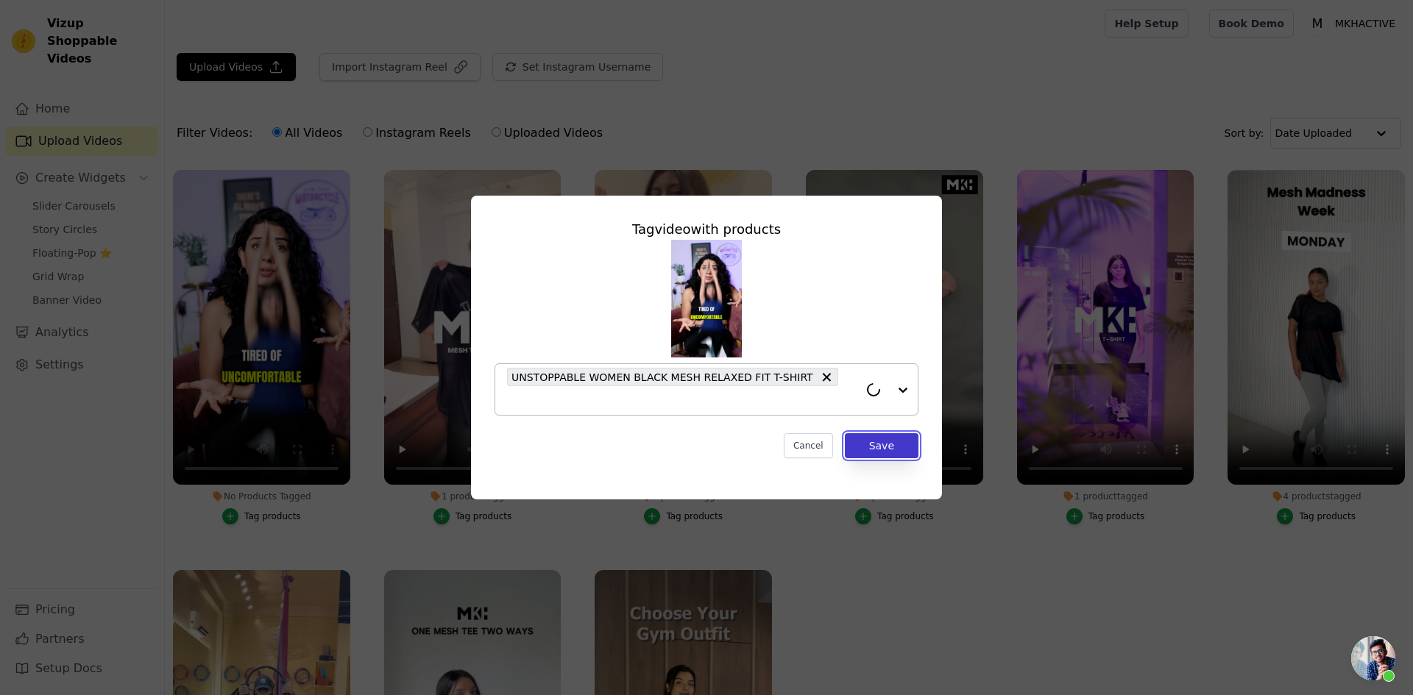
click at [876, 437] on button "Save" at bounding box center [882, 445] width 74 height 25
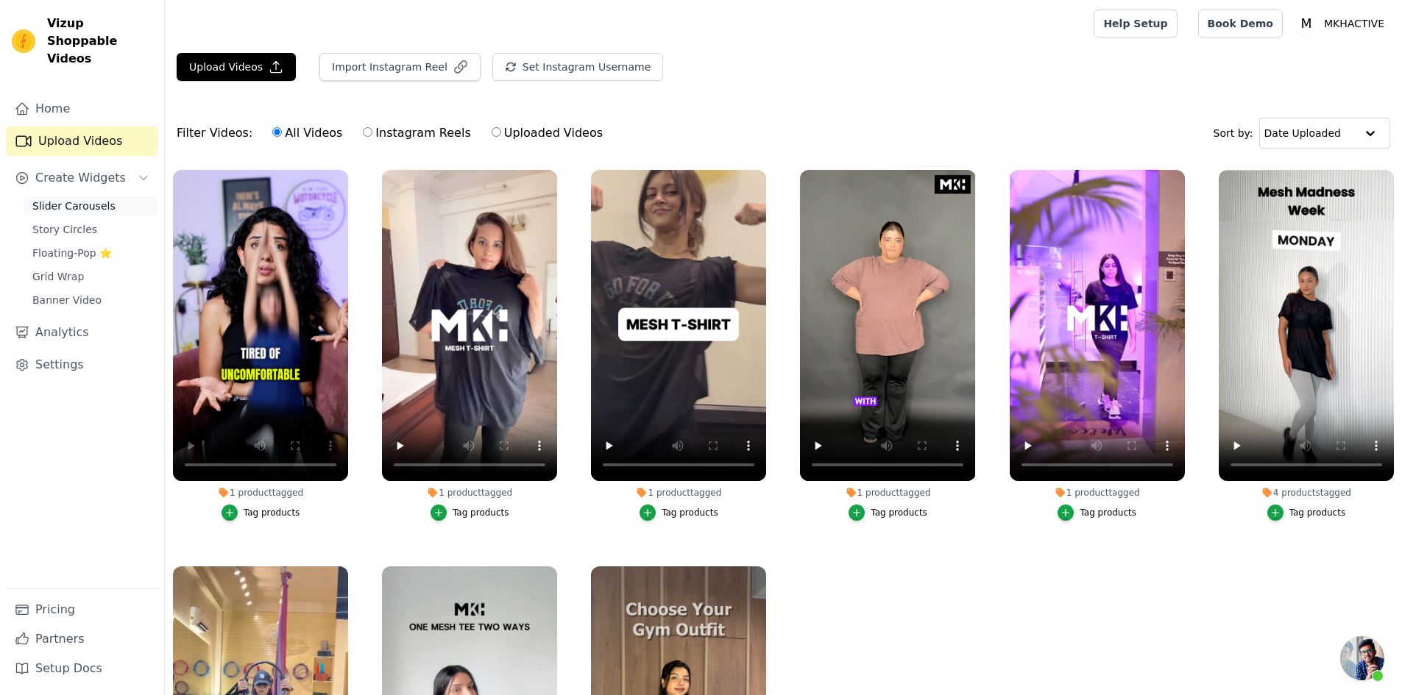
click at [62, 199] on span "Slider Carousels" at bounding box center [73, 206] width 83 height 15
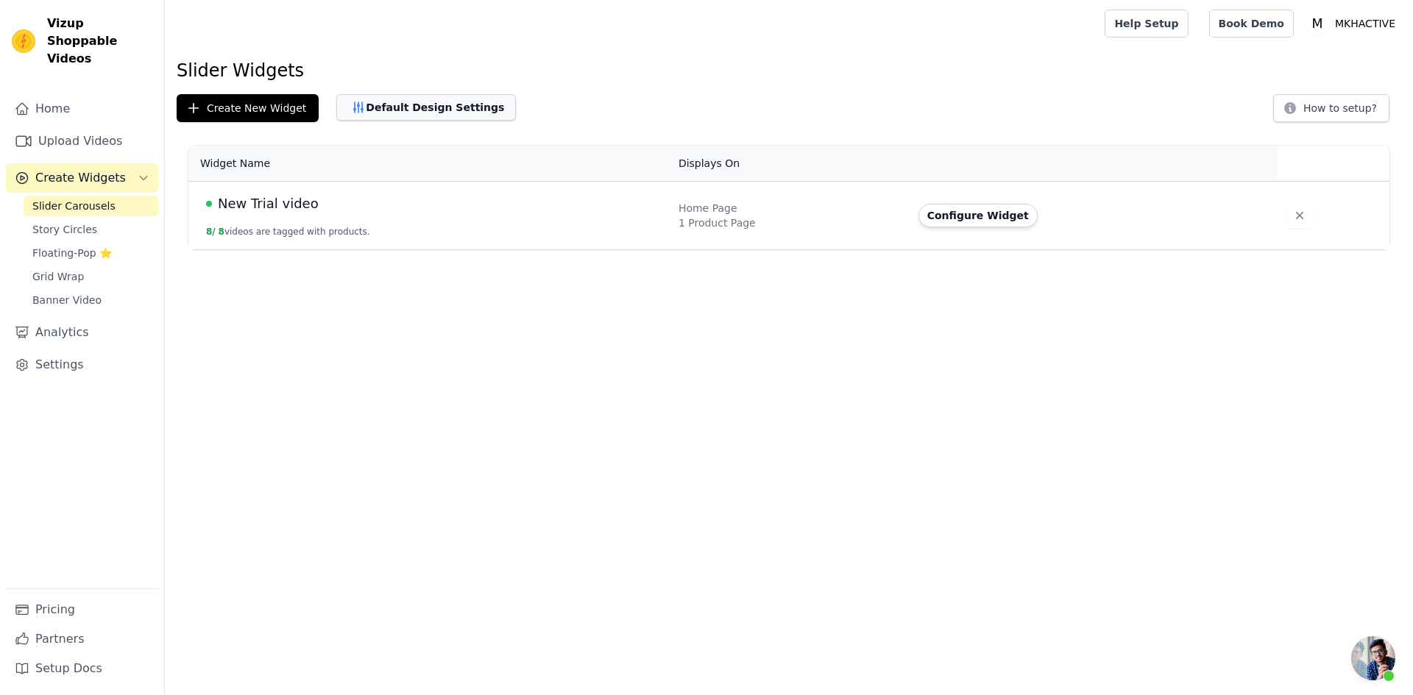
click at [386, 112] on button "Default Design Settings" at bounding box center [426, 107] width 180 height 26
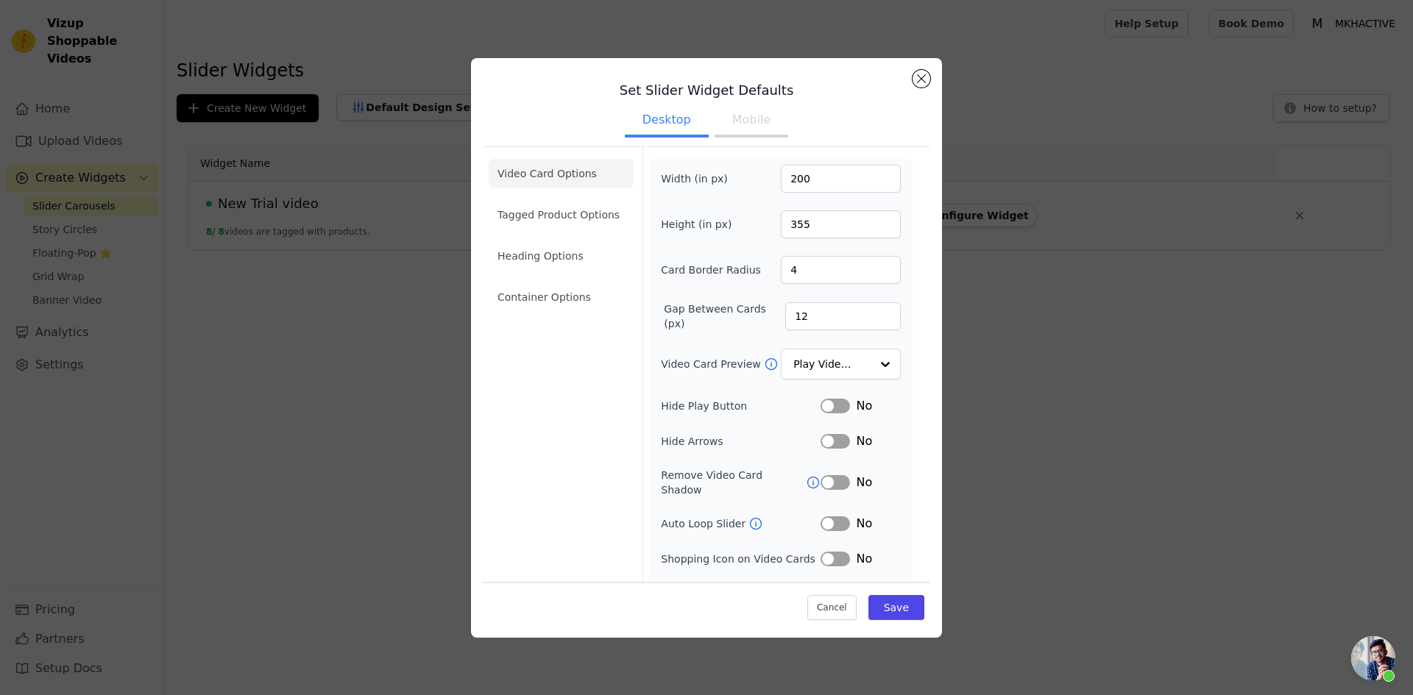
click at [742, 121] on button "Mobile" at bounding box center [752, 121] width 74 height 32
click at [669, 128] on button "Desktop" at bounding box center [667, 121] width 84 height 32
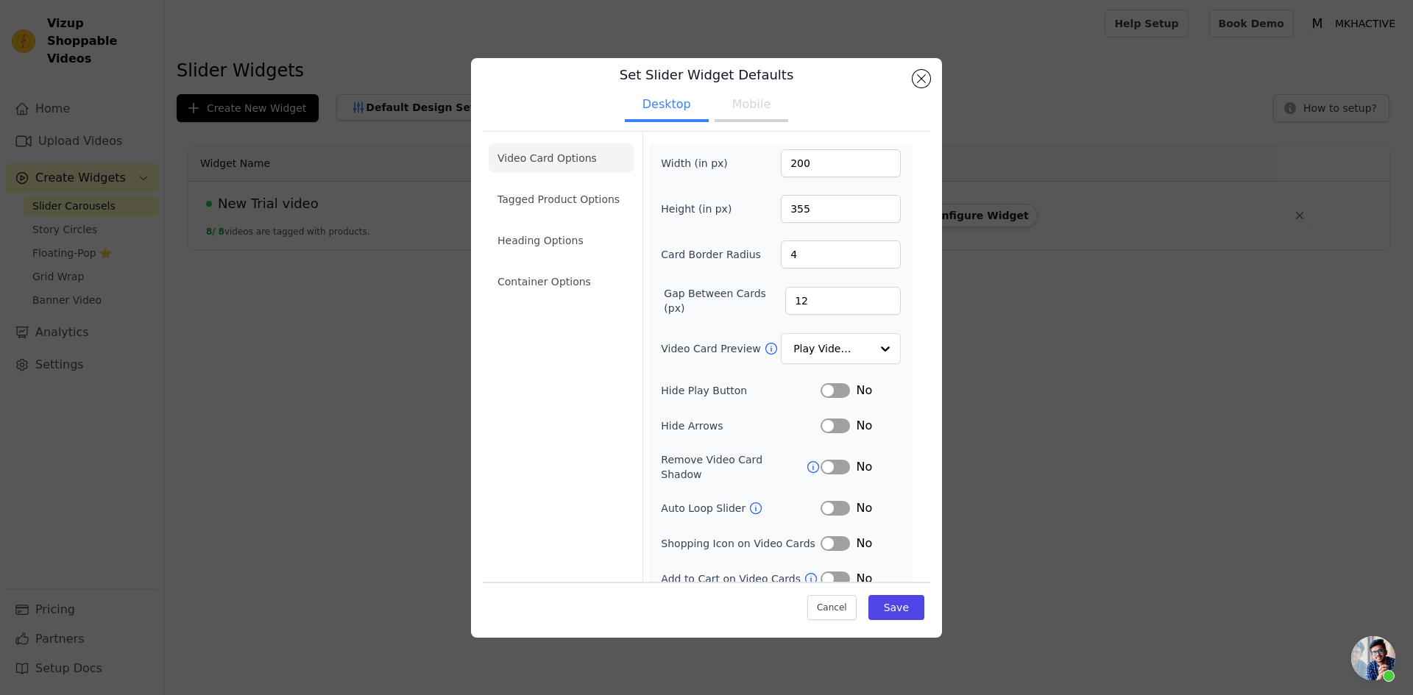
scroll to position [20, 0]
click at [826, 386] on button "Label" at bounding box center [835, 386] width 29 height 15
click at [821, 458] on button "Label" at bounding box center [835, 463] width 29 height 15
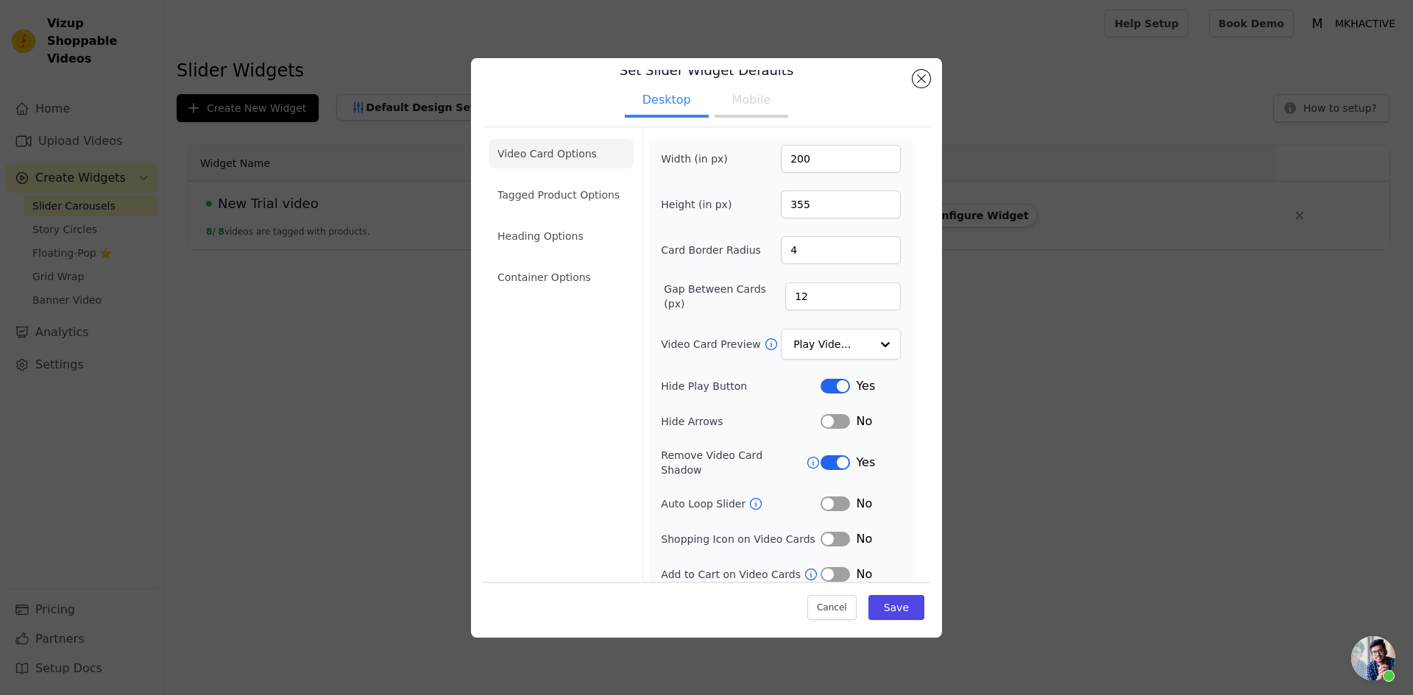
click at [831, 497] on button "Label" at bounding box center [835, 504] width 29 height 15
click at [823, 532] on button "Label" at bounding box center [835, 539] width 29 height 15
click at [827, 567] on button "Label" at bounding box center [835, 574] width 29 height 15
click at [897, 609] on button "Save" at bounding box center [896, 607] width 56 height 25
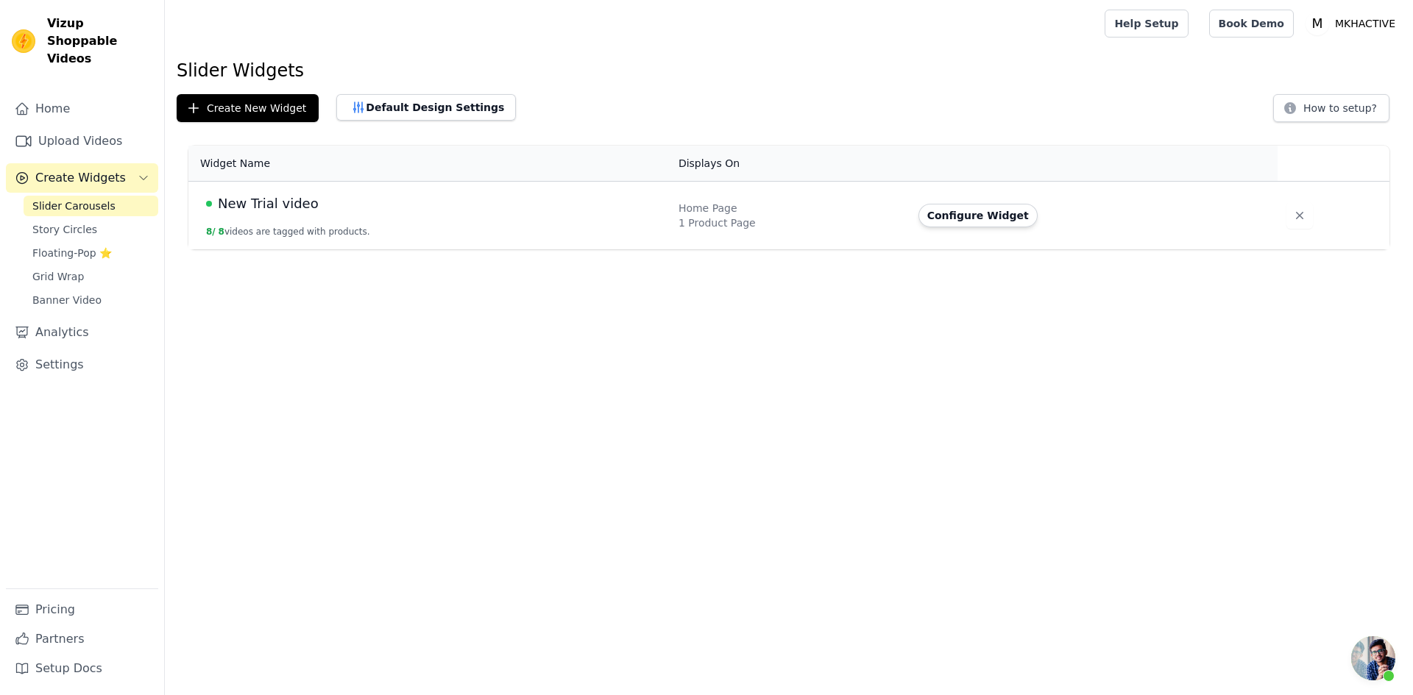
click at [854, 216] on div "1 Product Page" at bounding box center [790, 223] width 222 height 15
click at [935, 215] on button "Configure Widget" at bounding box center [977, 216] width 119 height 24
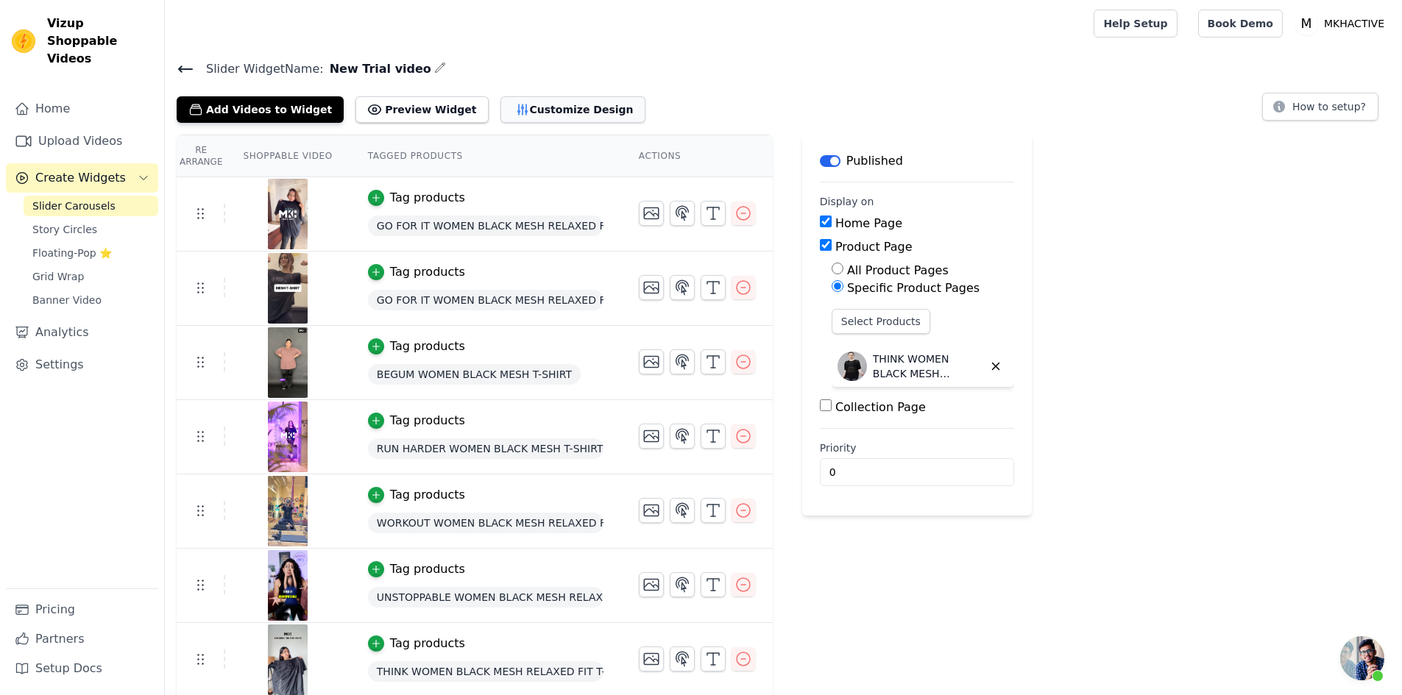
click at [514, 117] on button "Customize Design" at bounding box center [572, 109] width 145 height 26
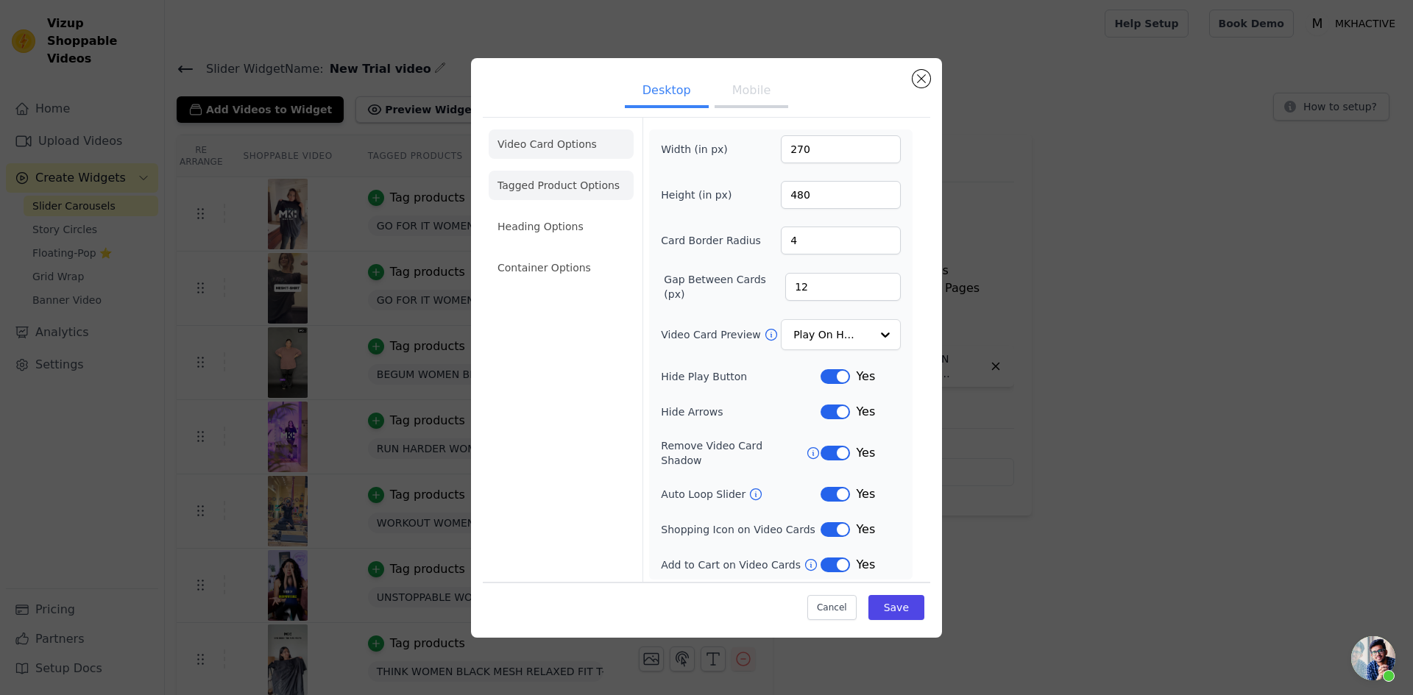
click at [557, 191] on li "Tagged Product Options" at bounding box center [561, 185] width 145 height 29
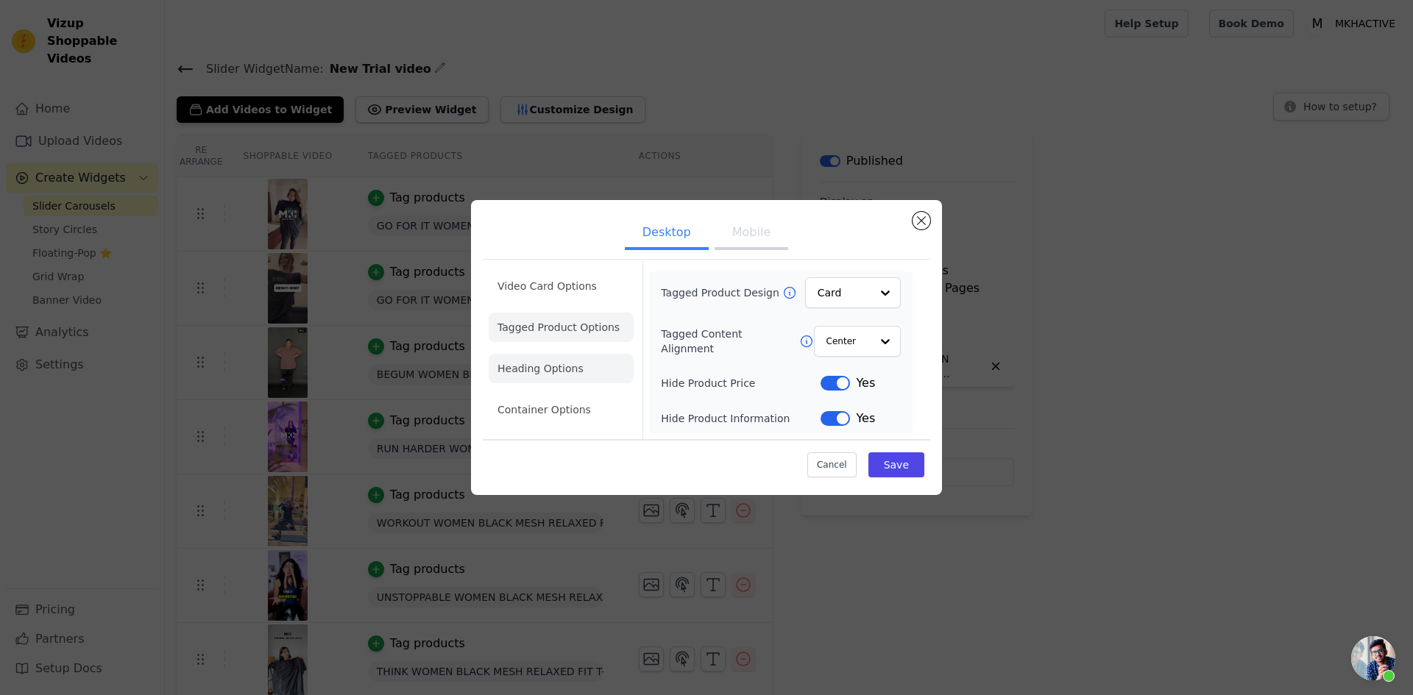
click at [538, 367] on li "Heading Options" at bounding box center [561, 368] width 145 height 29
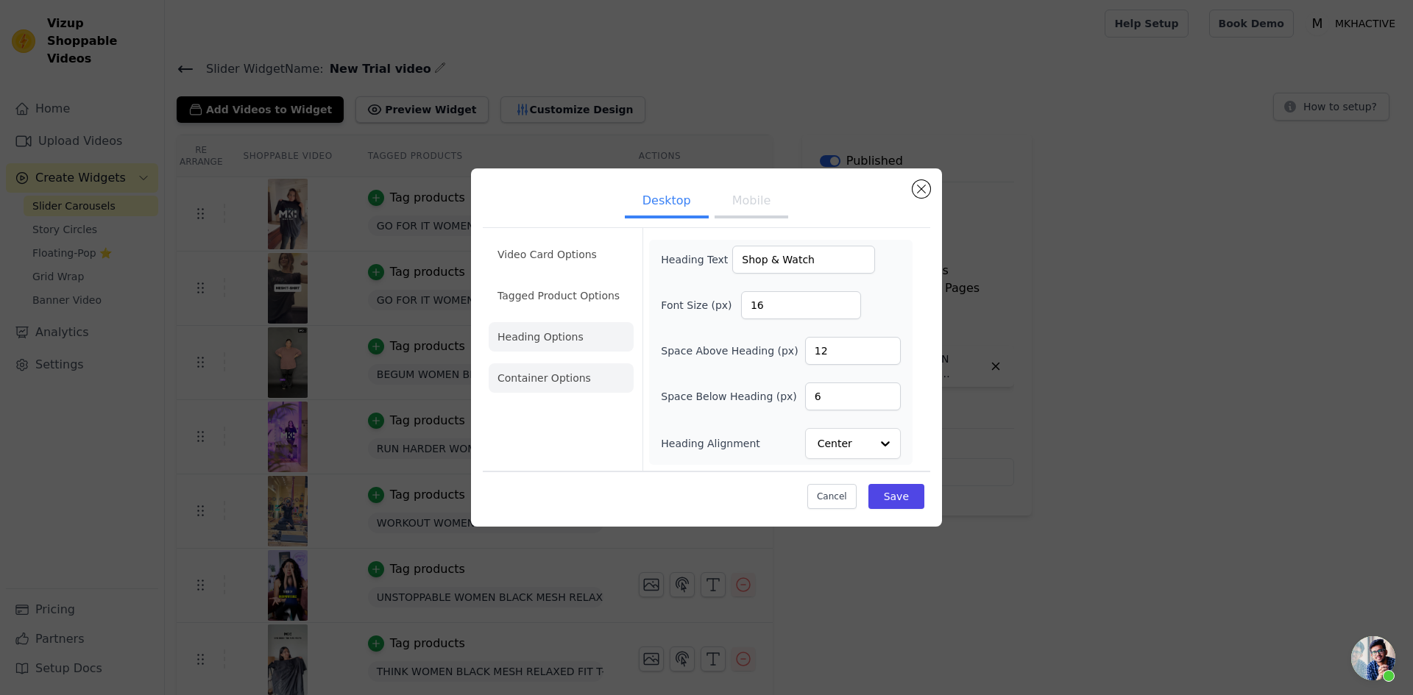
click at [554, 375] on li "Container Options" at bounding box center [561, 378] width 145 height 29
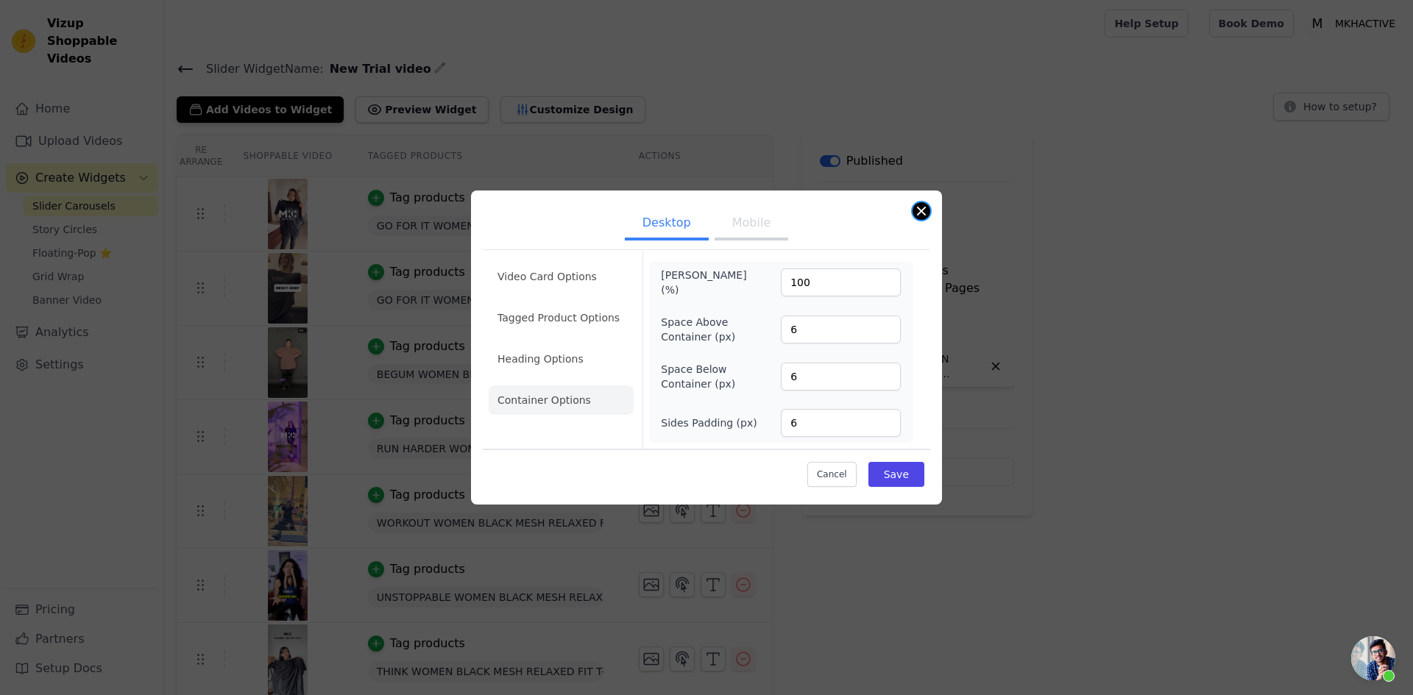
click at [919, 213] on button "Close modal" at bounding box center [922, 211] width 18 height 18
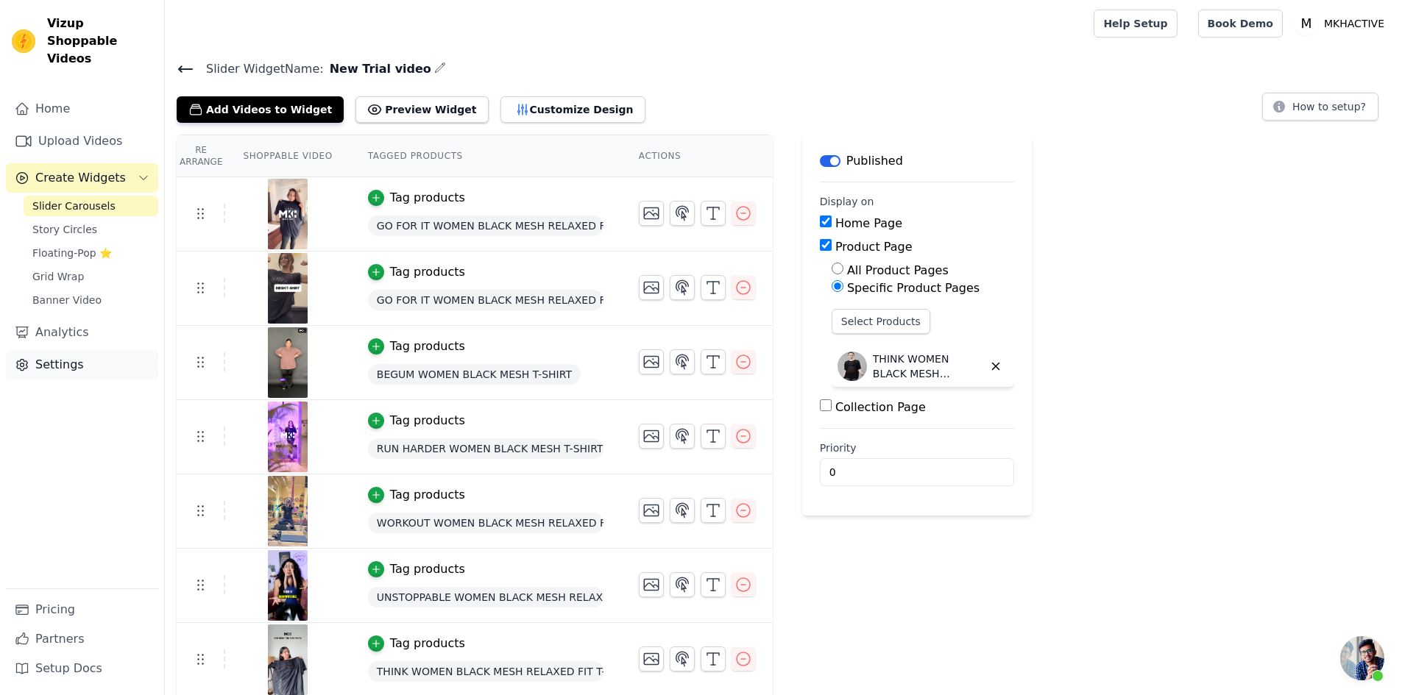
click at [60, 351] on link "Settings" at bounding box center [82, 364] width 152 height 29
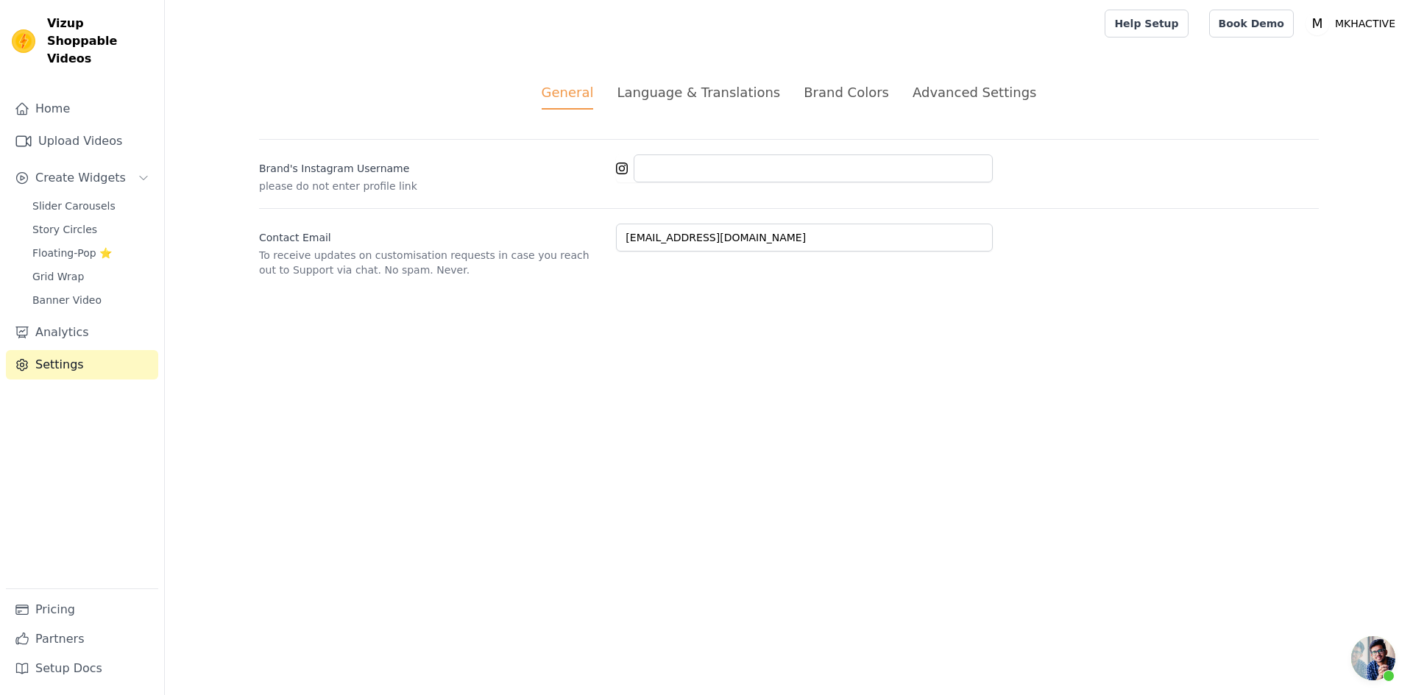
click at [848, 96] on div "Brand Colors" at bounding box center [846, 92] width 85 height 20
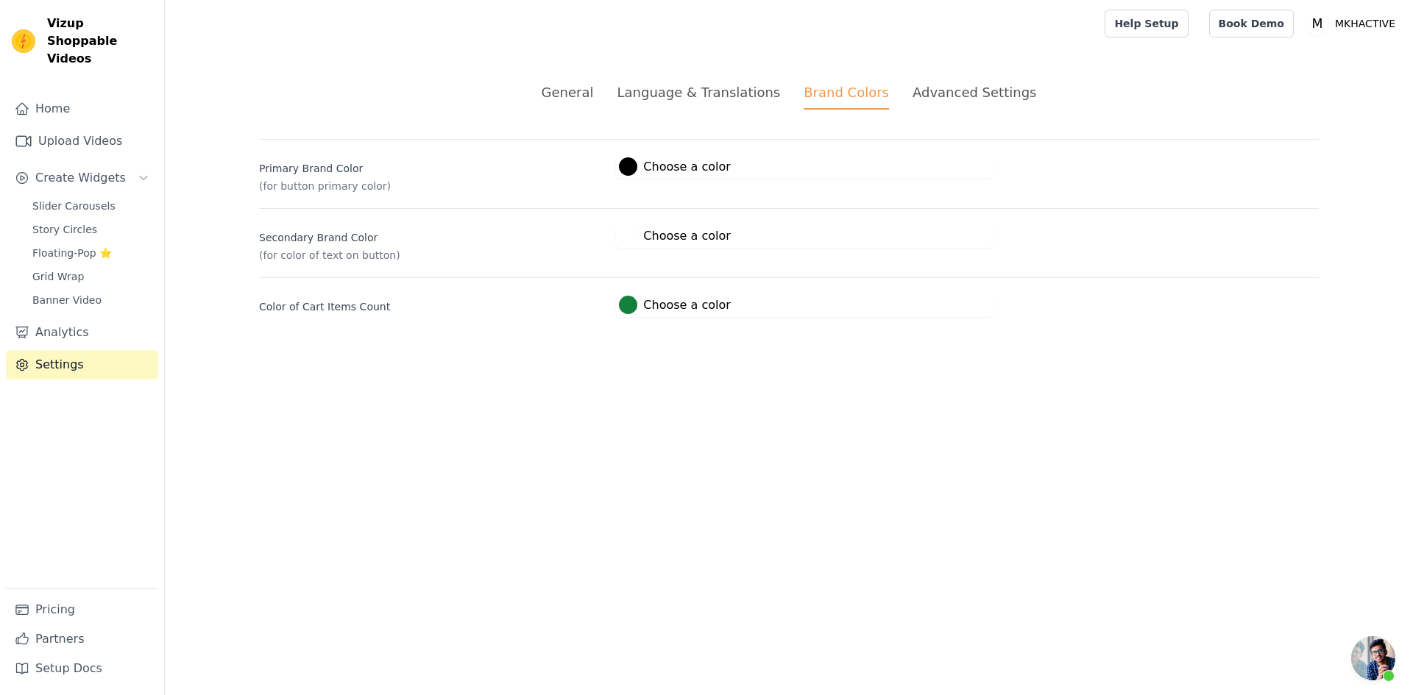
click at [944, 94] on div "Advanced Settings" at bounding box center [975, 92] width 124 height 20
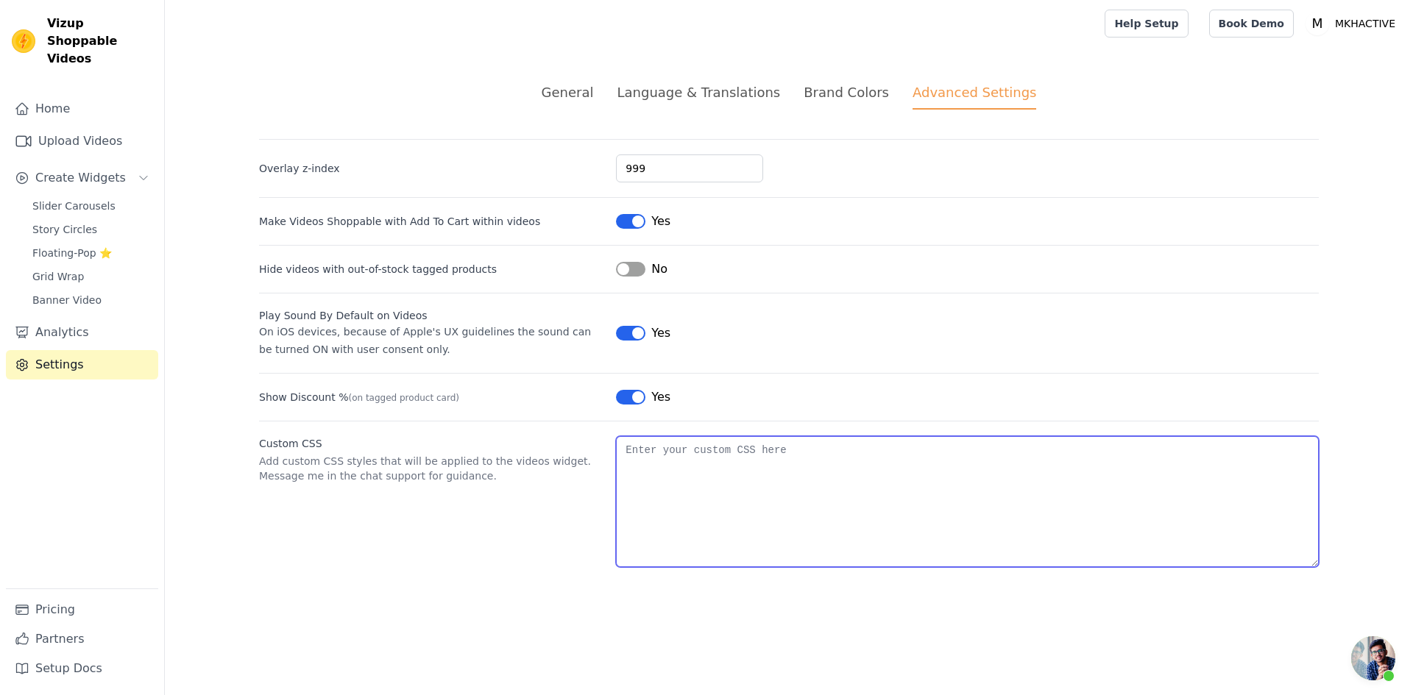
click at [657, 475] on textarea "Custom CSS" at bounding box center [967, 501] width 703 height 131
paste textarea ".wizup-app h2 { color: #34ACA5 !important; font-size: 24px !important; }"
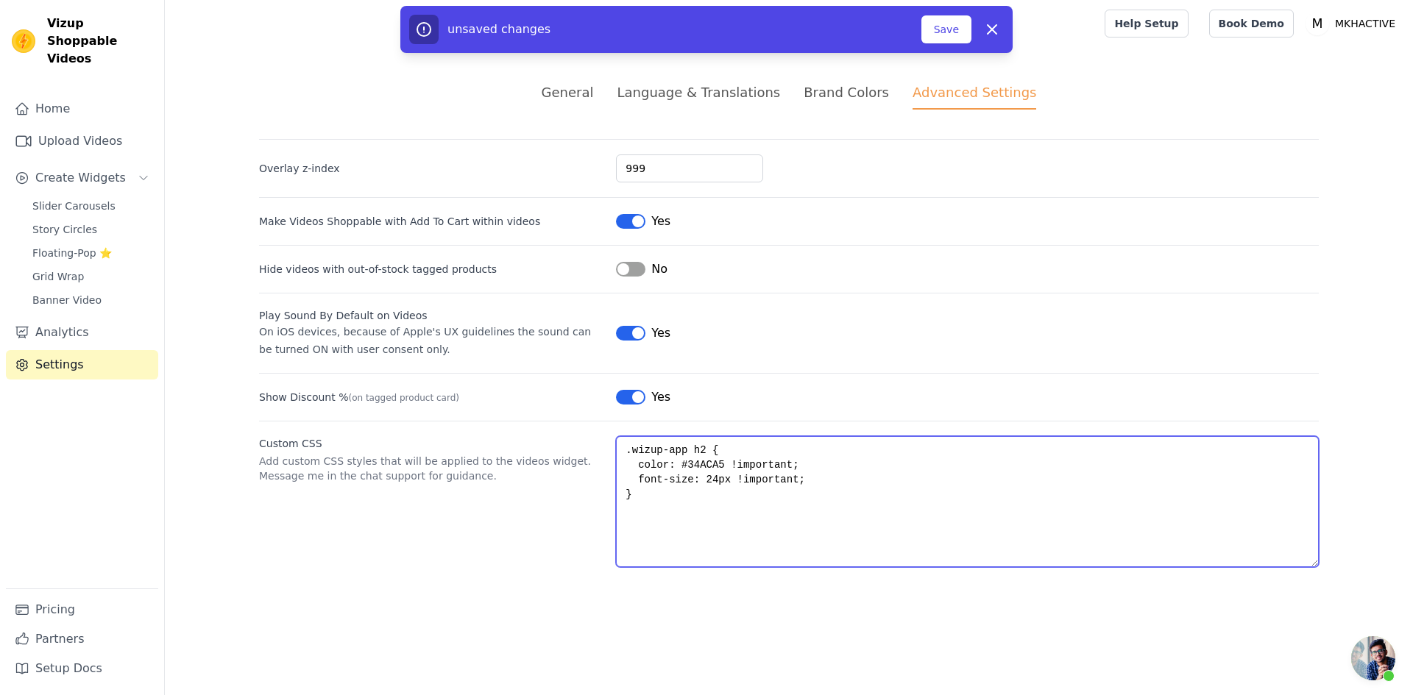
drag, startPoint x: 792, startPoint y: 464, endPoint x: 638, endPoint y: 467, distance: 153.8
click at [638, 467] on textarea ".wizup-app h2 { color: #34ACA5 !important; font-size: 24px !important; }" at bounding box center [967, 501] width 703 height 131
type textarea ".wizup-app h2 { font-size: 24px !important; }"
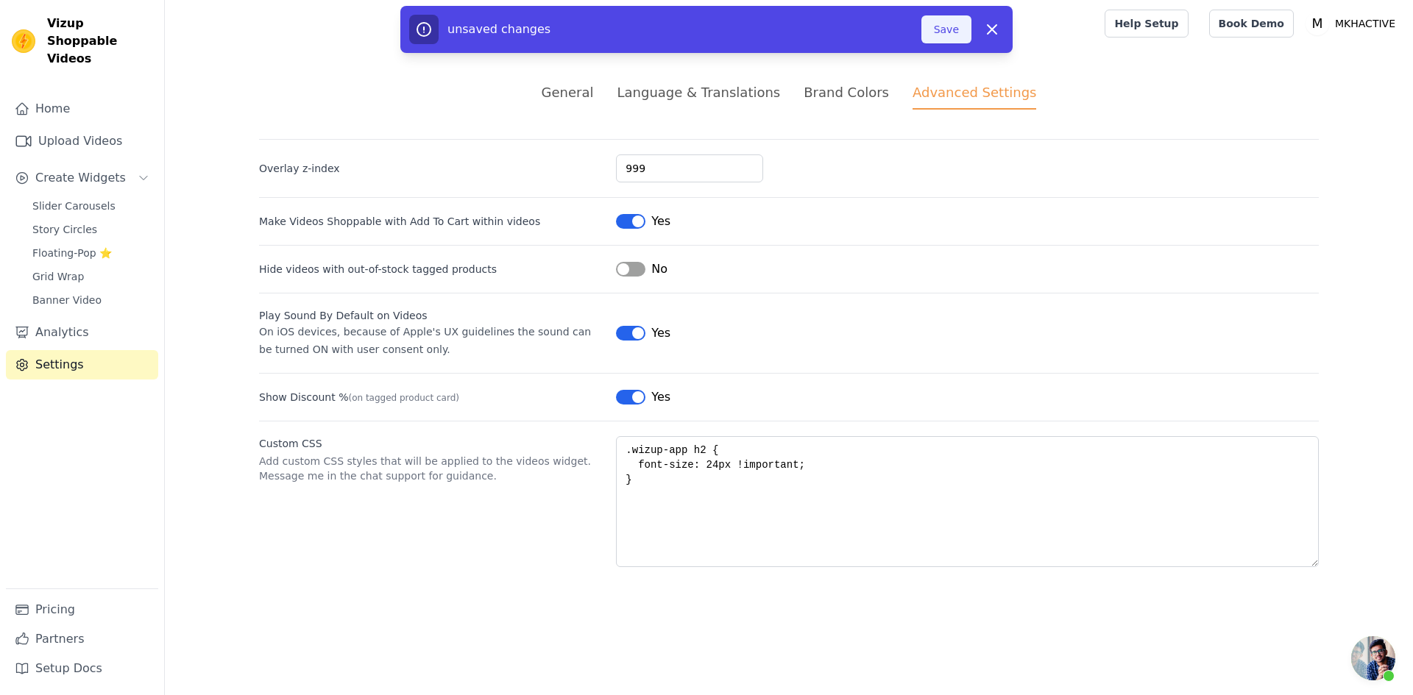
click at [947, 40] on button "Save" at bounding box center [946, 29] width 50 height 28
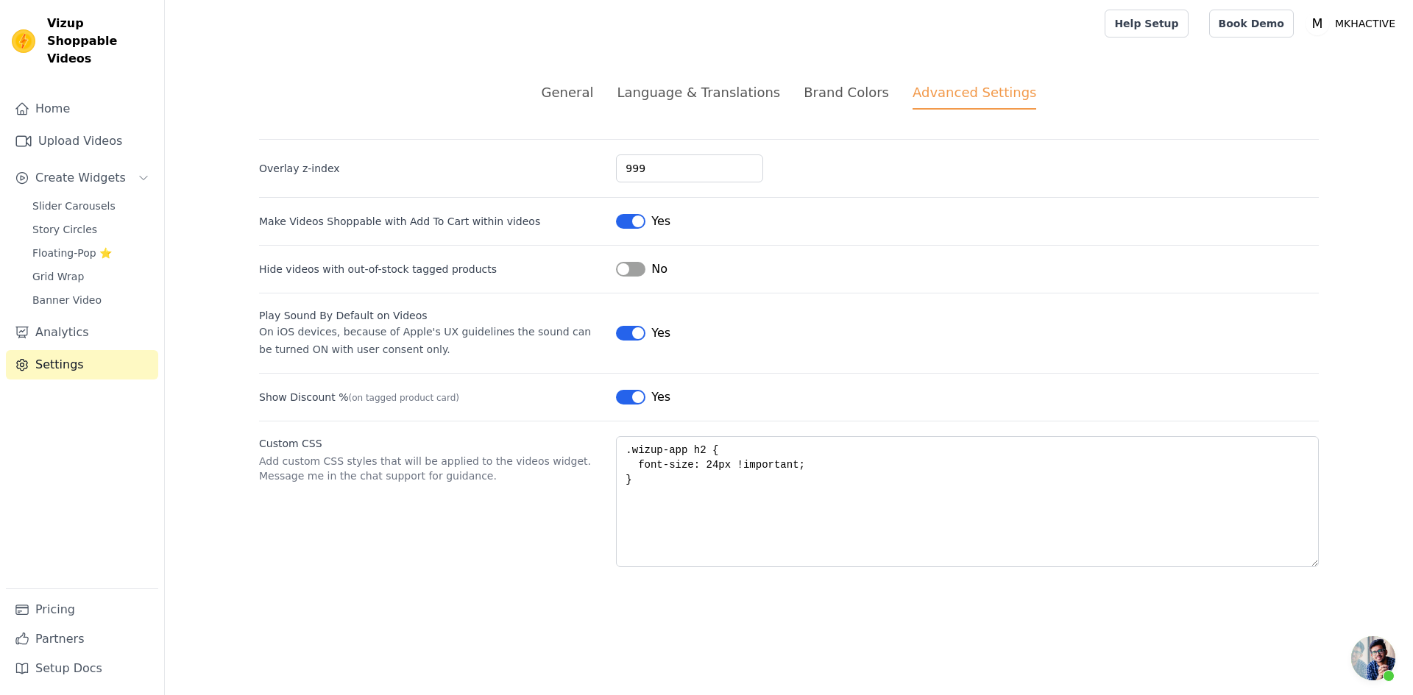
click at [723, 92] on div "Language & Translations" at bounding box center [698, 92] width 163 height 20
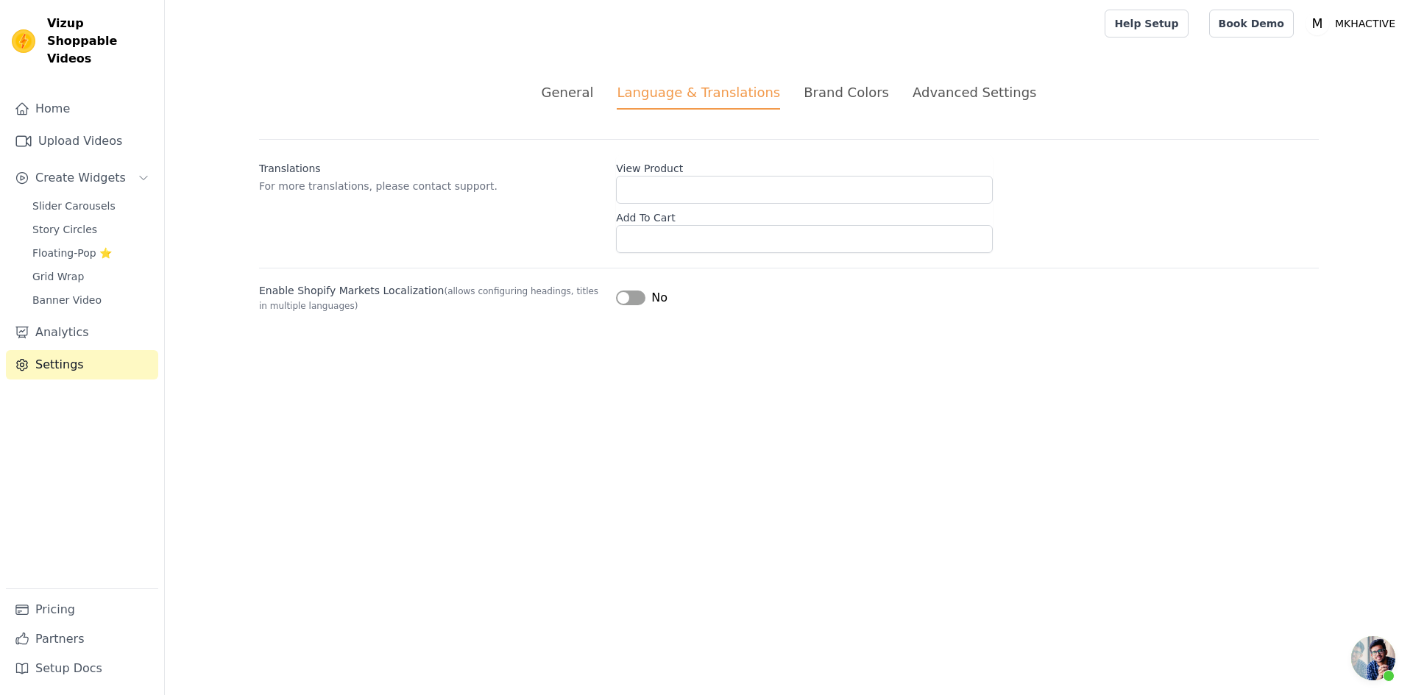
click at [851, 88] on div "Brand Colors" at bounding box center [846, 92] width 85 height 20
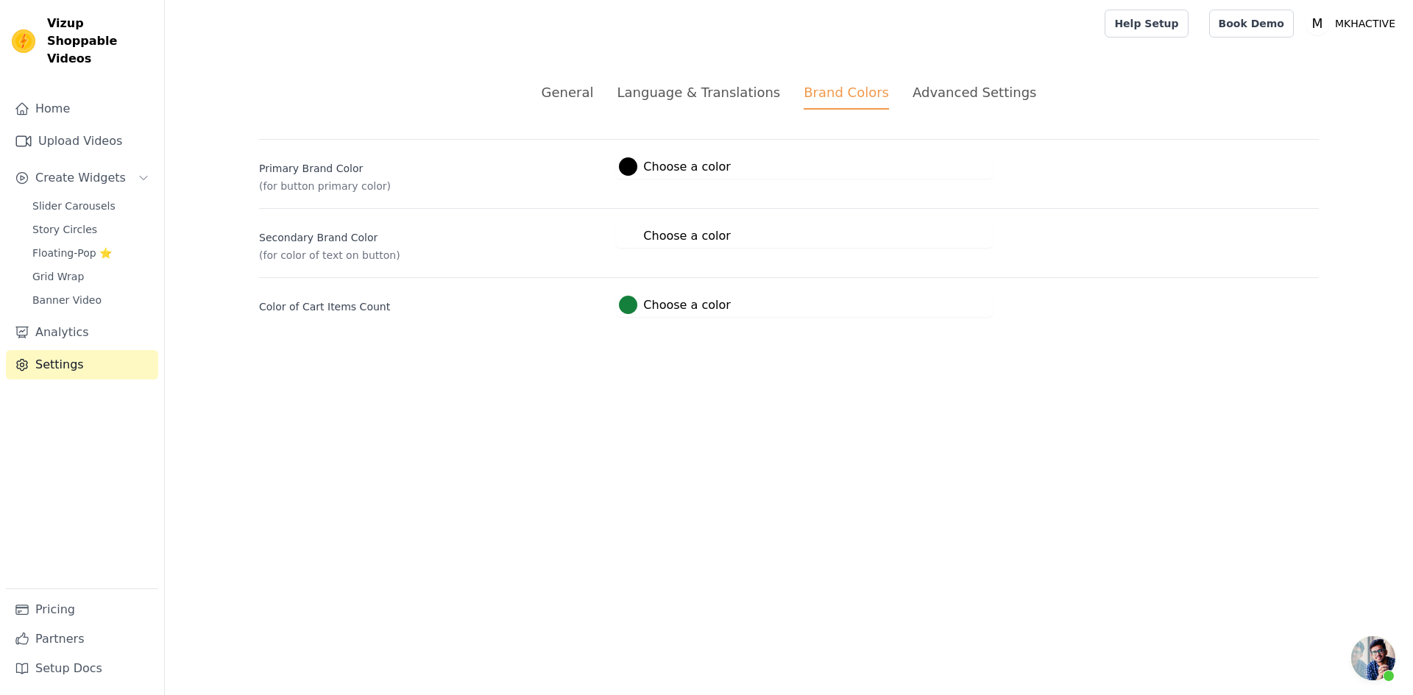
click at [594, 88] on div "General" at bounding box center [568, 92] width 52 height 20
